Goal: Information Seeking & Learning: Learn about a topic

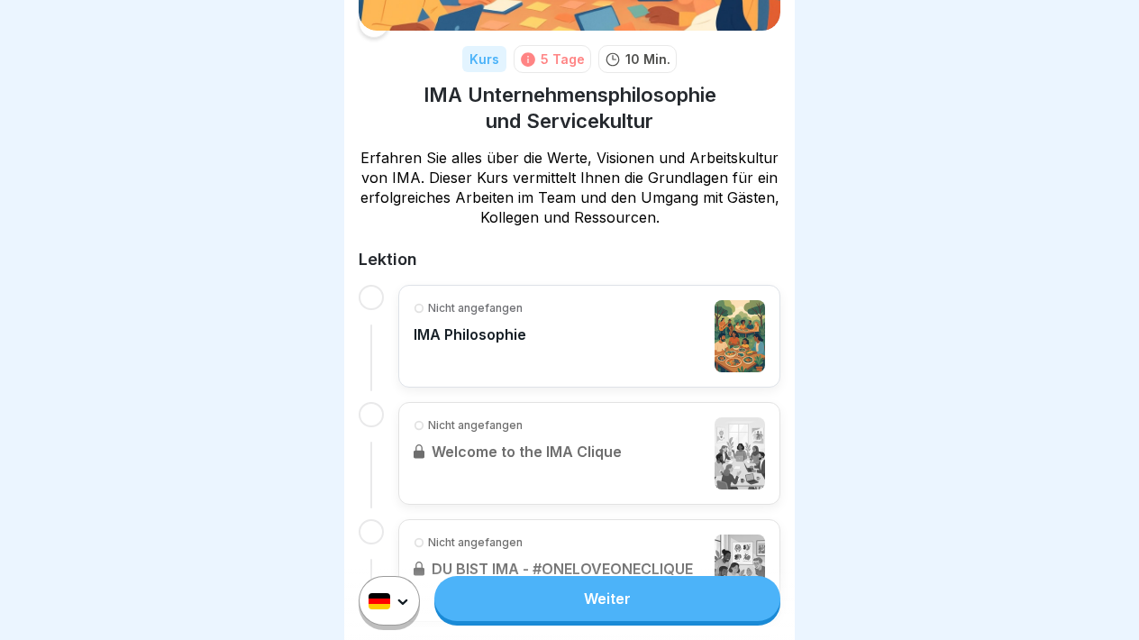
scroll to position [240, 0]
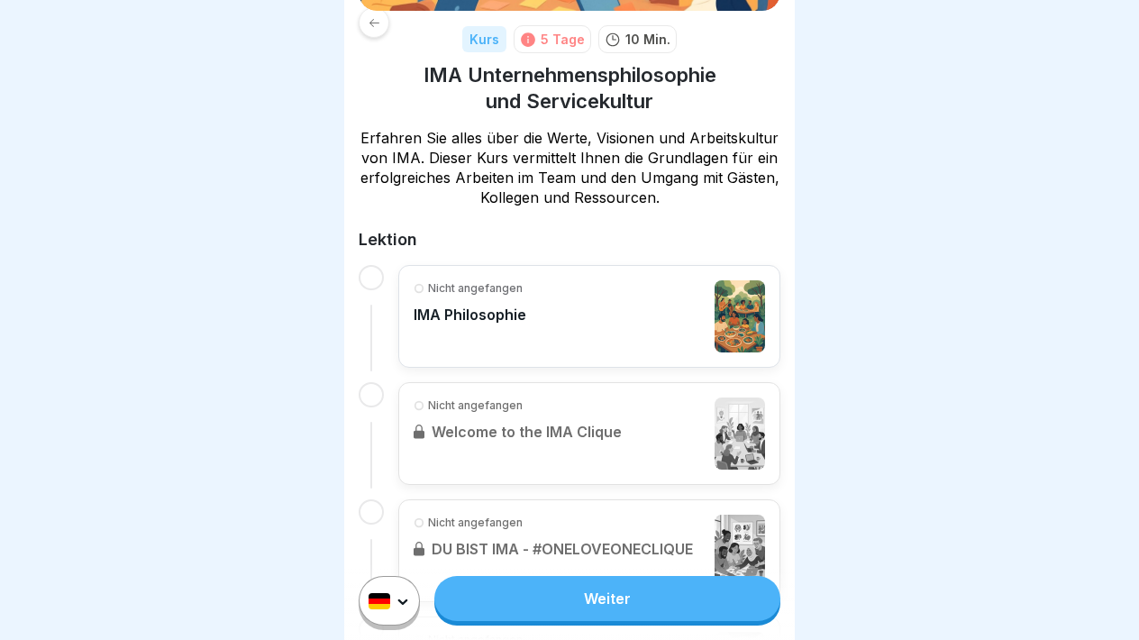
click at [659, 309] on div "Nicht angefangen IMA Philosophie" at bounding box center [589, 316] width 351 height 72
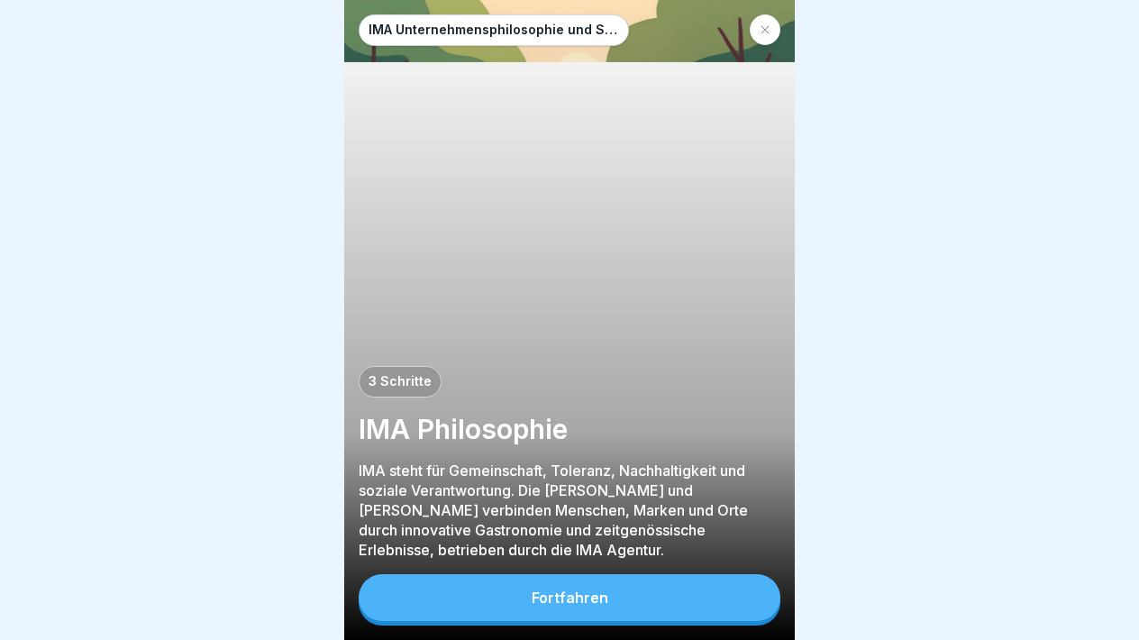
click at [600, 593] on div "Fortfahren" at bounding box center [570, 597] width 77 height 16
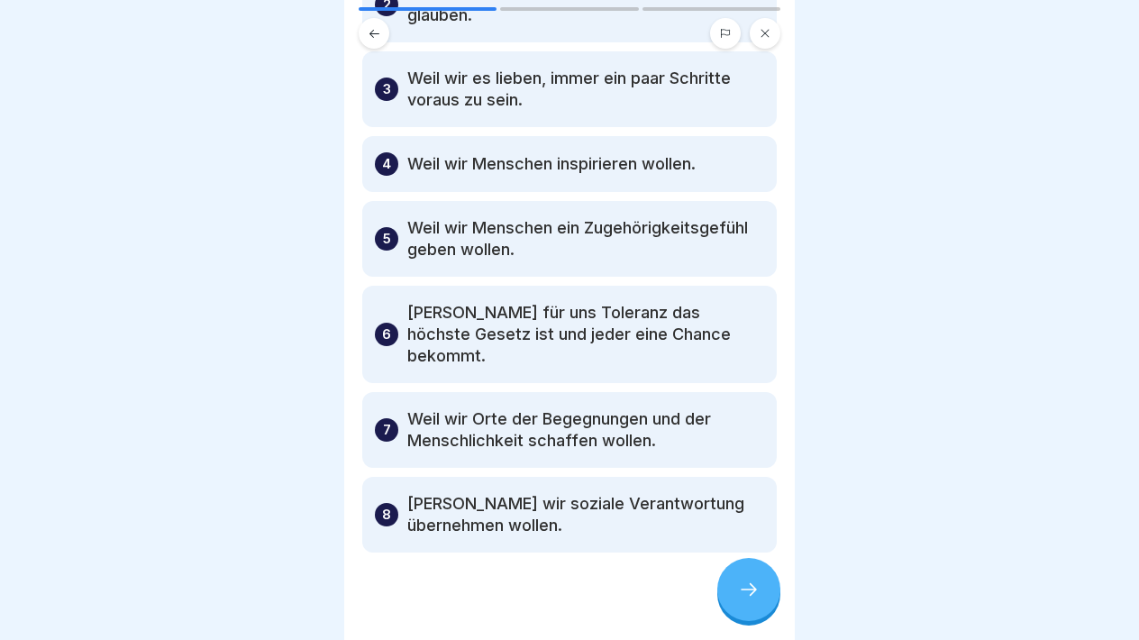
scroll to position [223, 0]
click at [754, 593] on icon at bounding box center [749, 589] width 22 height 22
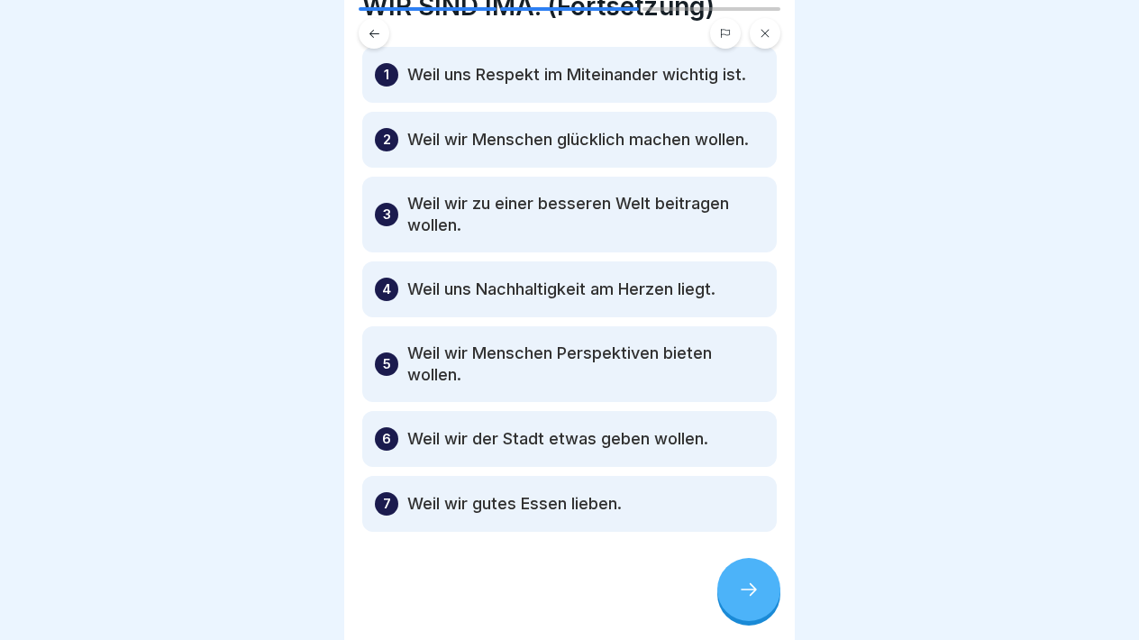
scroll to position [79, 0]
click at [748, 584] on icon at bounding box center [749, 589] width 22 height 22
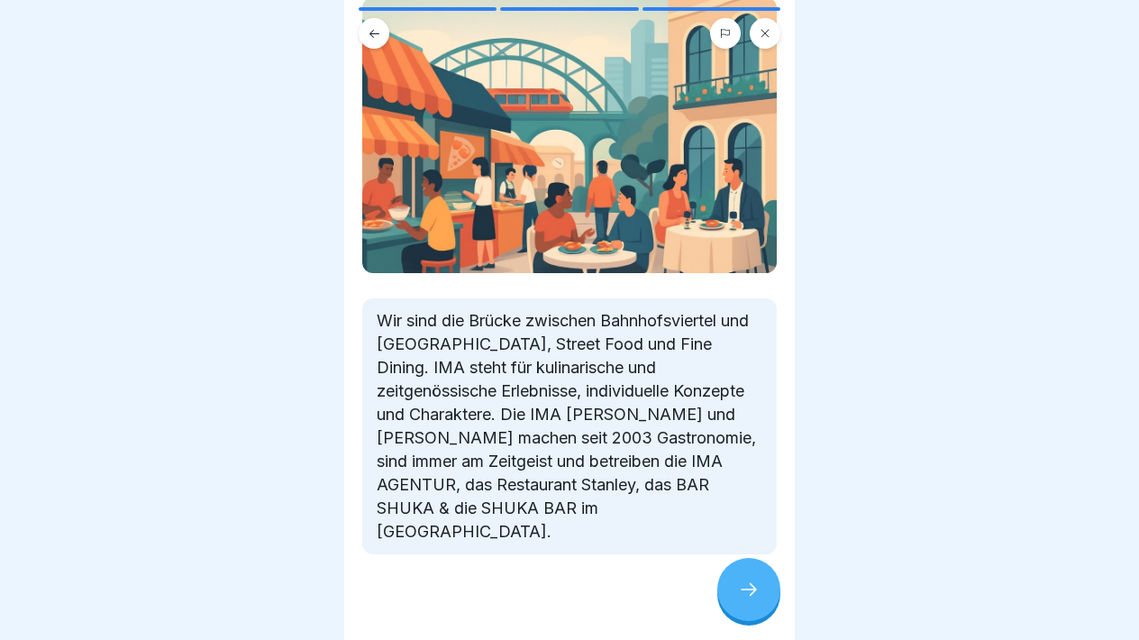
scroll to position [159, 0]
click at [748, 594] on icon at bounding box center [749, 589] width 22 height 22
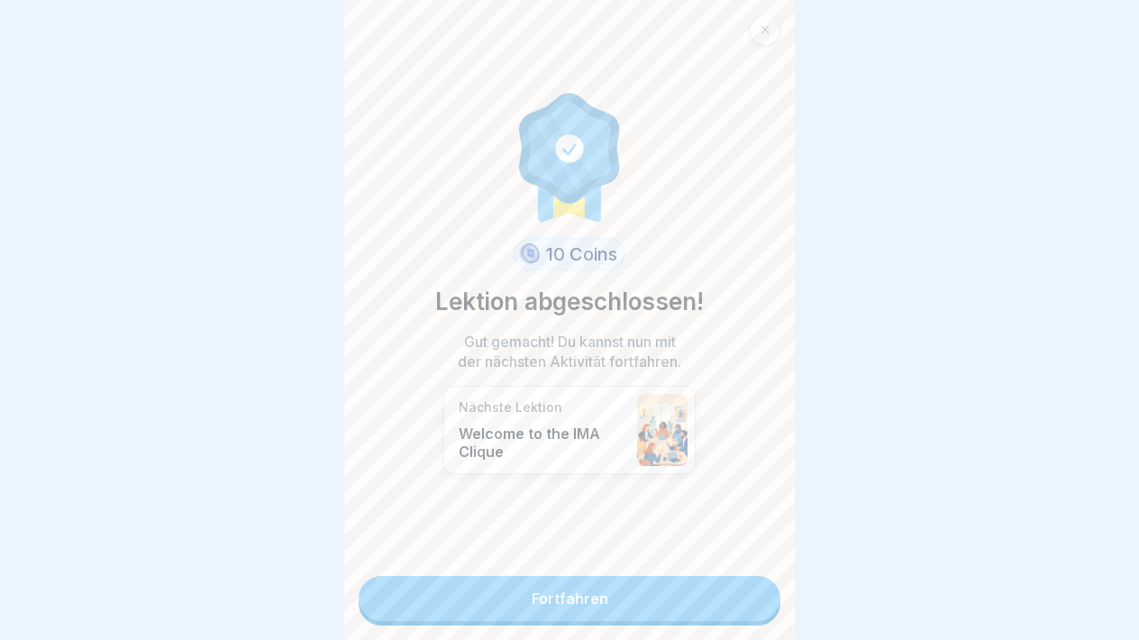
click at [600, 599] on link "Fortfahren" at bounding box center [570, 598] width 422 height 45
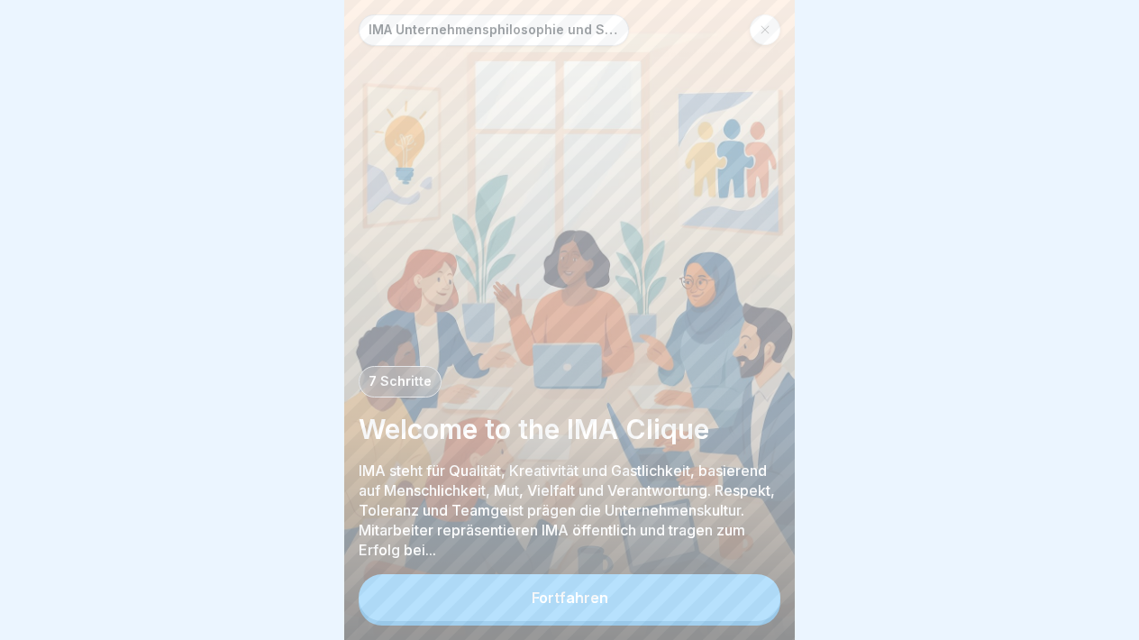
click at [601, 600] on div "Fortfahren" at bounding box center [570, 597] width 77 height 16
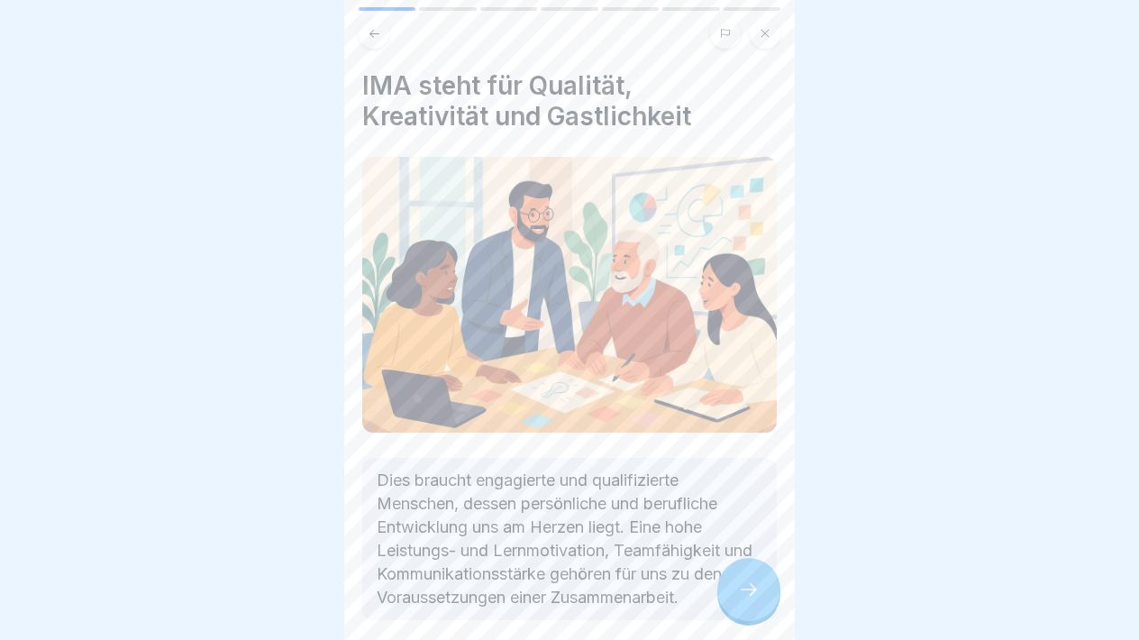
click at [744, 593] on icon at bounding box center [749, 589] width 22 height 22
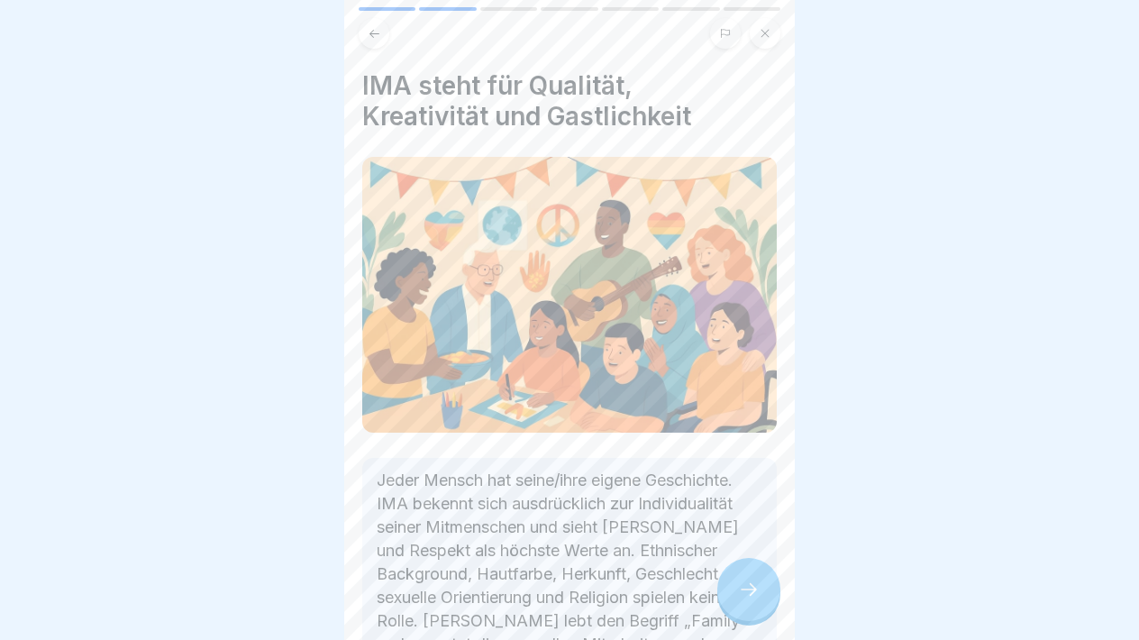
click at [744, 593] on icon at bounding box center [749, 589] width 22 height 22
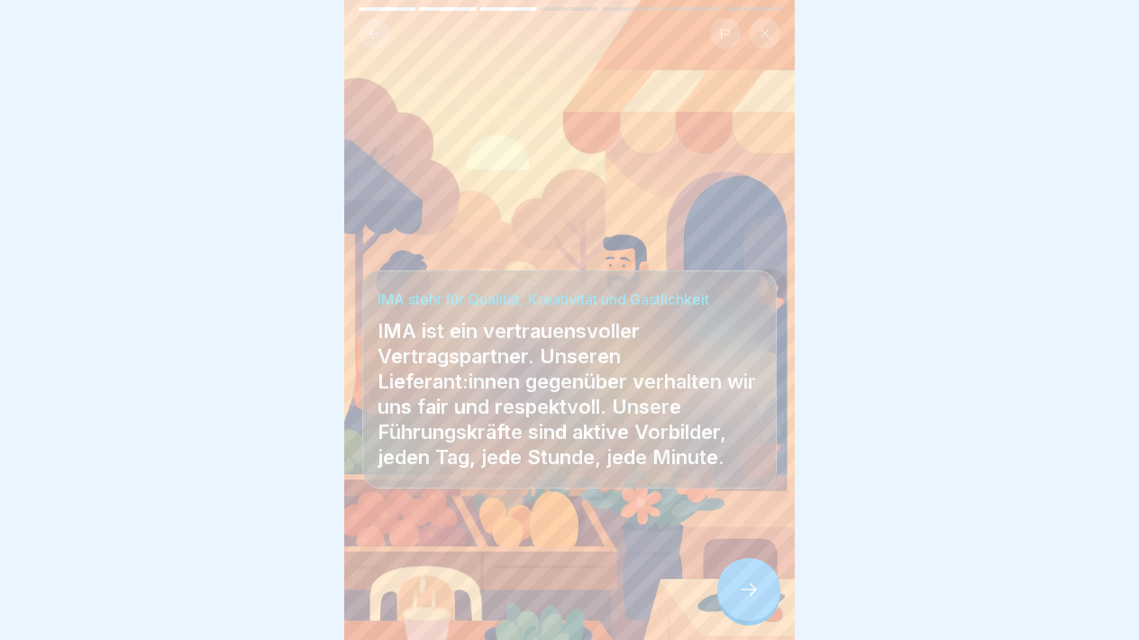
click at [744, 593] on icon at bounding box center [749, 589] width 22 height 22
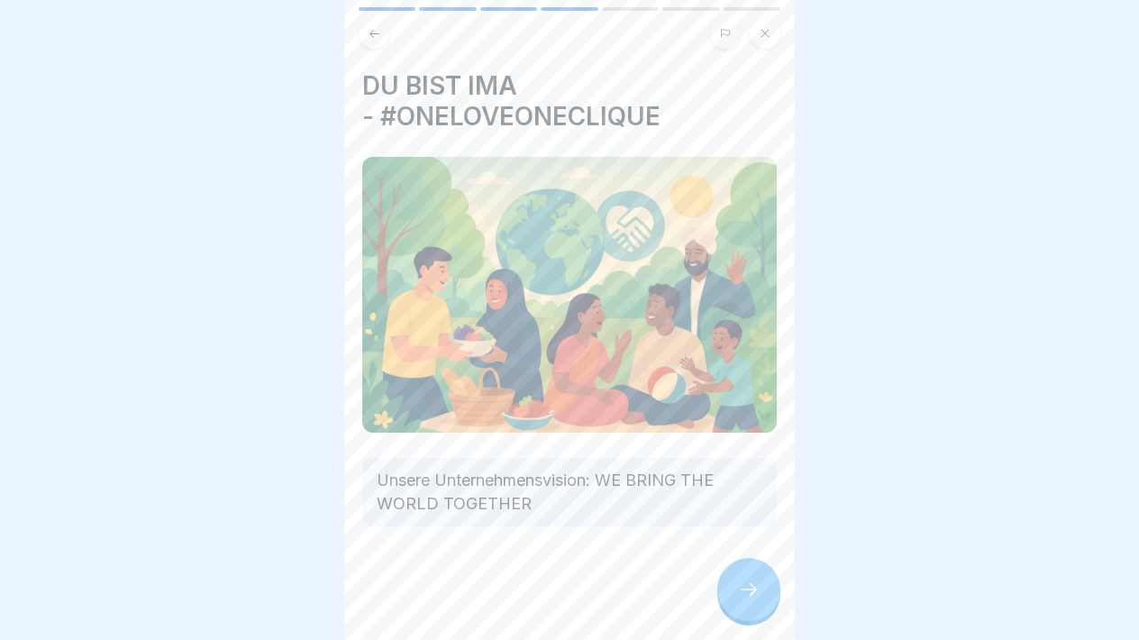
click at [744, 593] on icon at bounding box center [749, 589] width 22 height 22
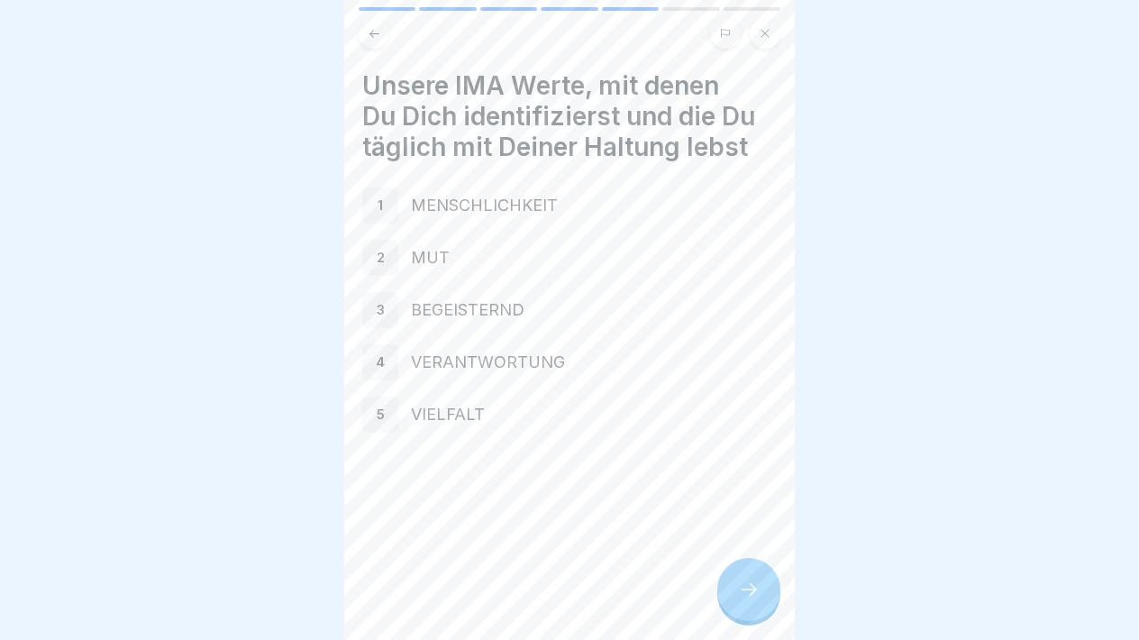
click at [744, 593] on icon at bounding box center [749, 589] width 22 height 22
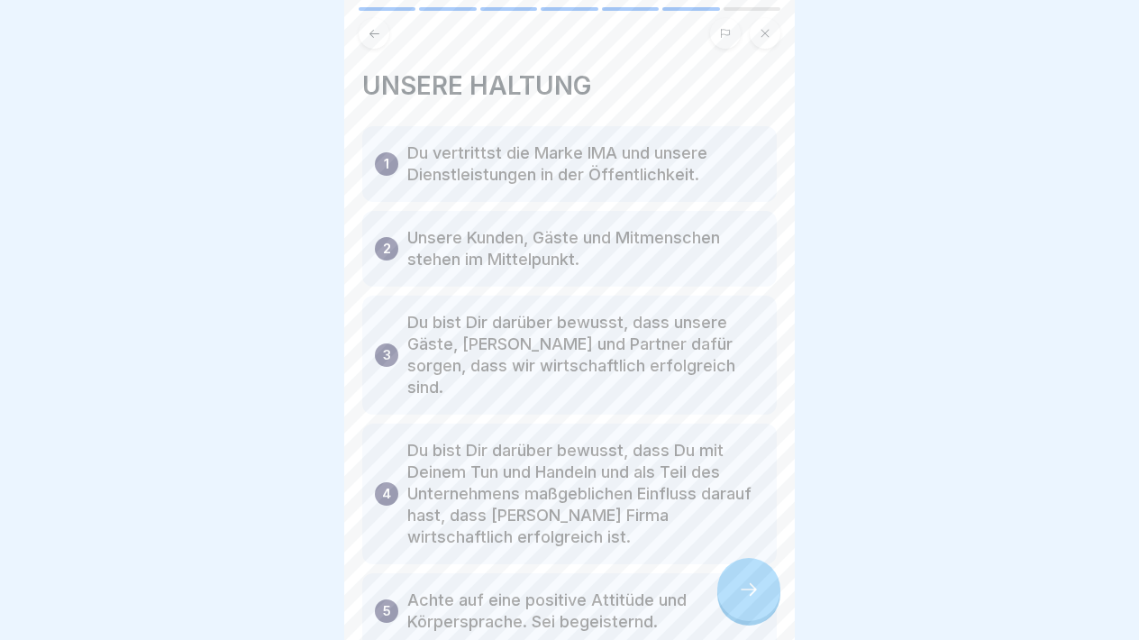
click at [744, 593] on icon at bounding box center [749, 589] width 22 height 22
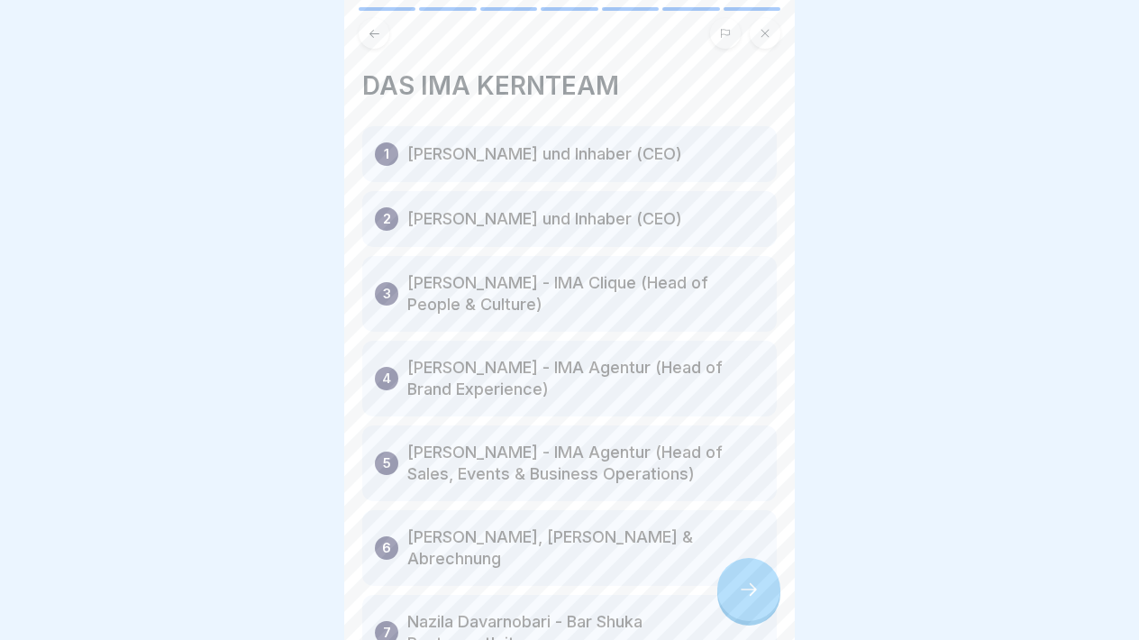
click at [744, 593] on icon at bounding box center [749, 589] width 22 height 22
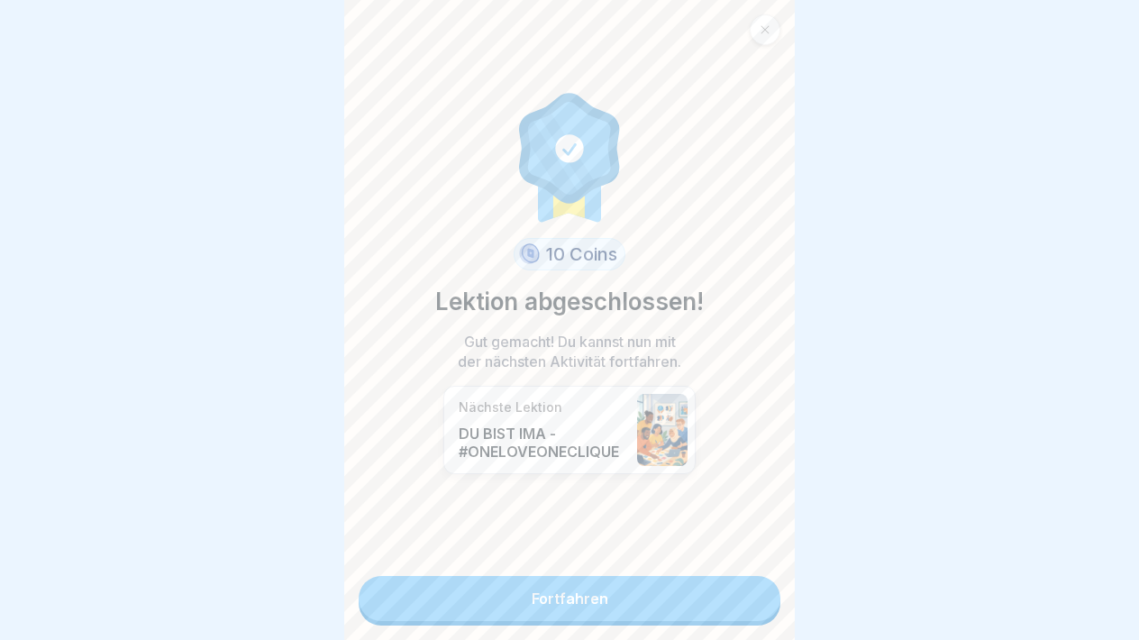
click at [744, 594] on link "Fortfahren" at bounding box center [570, 598] width 422 height 45
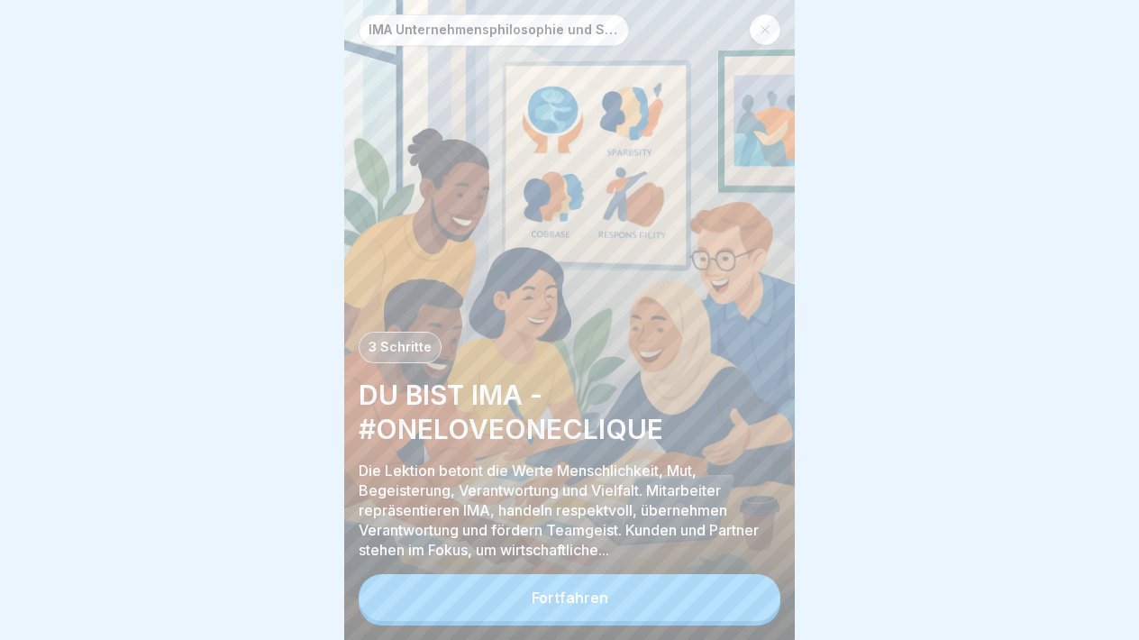
click at [745, 595] on button "Fortfahren" at bounding box center [570, 597] width 422 height 47
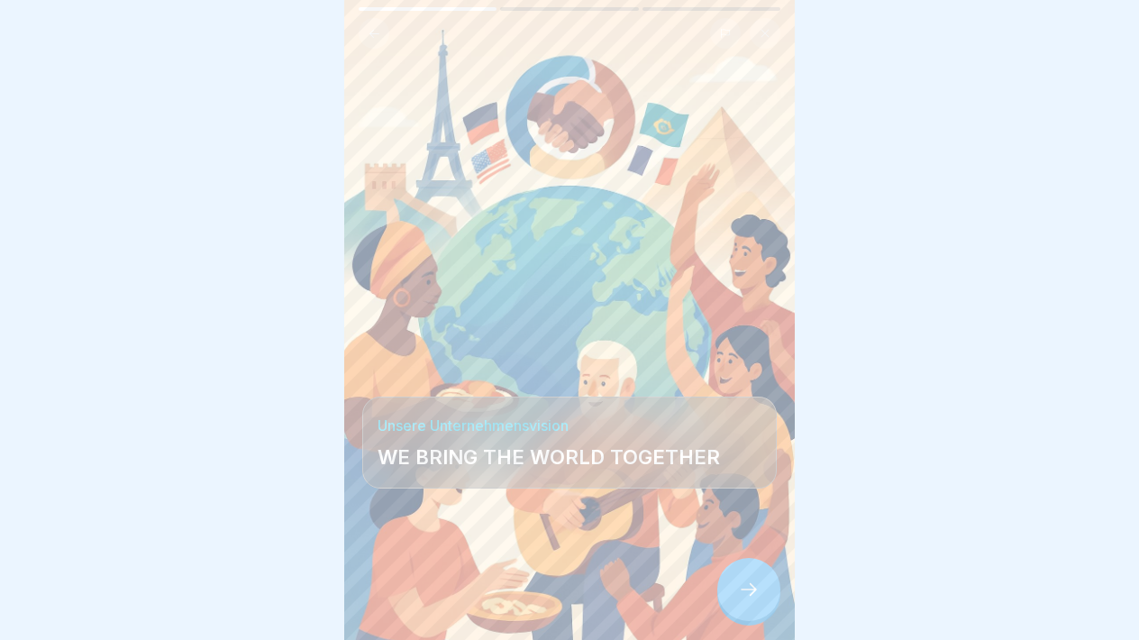
click at [745, 596] on icon at bounding box center [749, 589] width 22 height 22
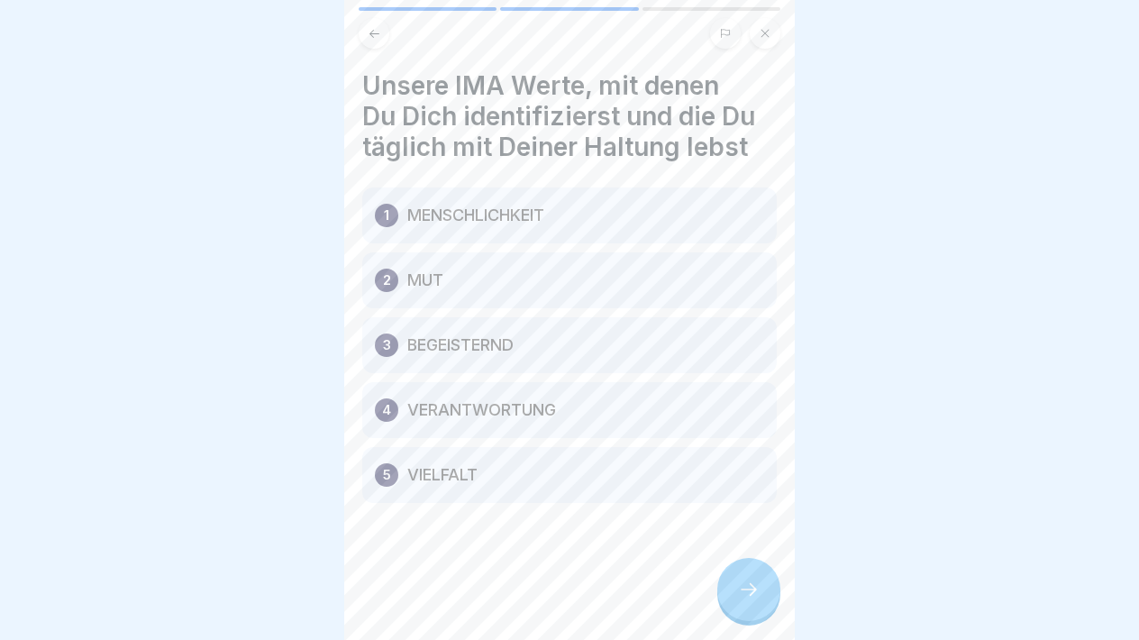
click at [745, 597] on icon at bounding box center [749, 589] width 22 height 22
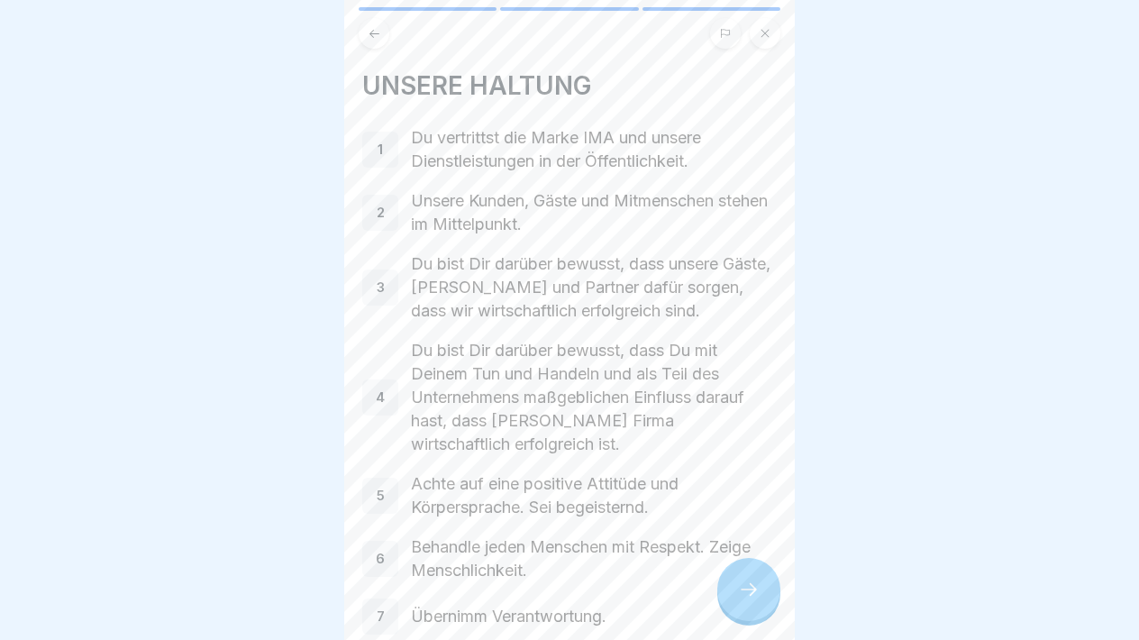
click at [746, 599] on icon at bounding box center [749, 589] width 22 height 22
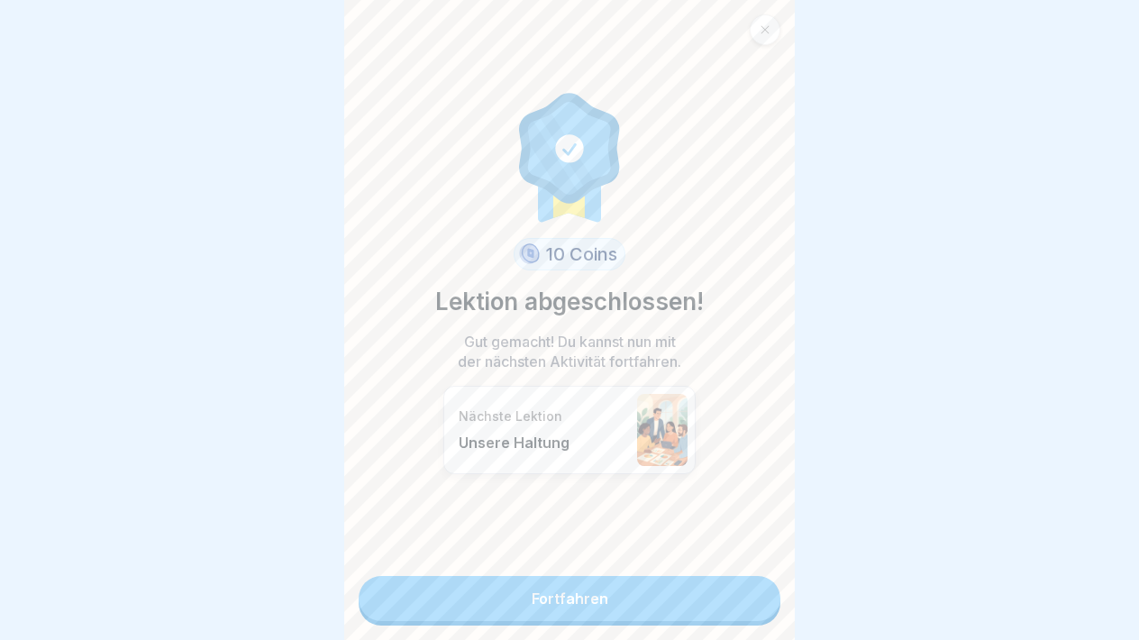
click at [746, 600] on link "Fortfahren" at bounding box center [570, 598] width 422 height 45
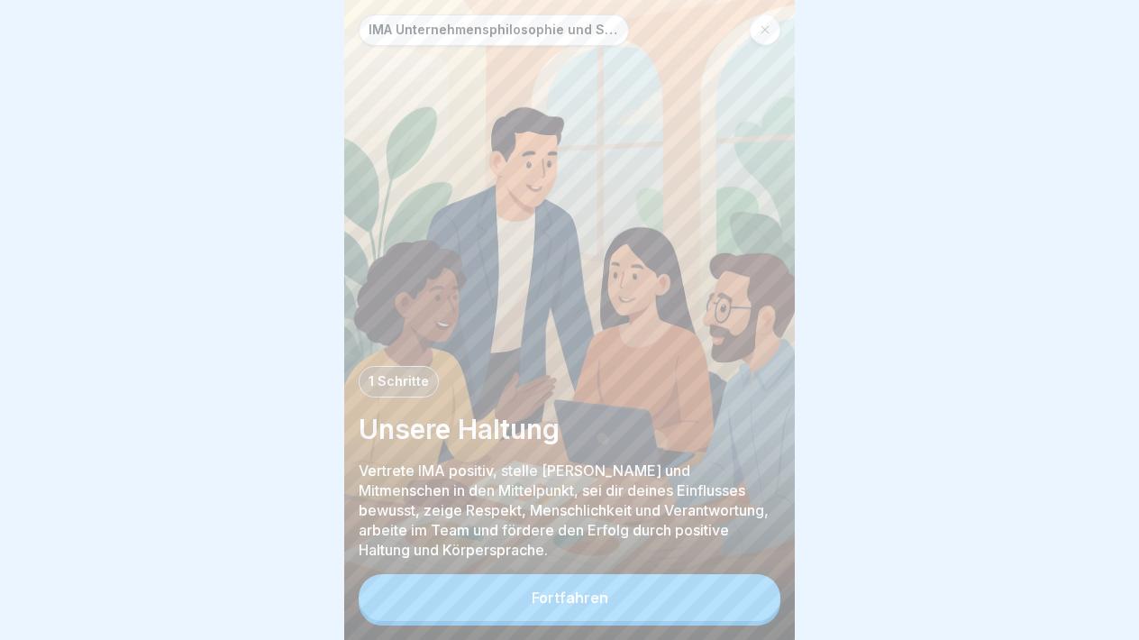
click at [747, 601] on button "Fortfahren" at bounding box center [570, 597] width 422 height 47
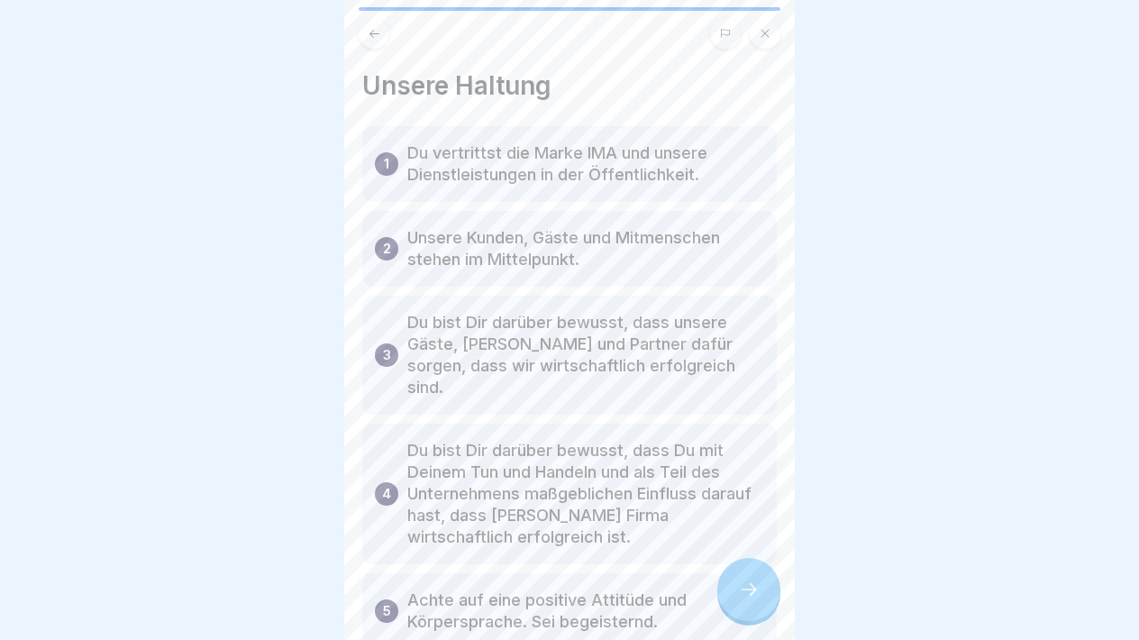
click at [747, 602] on div at bounding box center [748, 589] width 63 height 63
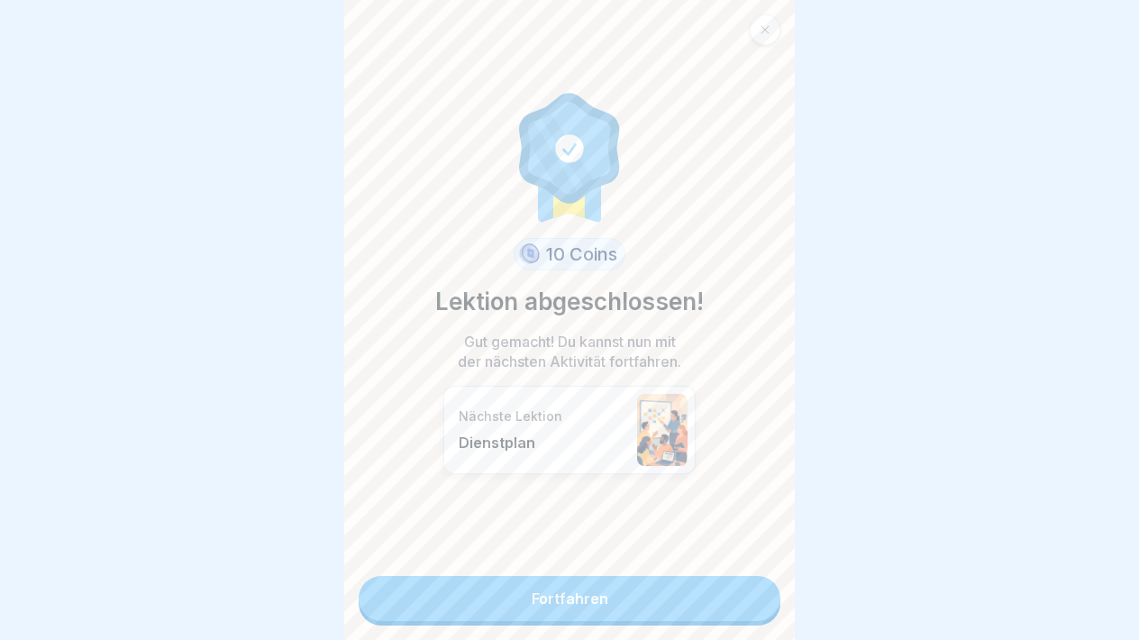
click at [747, 603] on link "Fortfahren" at bounding box center [570, 598] width 422 height 45
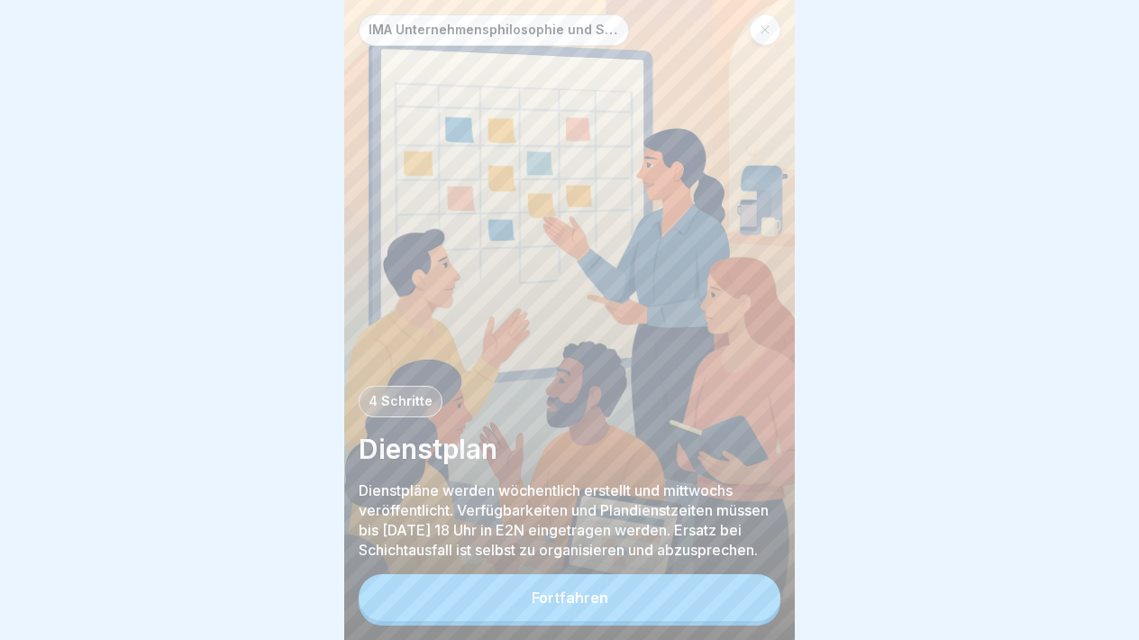
click at [747, 603] on button "Fortfahren" at bounding box center [570, 597] width 422 height 47
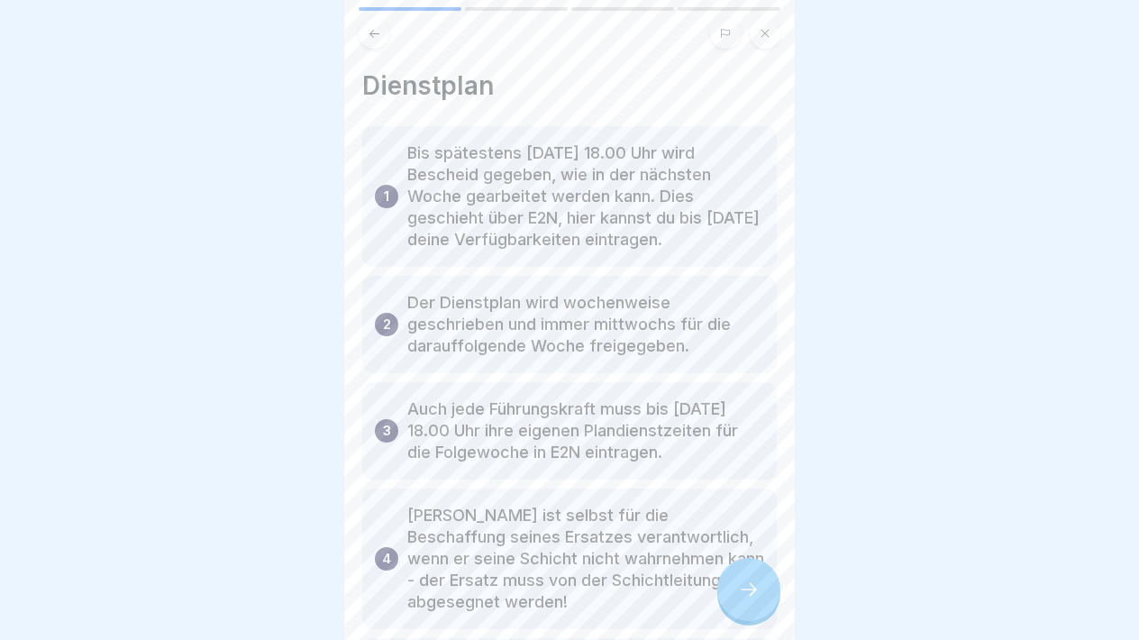
click at [747, 603] on div at bounding box center [748, 589] width 63 height 63
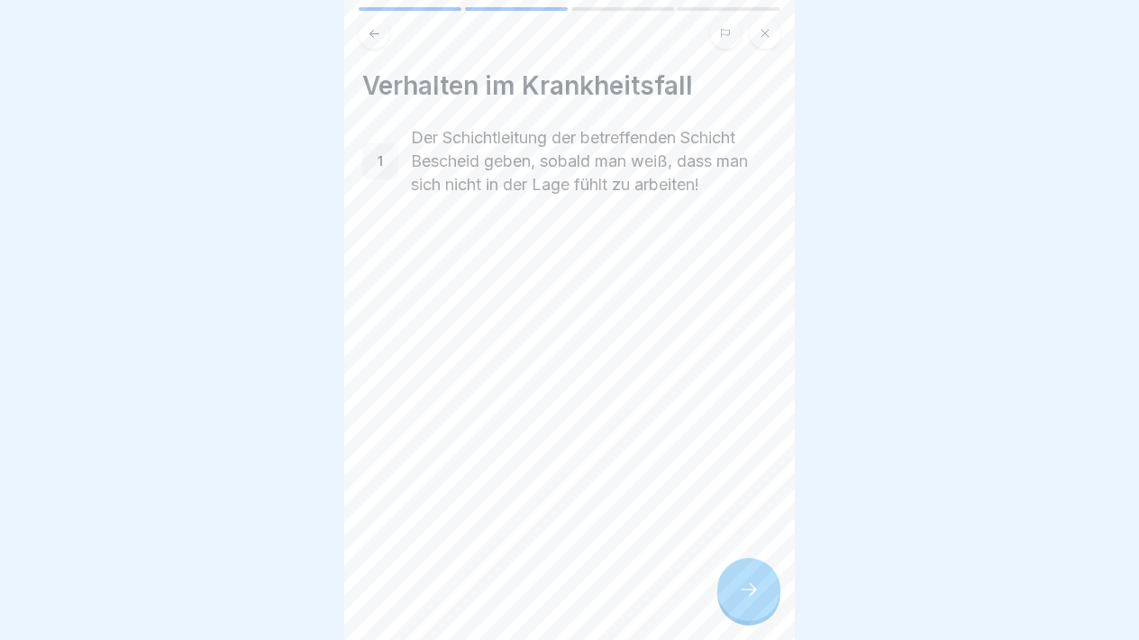
click at [377, 41] on button at bounding box center [374, 33] width 31 height 31
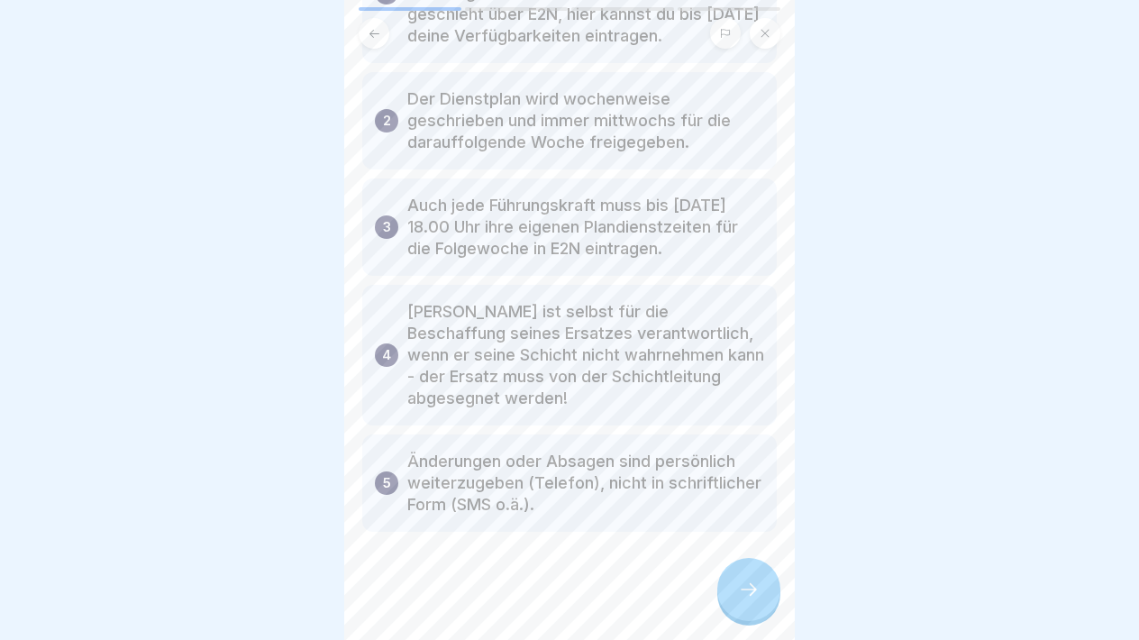
scroll to position [204, 0]
click at [738, 592] on icon at bounding box center [749, 589] width 22 height 22
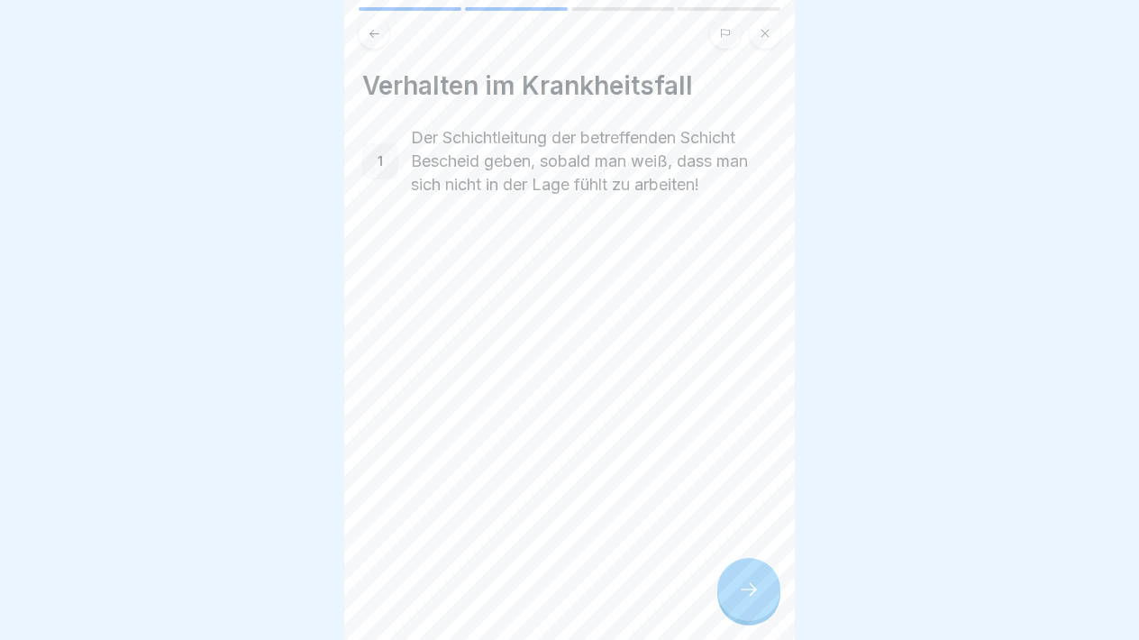
click at [739, 592] on icon at bounding box center [749, 589] width 22 height 22
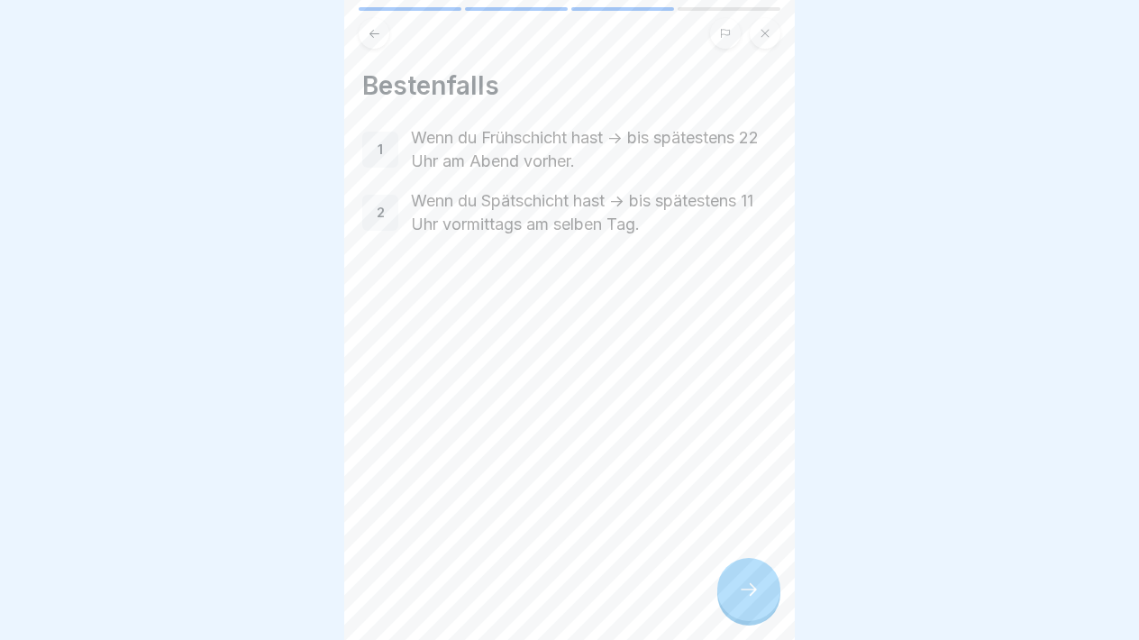
click at [740, 592] on icon at bounding box center [749, 589] width 22 height 22
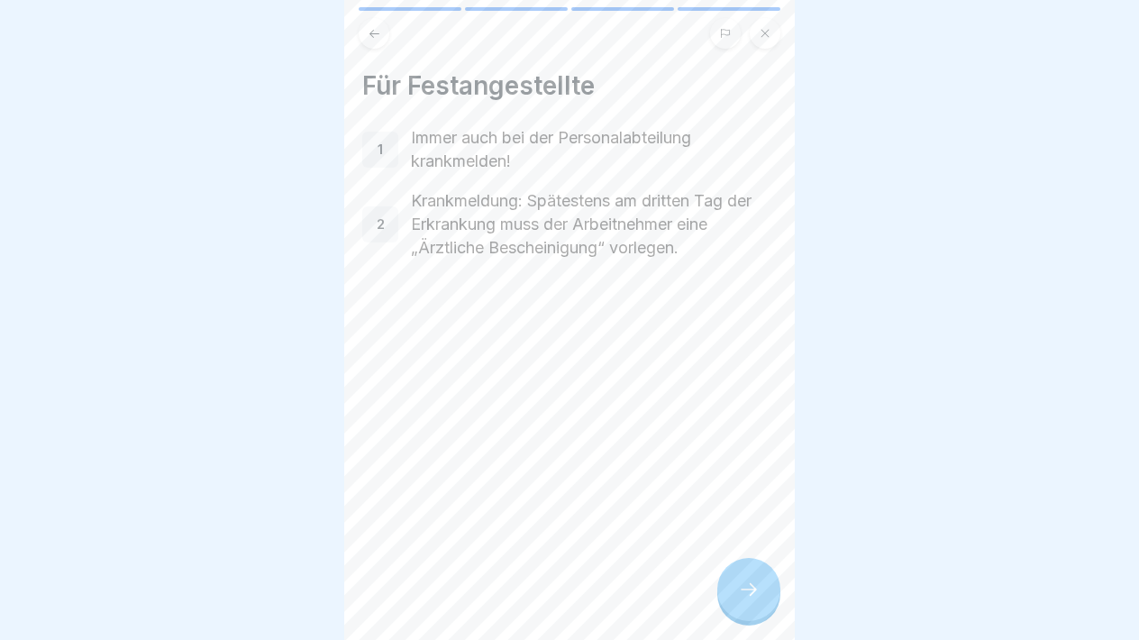
click at [741, 593] on icon at bounding box center [749, 589] width 22 height 22
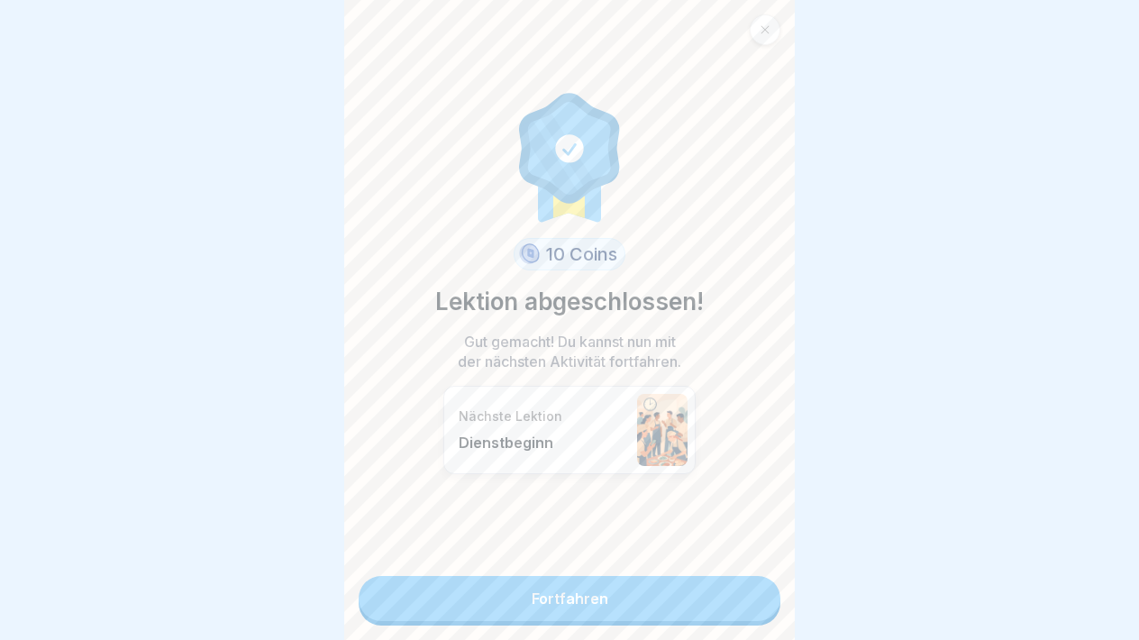
click at [741, 593] on link "Fortfahren" at bounding box center [570, 598] width 422 height 45
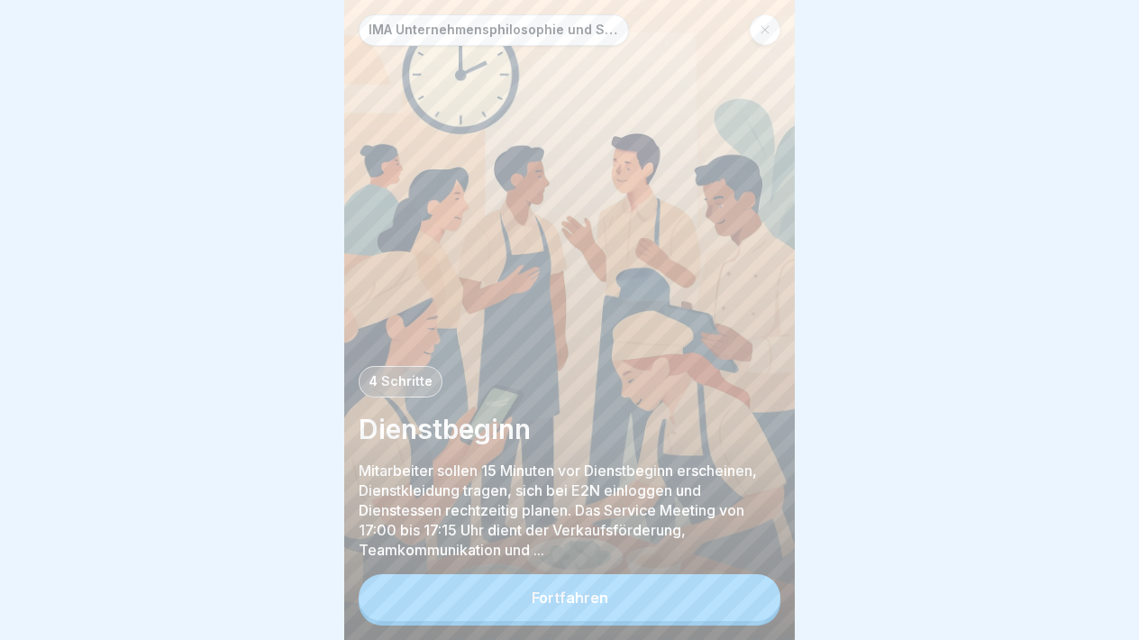
click at [741, 593] on button "Fortfahren" at bounding box center [570, 597] width 422 height 47
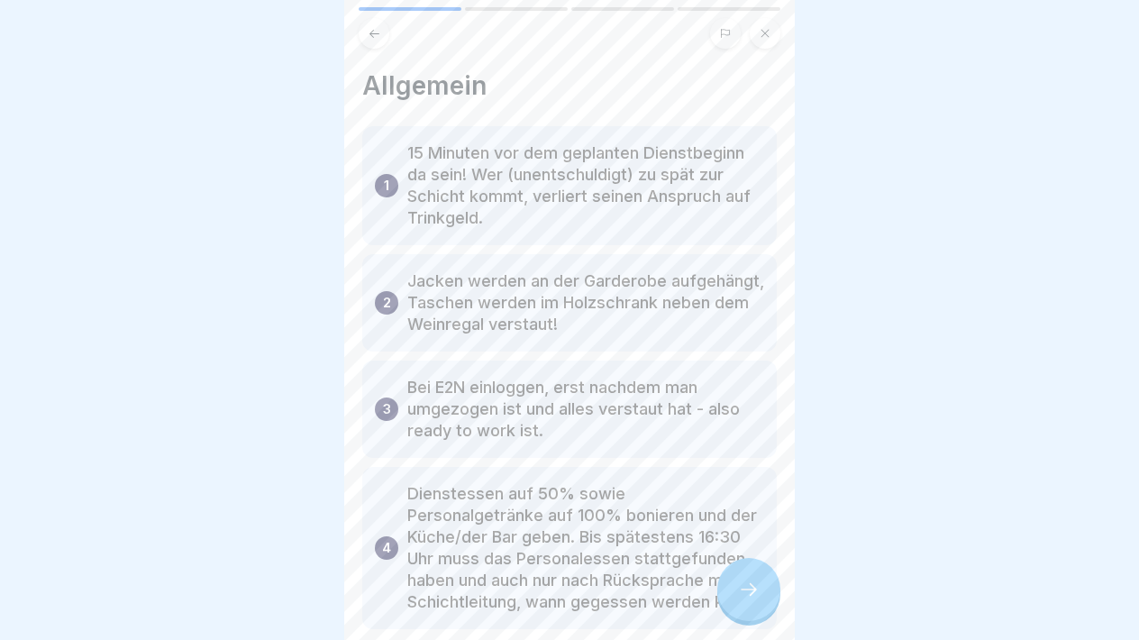
click at [760, 41] on button at bounding box center [765, 33] width 31 height 31
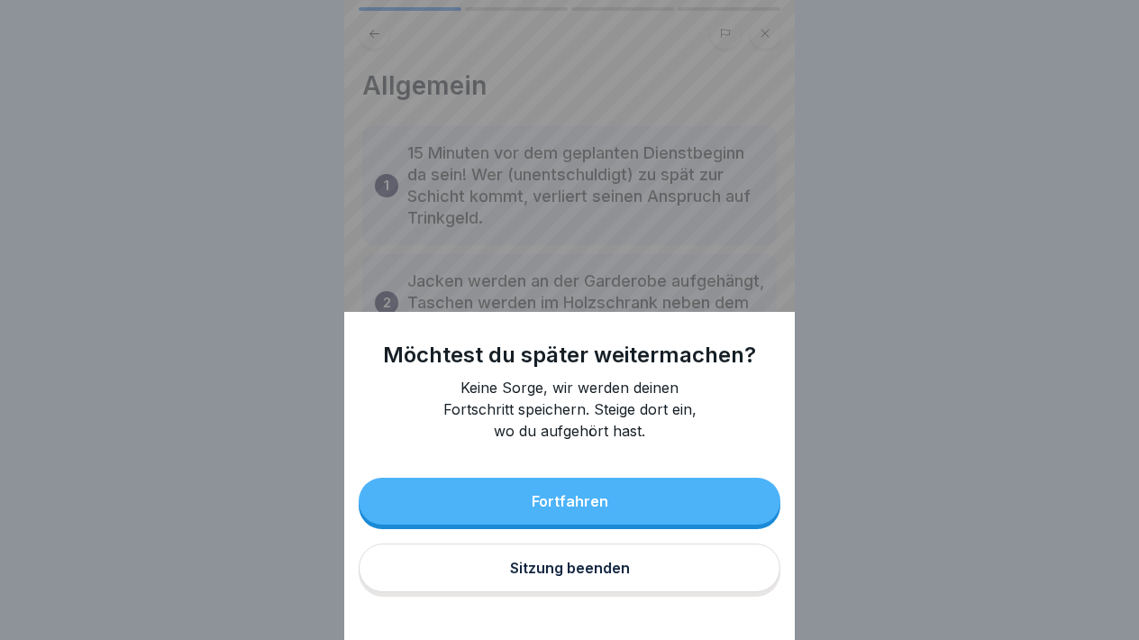
click at [600, 570] on div "Sitzung beenden" at bounding box center [570, 567] width 120 height 16
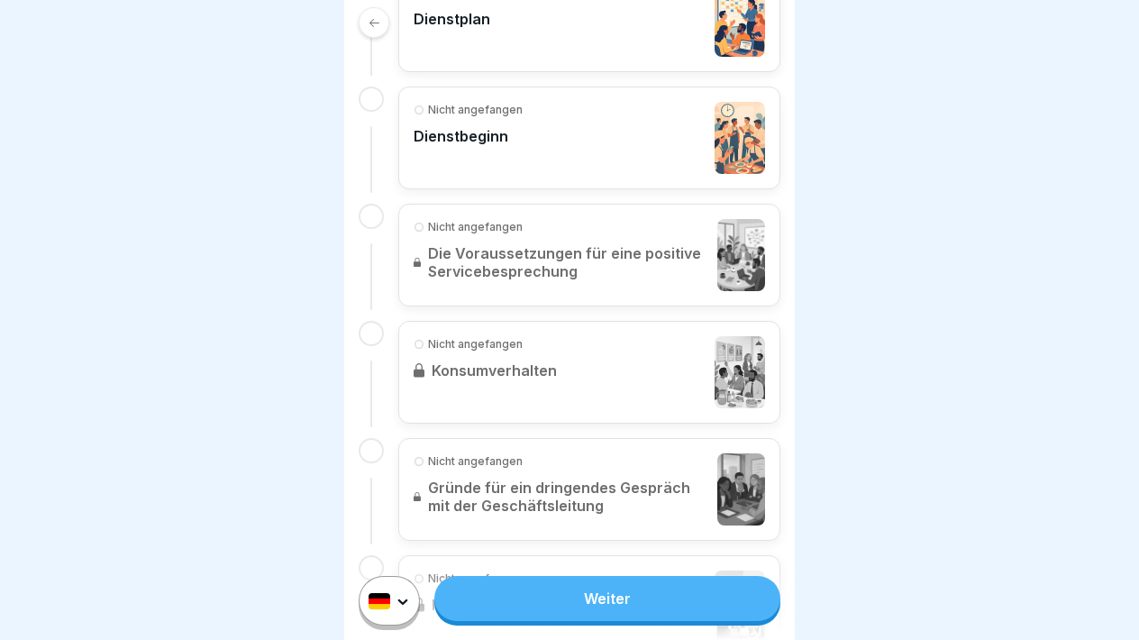
scroll to position [1007, 0]
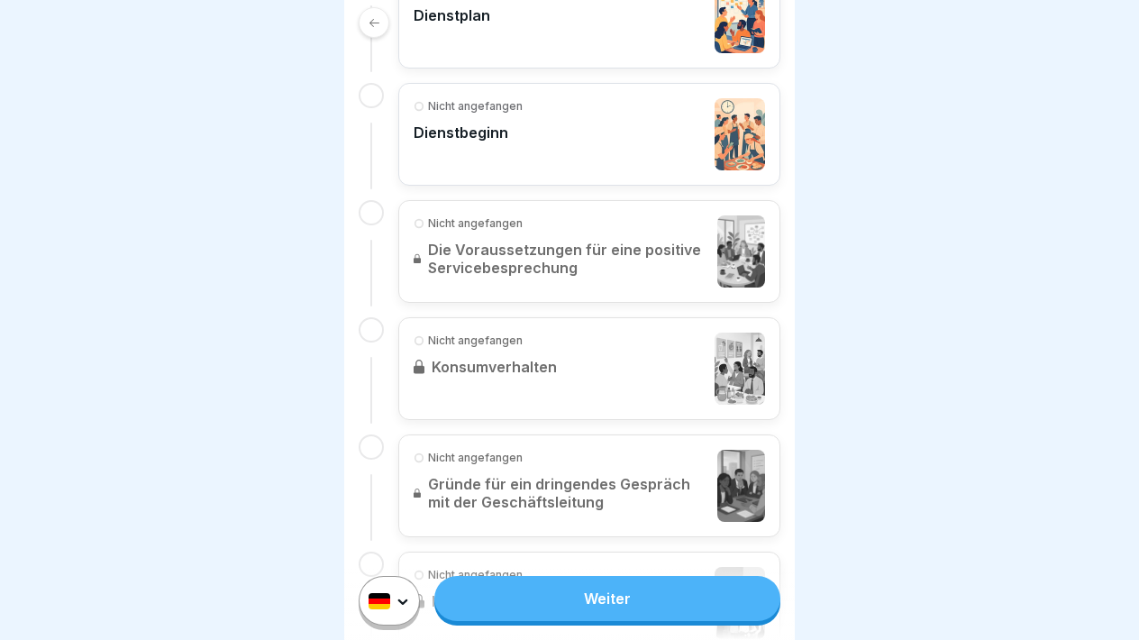
click at [605, 256] on link "Nicht angefangen Die Voraussetzungen für eine positive Servicebesprechung" at bounding box center [589, 251] width 351 height 72
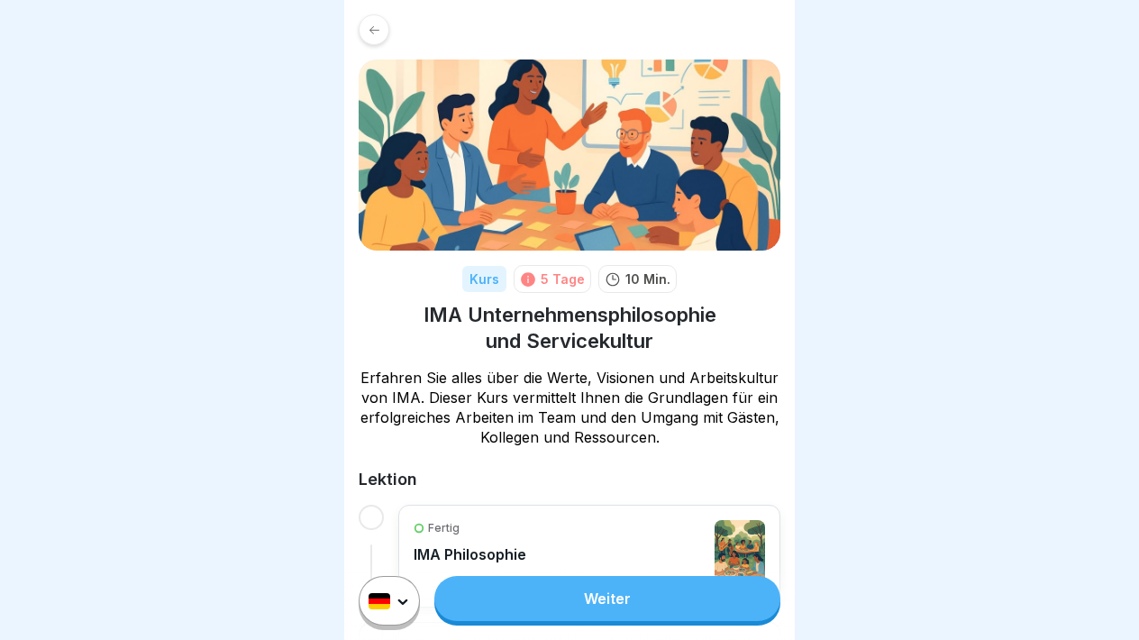
scroll to position [0, 0]
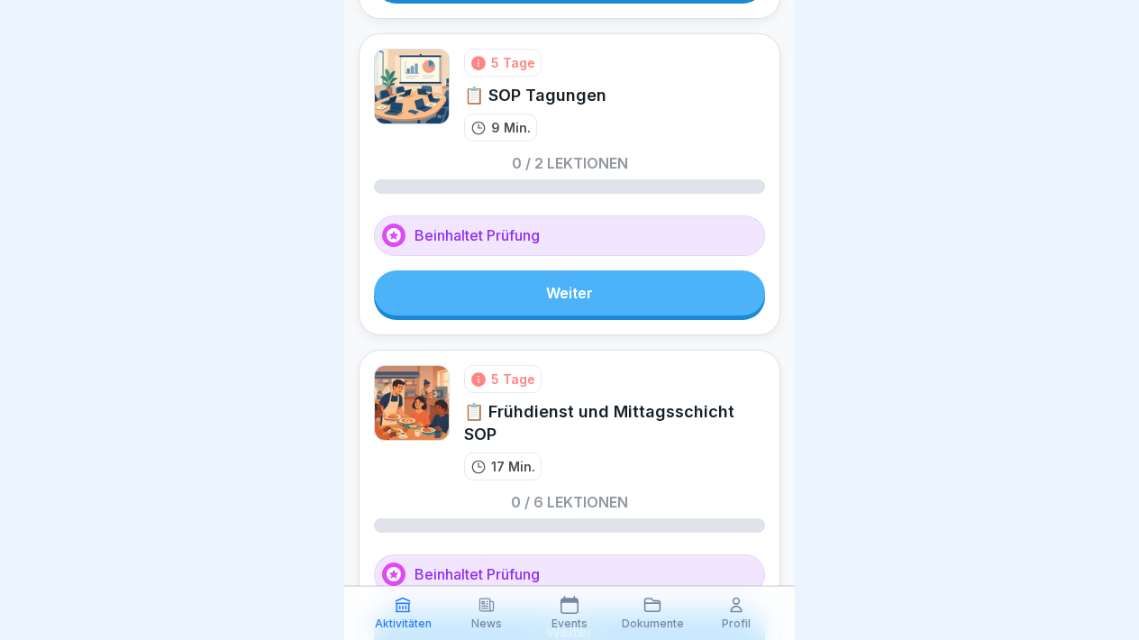
scroll to position [332, 0]
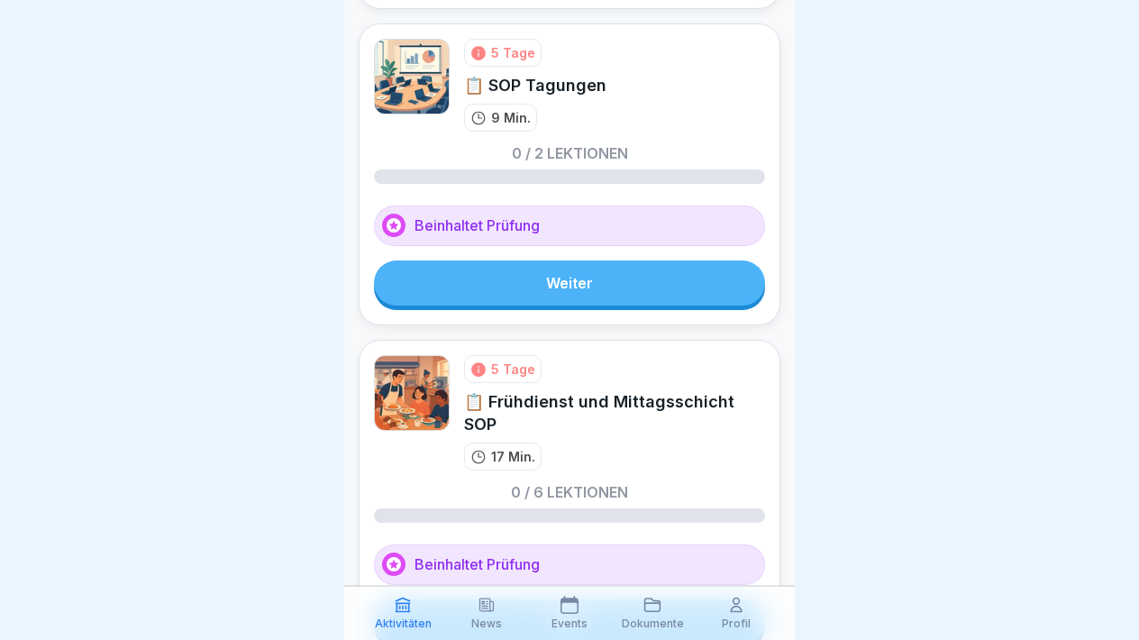
click at [623, 293] on link "Weiter" at bounding box center [569, 282] width 391 height 45
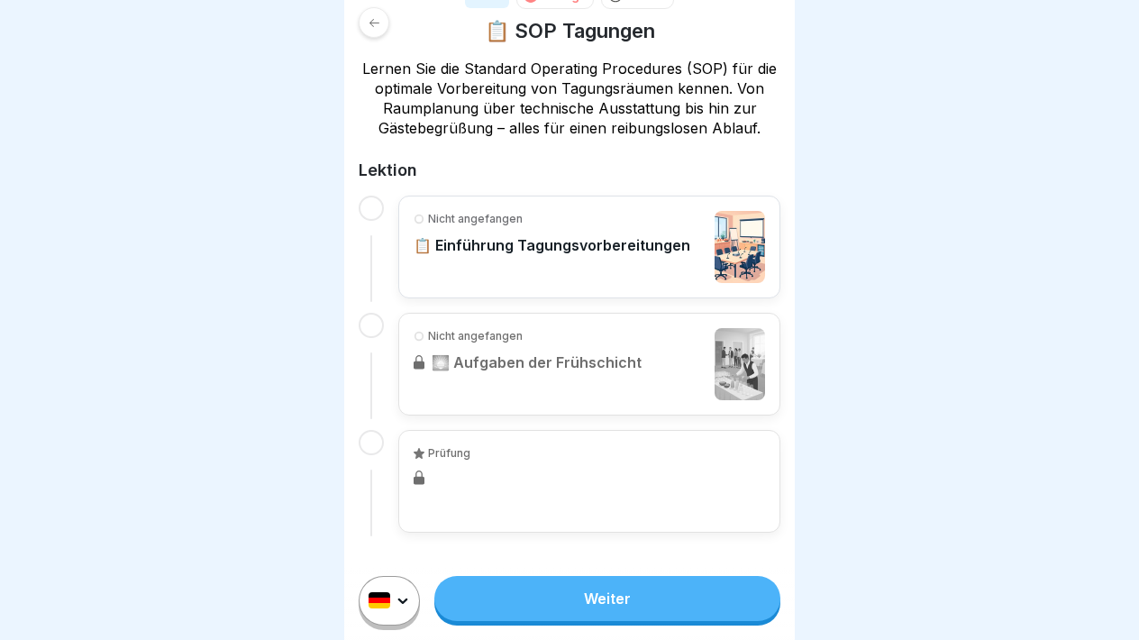
scroll to position [283, 0]
click at [546, 615] on link "Weiter" at bounding box center [607, 598] width 346 height 45
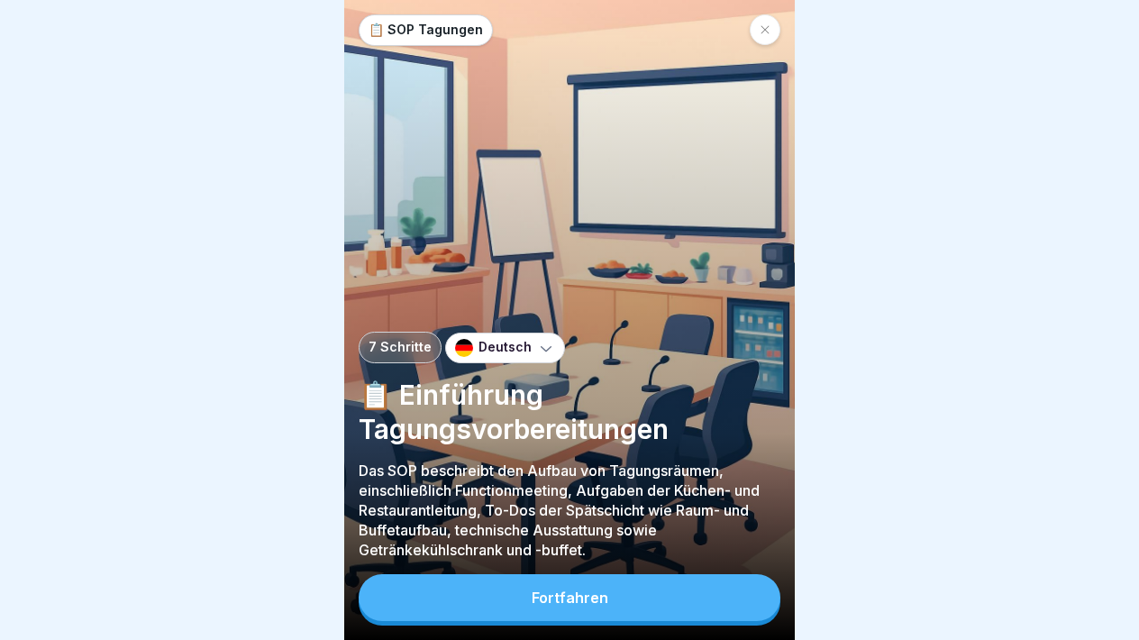
click at [583, 584] on button "Fortfahren" at bounding box center [570, 597] width 422 height 47
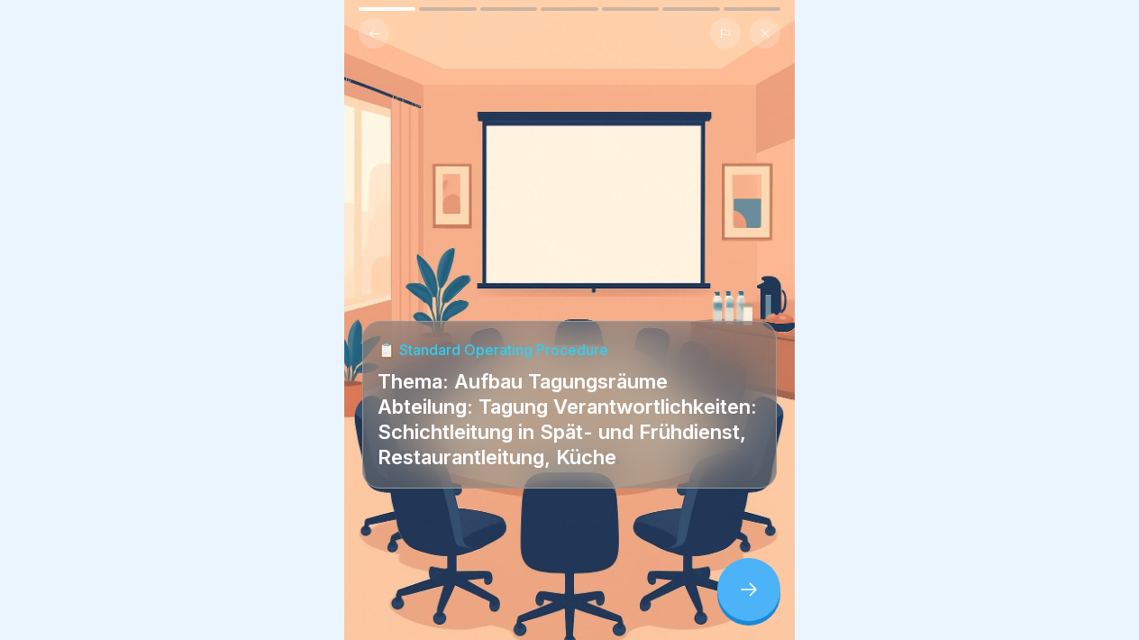
click at [745, 586] on icon at bounding box center [749, 589] width 22 height 22
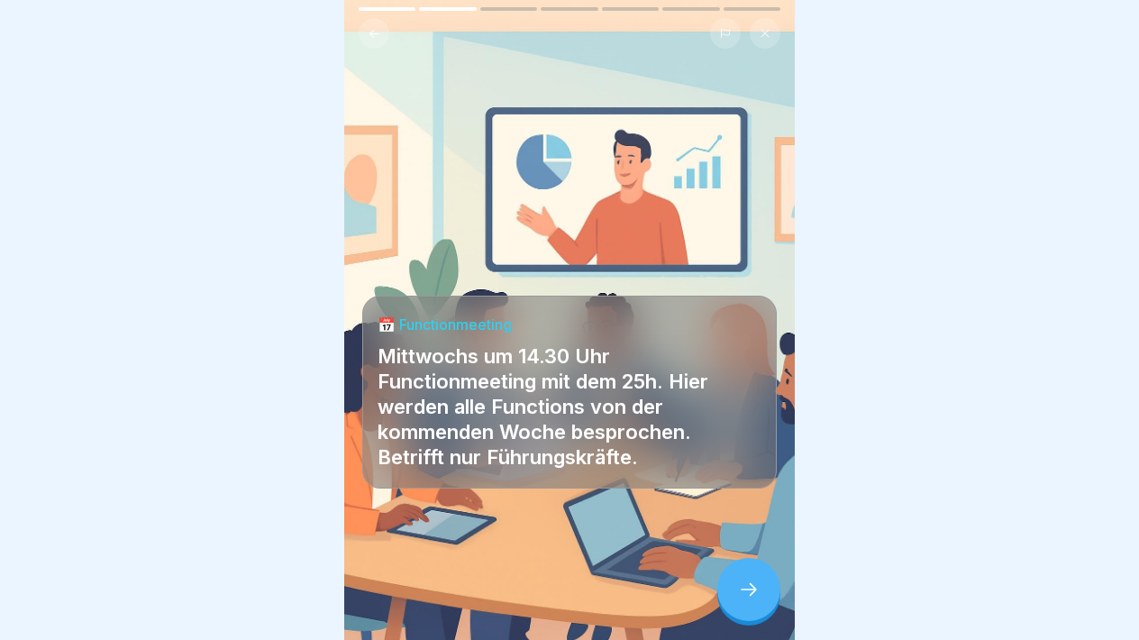
click at [746, 587] on icon at bounding box center [749, 589] width 22 height 22
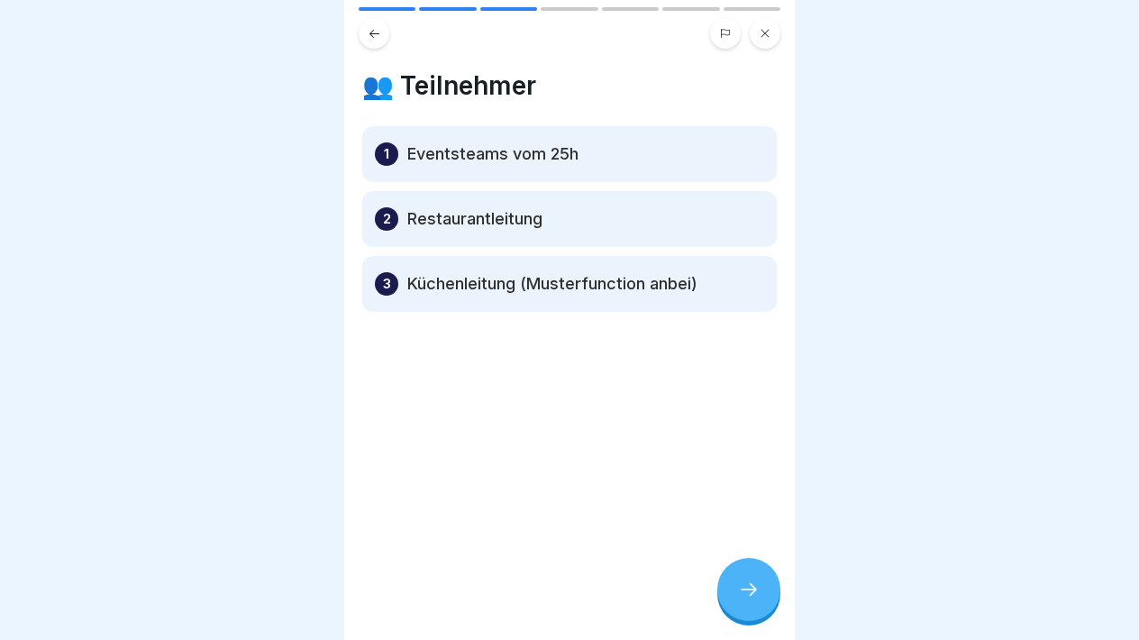
click at [747, 587] on icon at bounding box center [749, 589] width 22 height 22
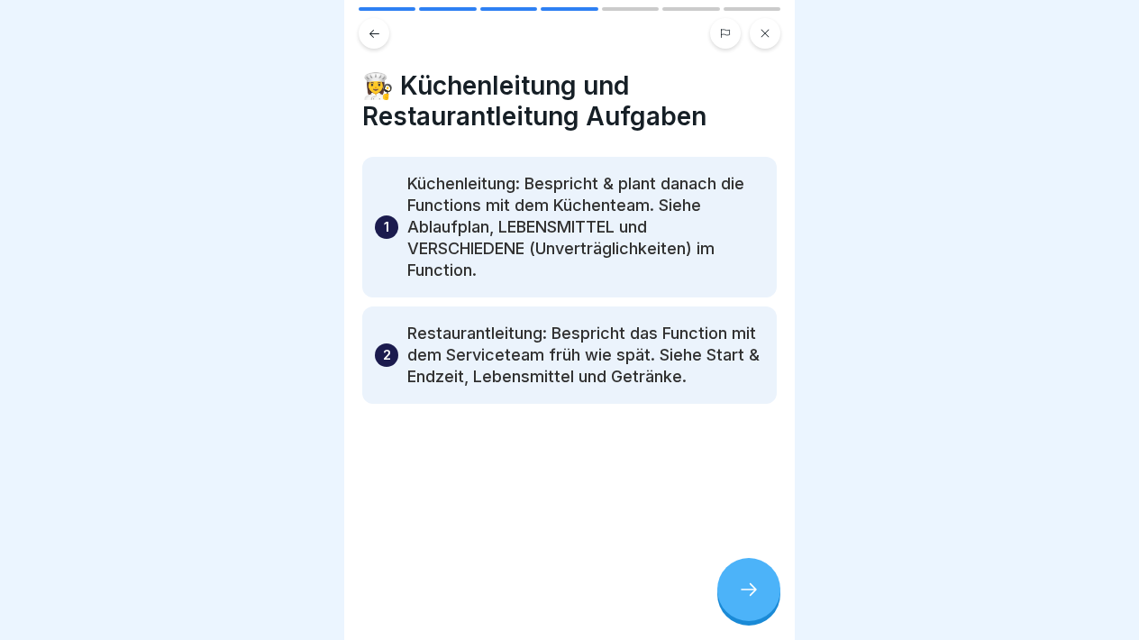
click at [748, 588] on icon at bounding box center [749, 589] width 22 height 22
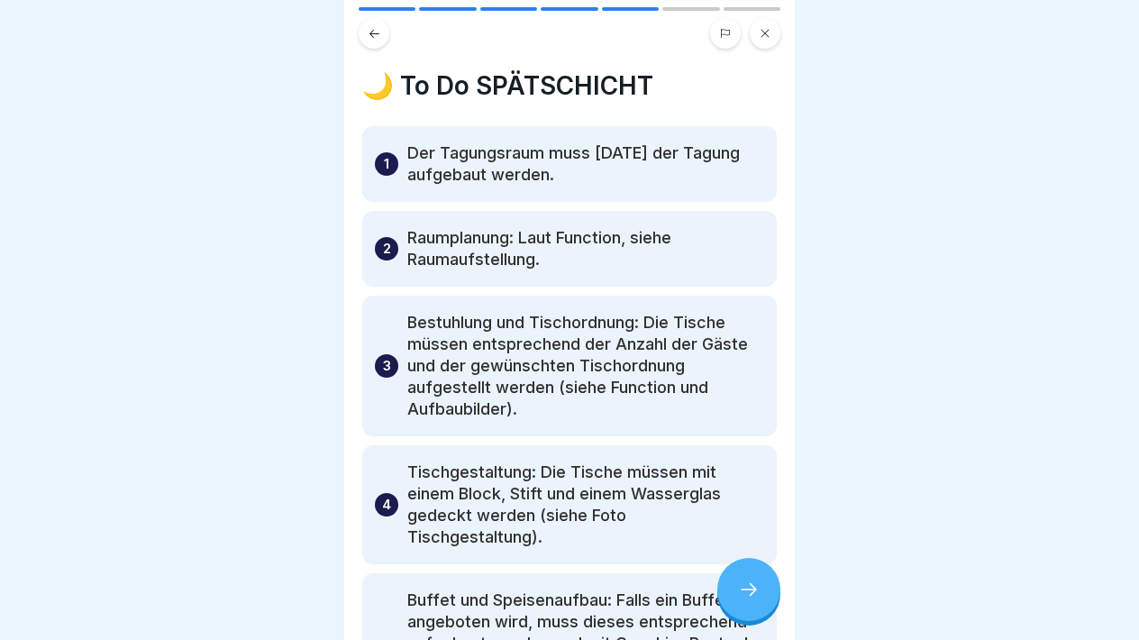
click at [748, 589] on icon at bounding box center [749, 589] width 22 height 22
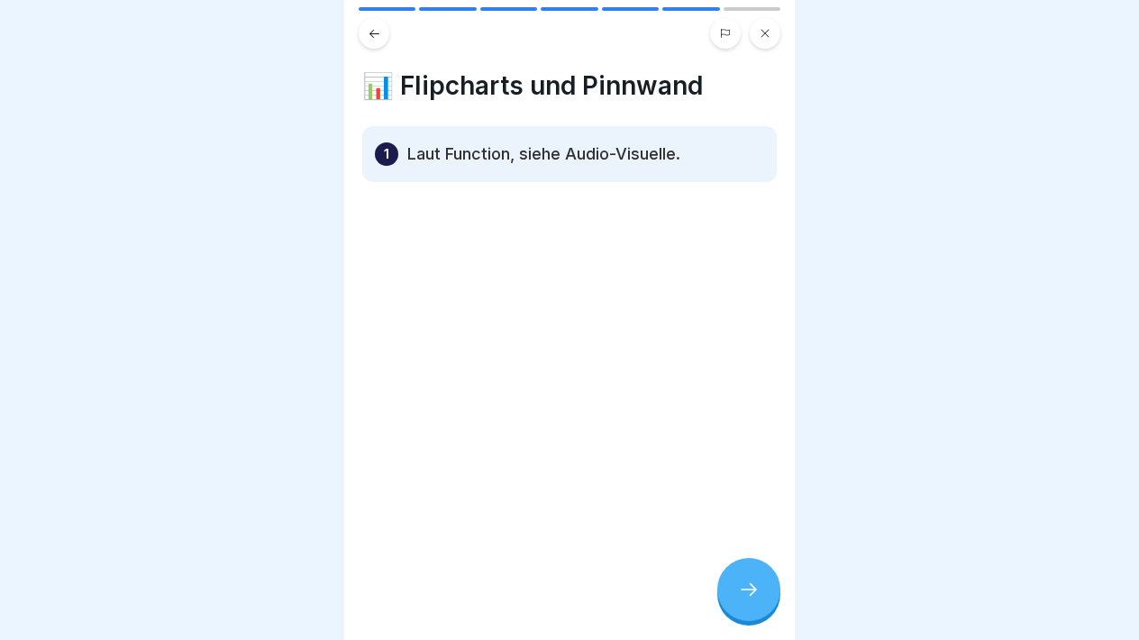
click at [749, 590] on icon at bounding box center [749, 589] width 22 height 22
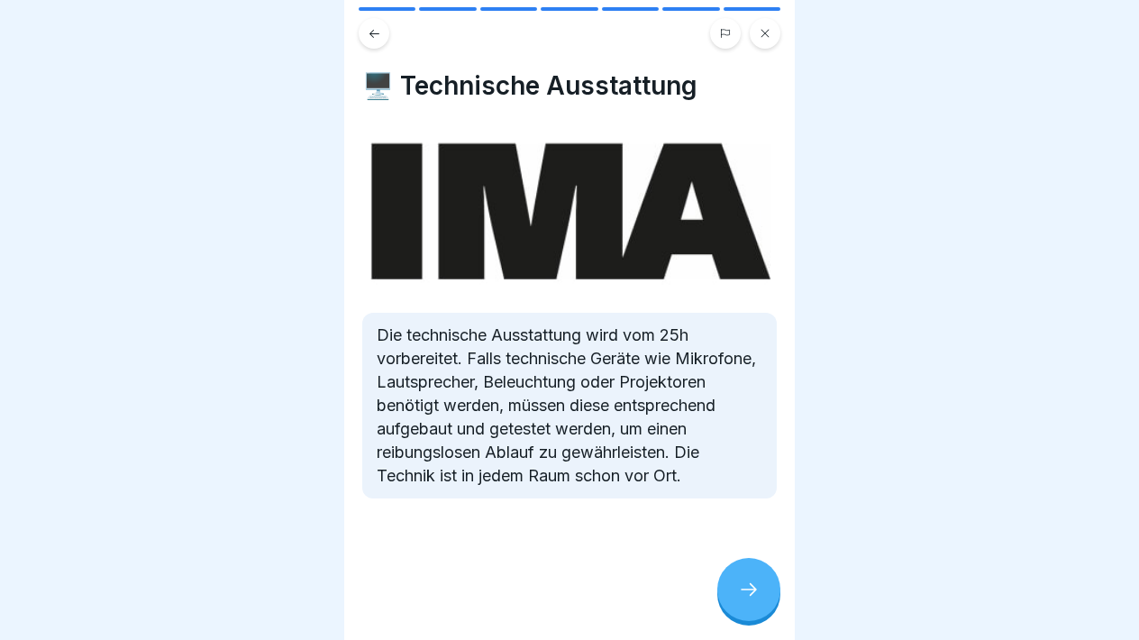
click at [750, 591] on icon at bounding box center [749, 589] width 22 height 22
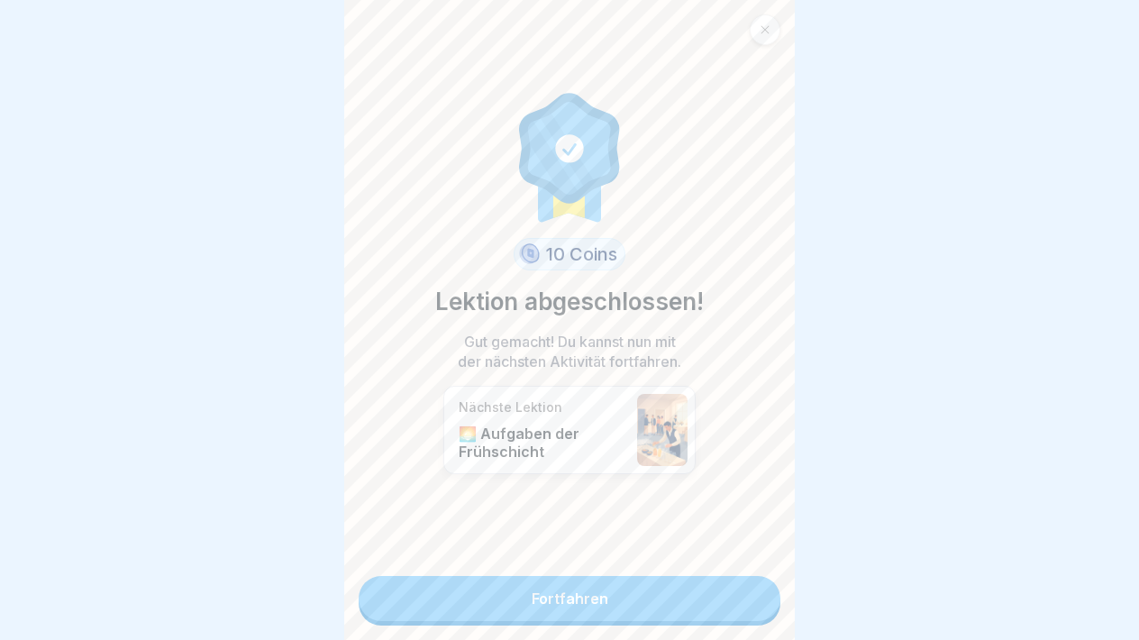
click at [750, 593] on link "Fortfahren" at bounding box center [570, 598] width 422 height 45
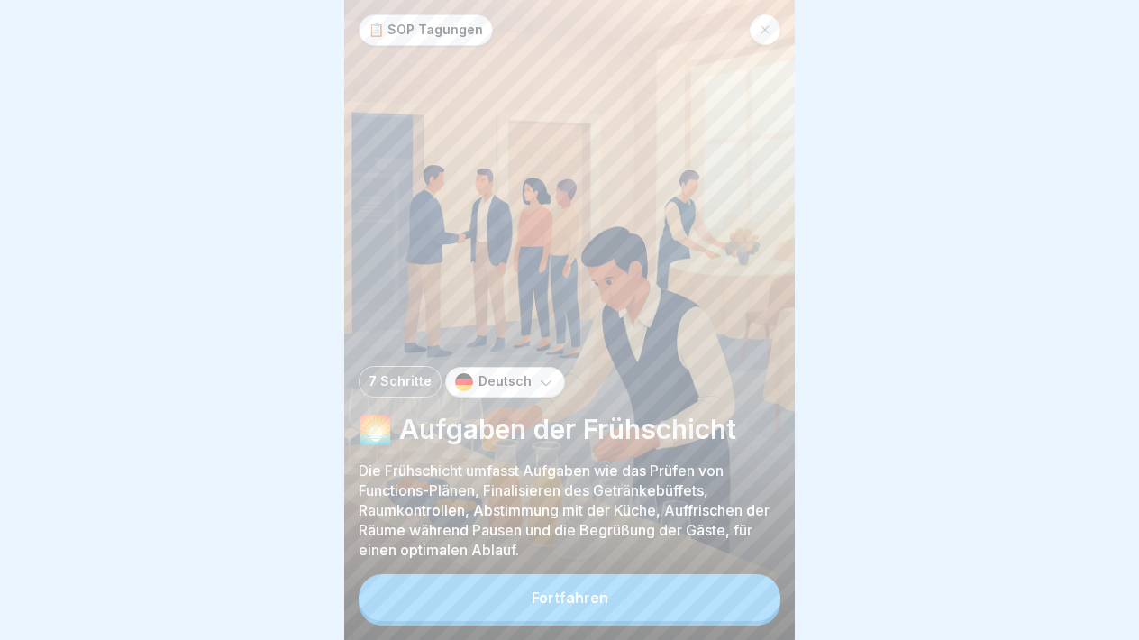
click at [751, 596] on button "Fortfahren" at bounding box center [570, 597] width 422 height 47
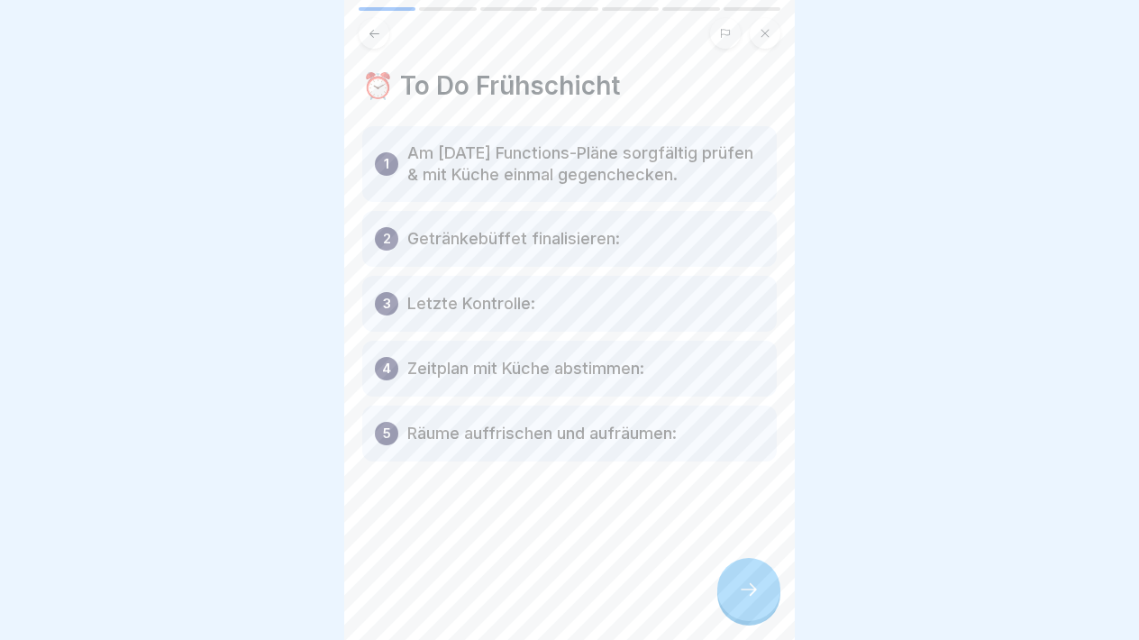
click at [752, 596] on icon at bounding box center [749, 589] width 22 height 22
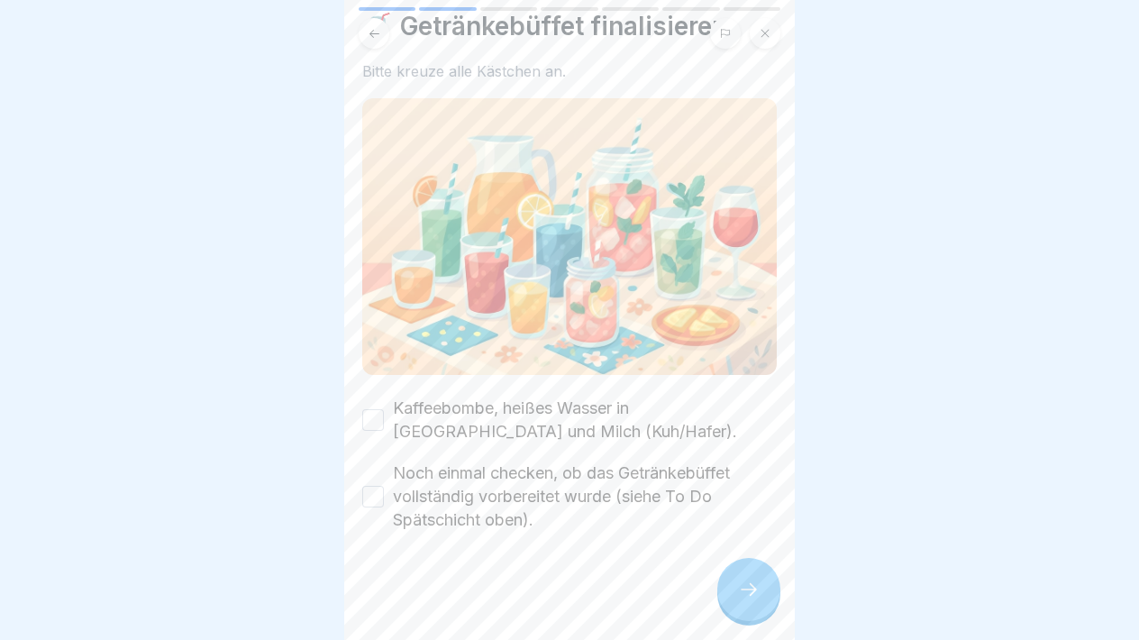
scroll to position [59, 0]
click at [369, 414] on button "Kaffeebombe, heißes Wasser in Thermoskanne und Milch (Kuh/Hafer)." at bounding box center [373, 421] width 22 height 22
click at [375, 466] on div "Noch einmal checken, ob das Getränkebüffet vollständig vorbereitet wurde (siehe…" at bounding box center [569, 497] width 414 height 70
click at [377, 503] on button "Noch einmal checken, ob das Getränkebüffet vollständig vorbereitet wurde (siehe…" at bounding box center [373, 497] width 22 height 22
click at [742, 574] on div at bounding box center [748, 589] width 63 height 63
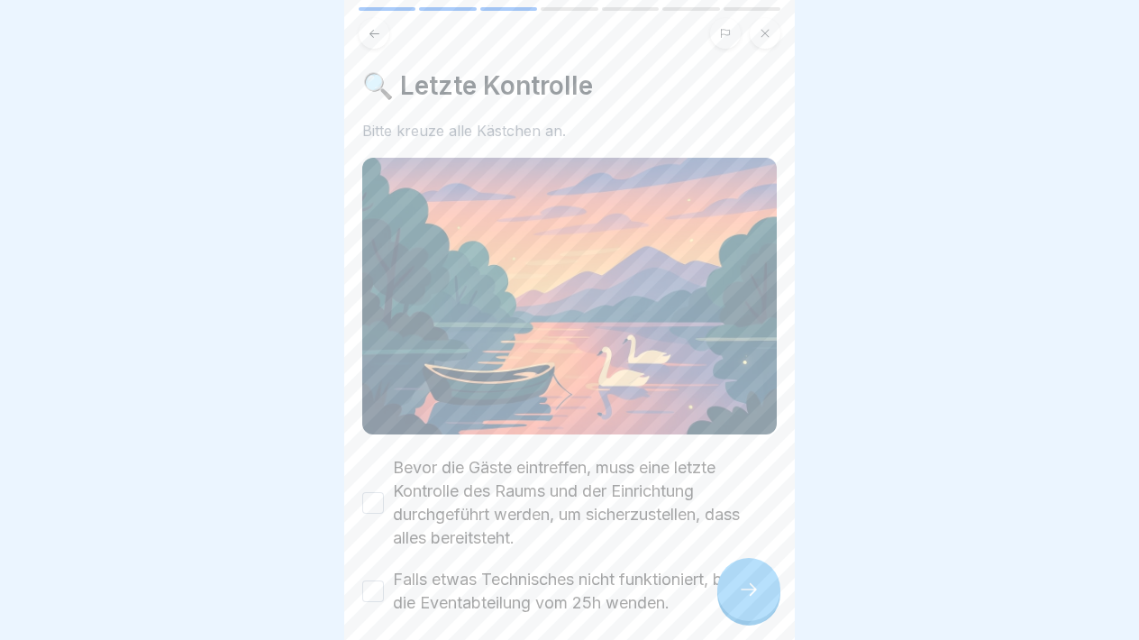
click at [373, 496] on button "Bevor die Gäste eintreffen, muss eine letzte Kontrolle des Raums und der Einric…" at bounding box center [373, 503] width 22 height 22
click at [379, 586] on button "Falls etwas Technisches nicht funktioniert, bitte an die Eventabteilung vom 25h…" at bounding box center [373, 591] width 22 height 22
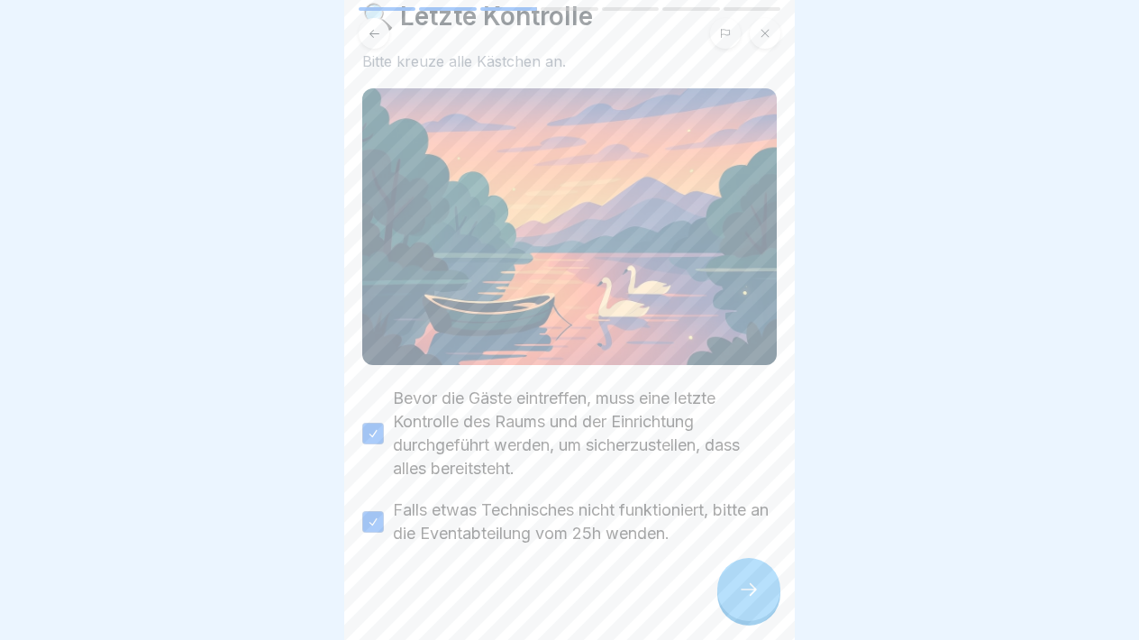
scroll to position [79, 0]
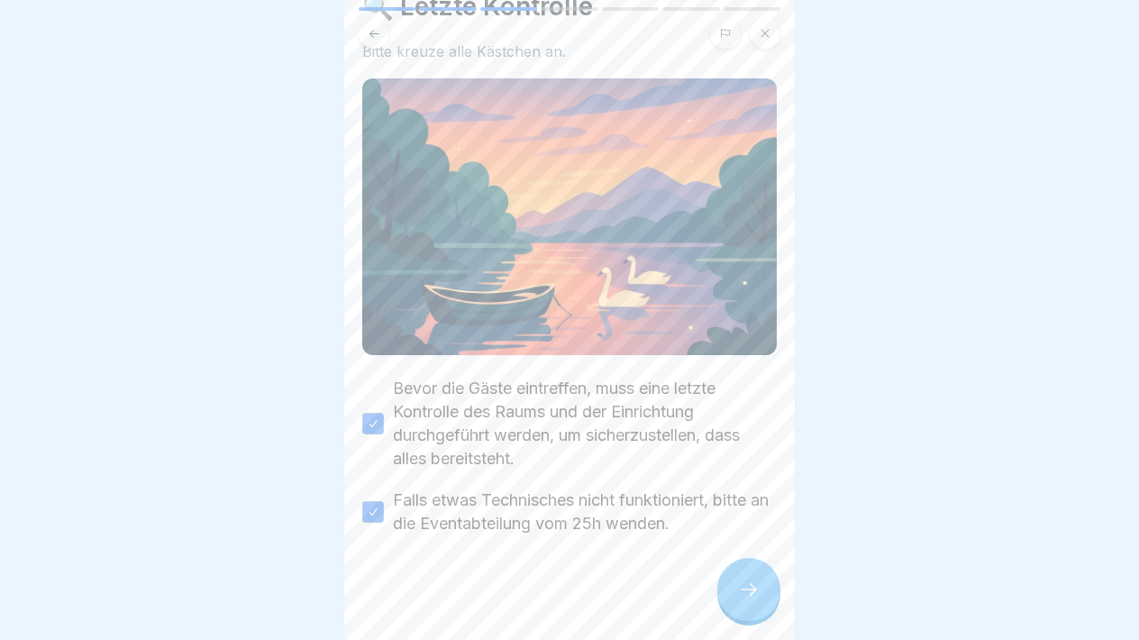
click at [750, 590] on icon at bounding box center [749, 589] width 22 height 22
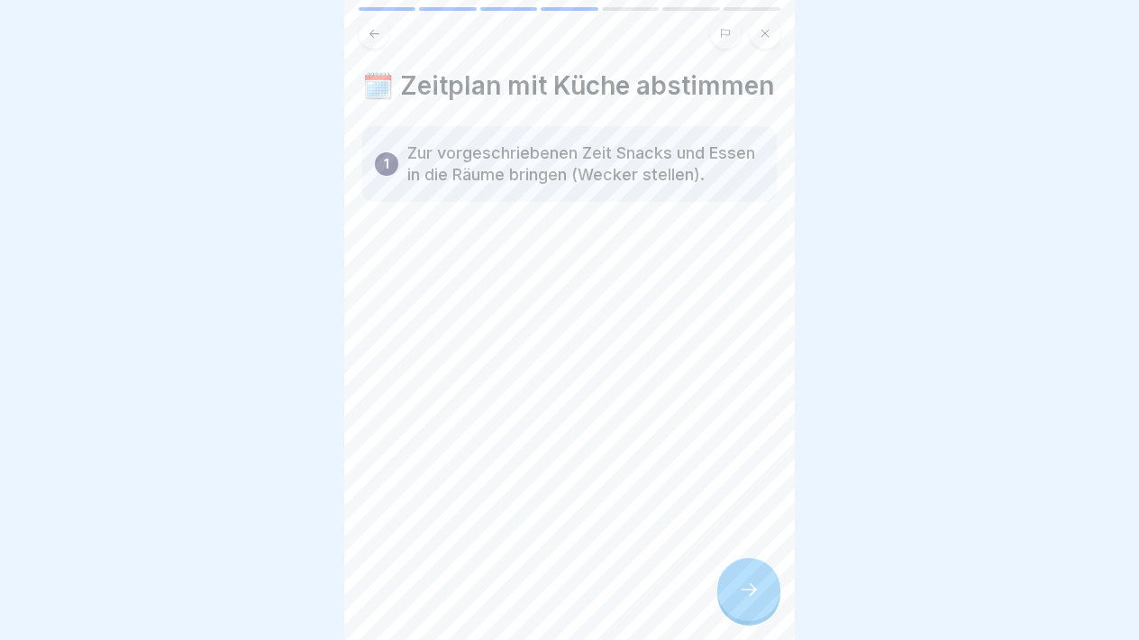
click at [750, 593] on icon at bounding box center [749, 589] width 22 height 22
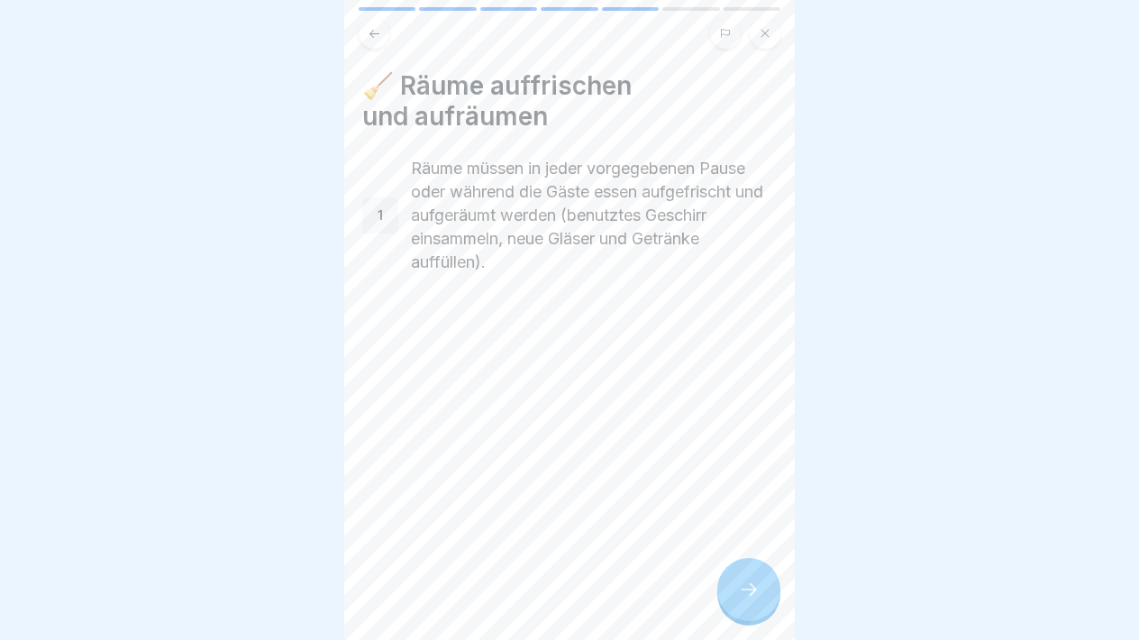
click at [752, 596] on icon at bounding box center [749, 589] width 22 height 22
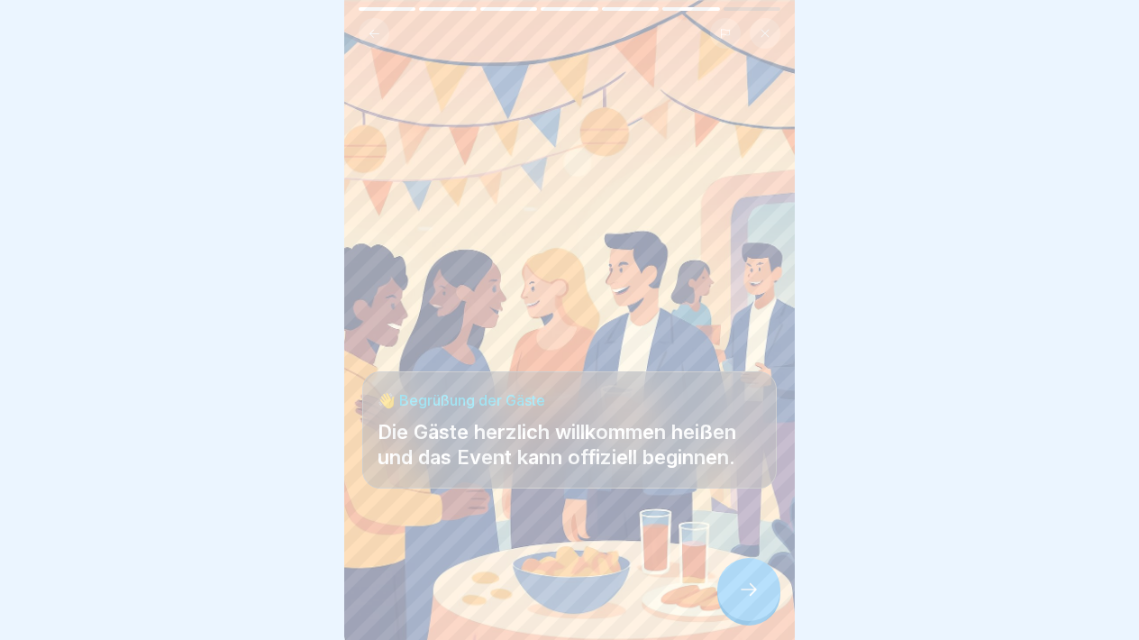
click at [756, 600] on icon at bounding box center [749, 589] width 22 height 22
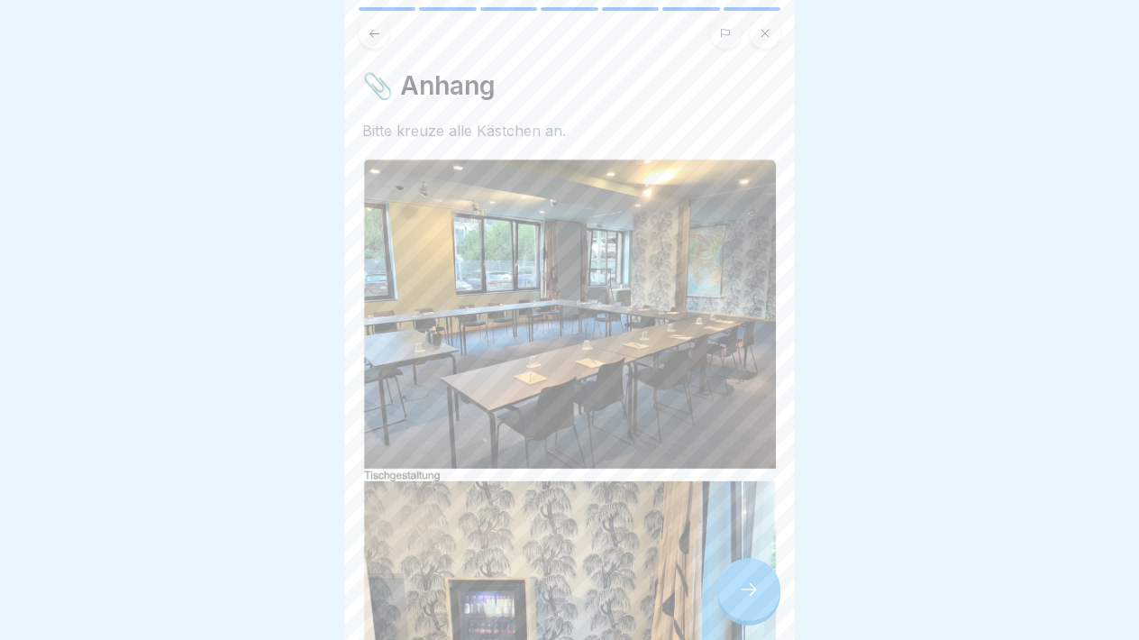
click at [758, 602] on div at bounding box center [748, 589] width 63 height 63
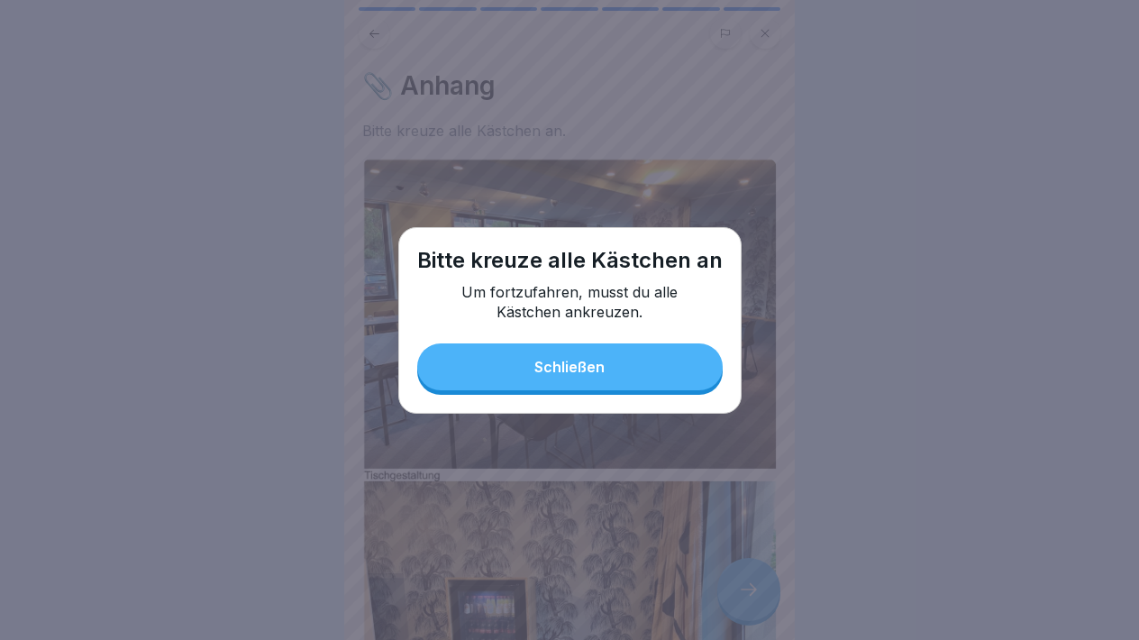
click at [688, 354] on button "Schließen" at bounding box center [569, 366] width 305 height 47
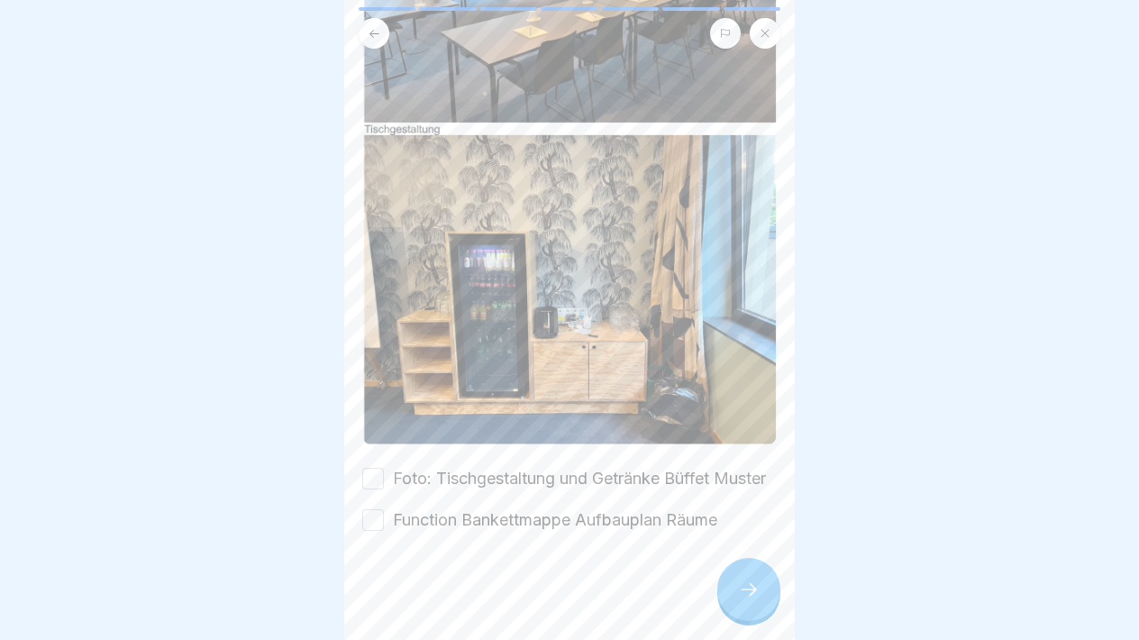
scroll to position [346, 0]
click at [370, 483] on button "Foto: Tischgestaltung und Getränke Büffet Muster" at bounding box center [373, 479] width 22 height 22
click at [369, 514] on button "Function Bankettmappe Aufbauplan Räume" at bounding box center [373, 520] width 22 height 22
click at [772, 607] on div at bounding box center [748, 589] width 63 height 63
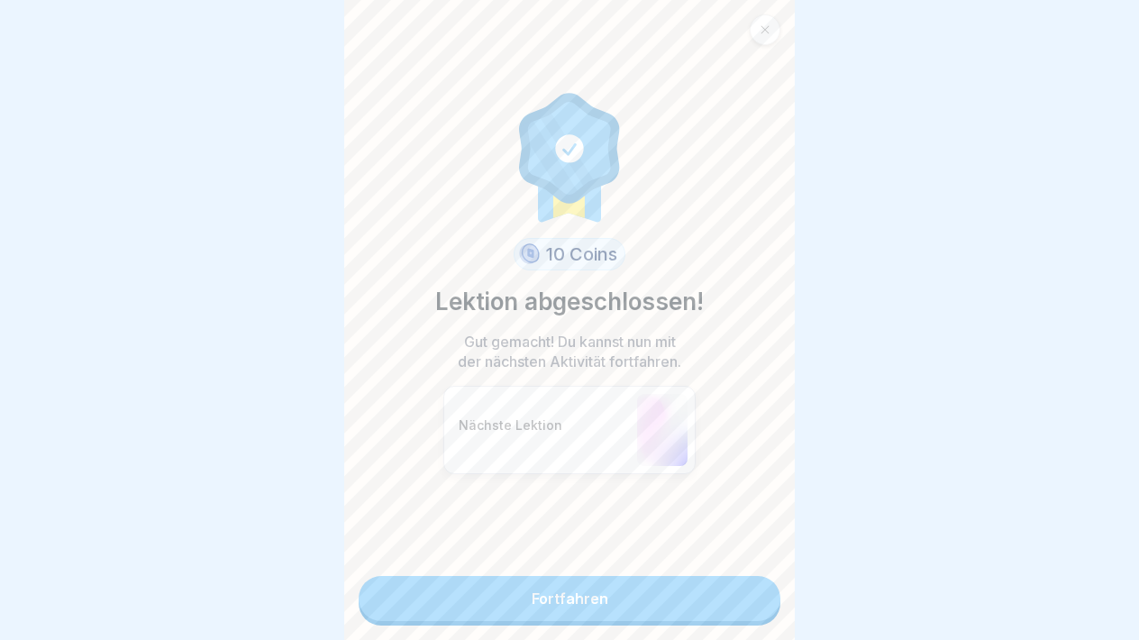
click at [694, 609] on link "Fortfahren" at bounding box center [570, 598] width 422 height 45
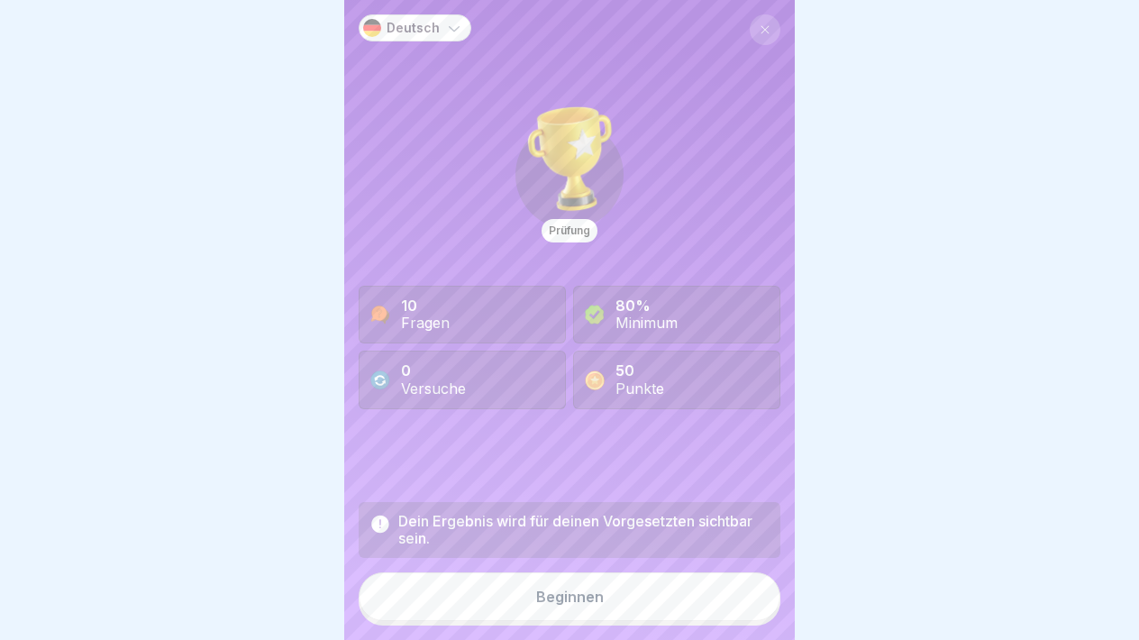
click at [692, 601] on button "Beginnen" at bounding box center [570, 596] width 422 height 49
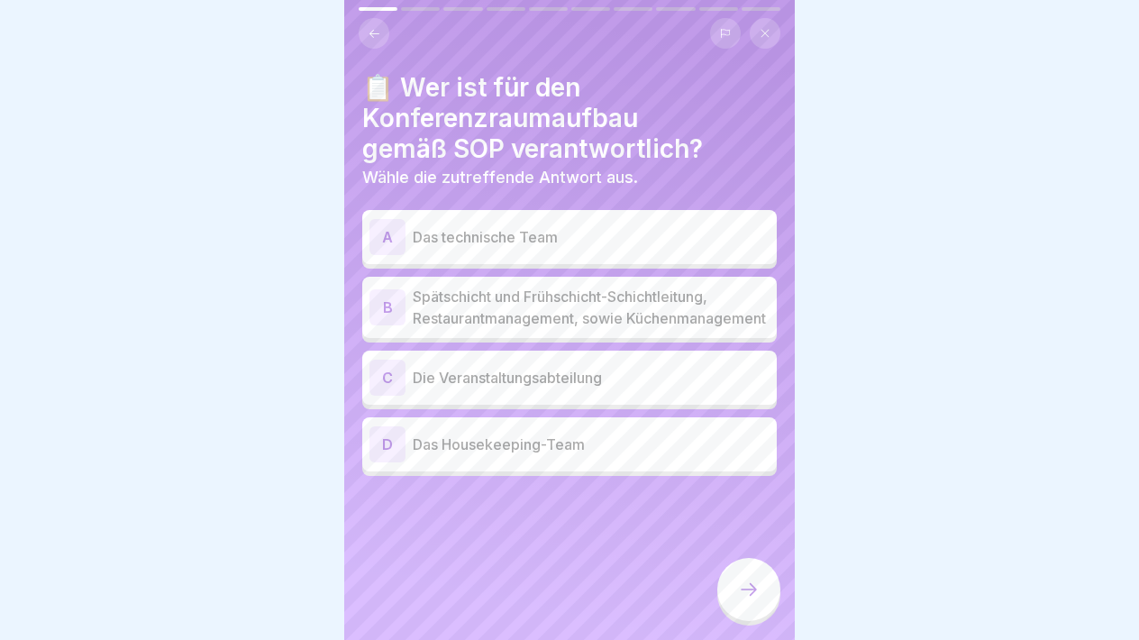
click at [397, 314] on div "B" at bounding box center [387, 307] width 36 height 36
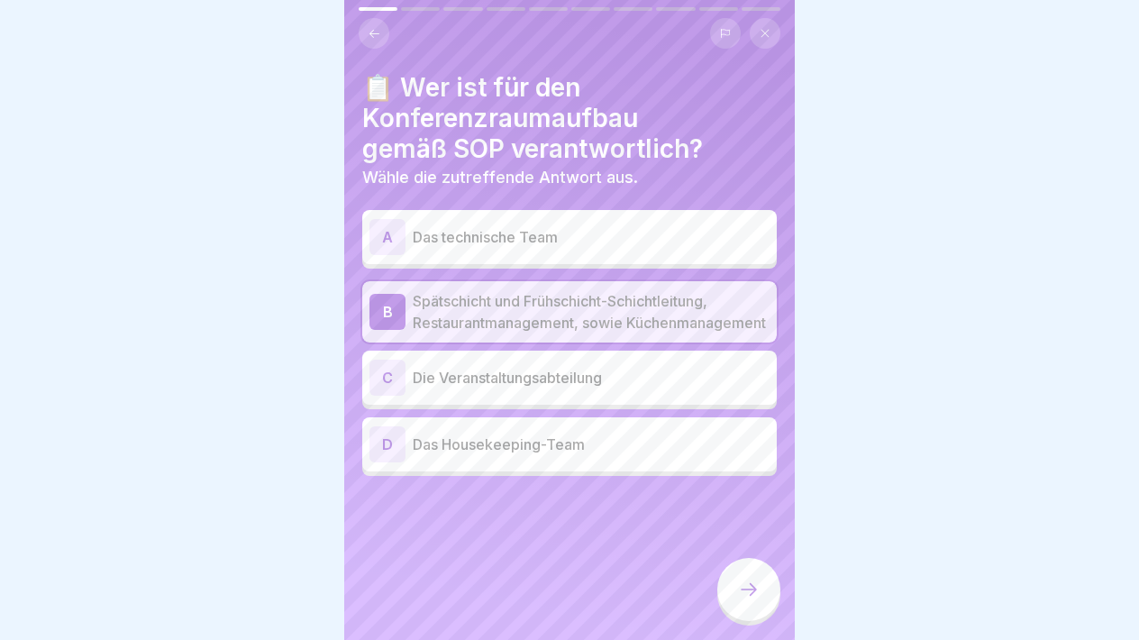
click at [741, 579] on div at bounding box center [748, 589] width 63 height 63
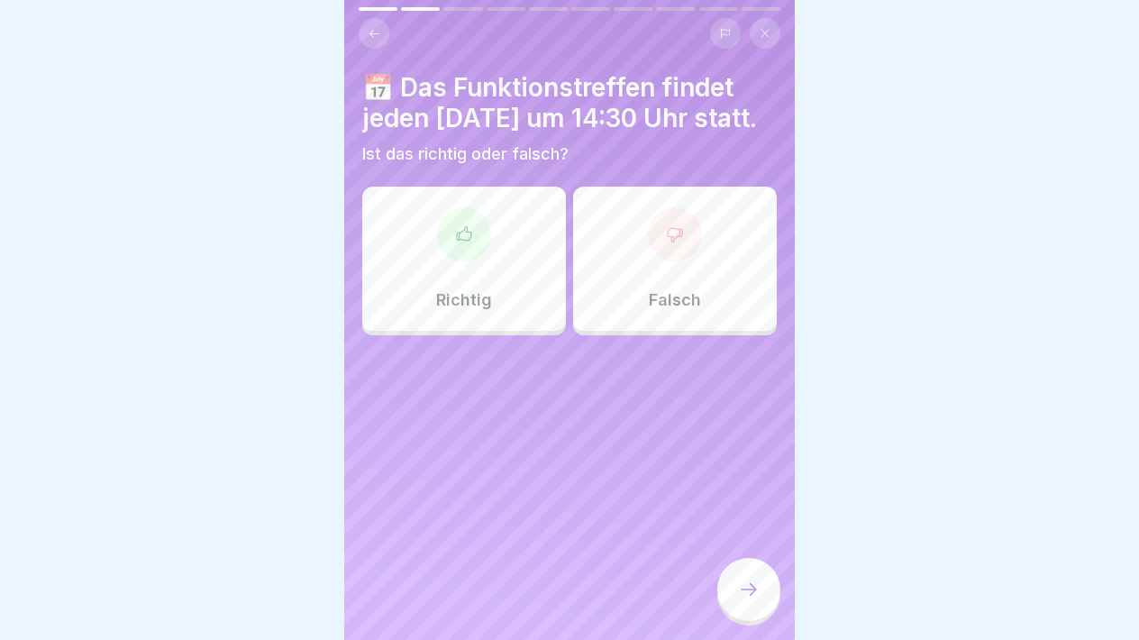
click at [517, 331] on div "Richtig" at bounding box center [464, 258] width 204 height 144
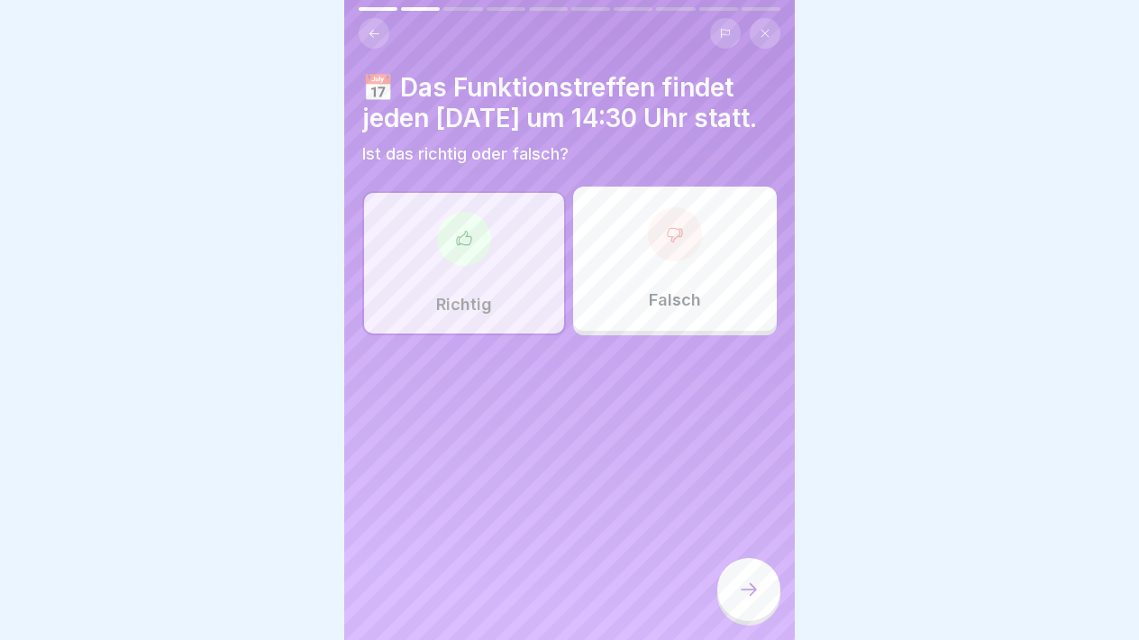
click at [743, 584] on icon at bounding box center [749, 589] width 22 height 22
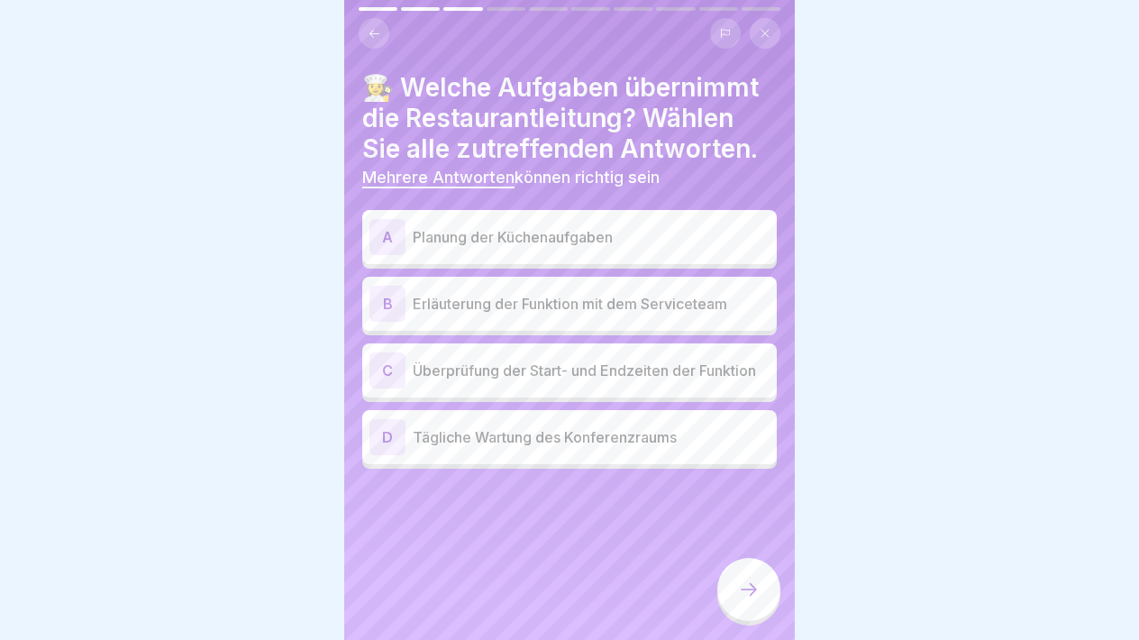
click at [598, 374] on p "Überprüfung der Start- und Endzeiten der Funktion" at bounding box center [591, 370] width 357 height 22
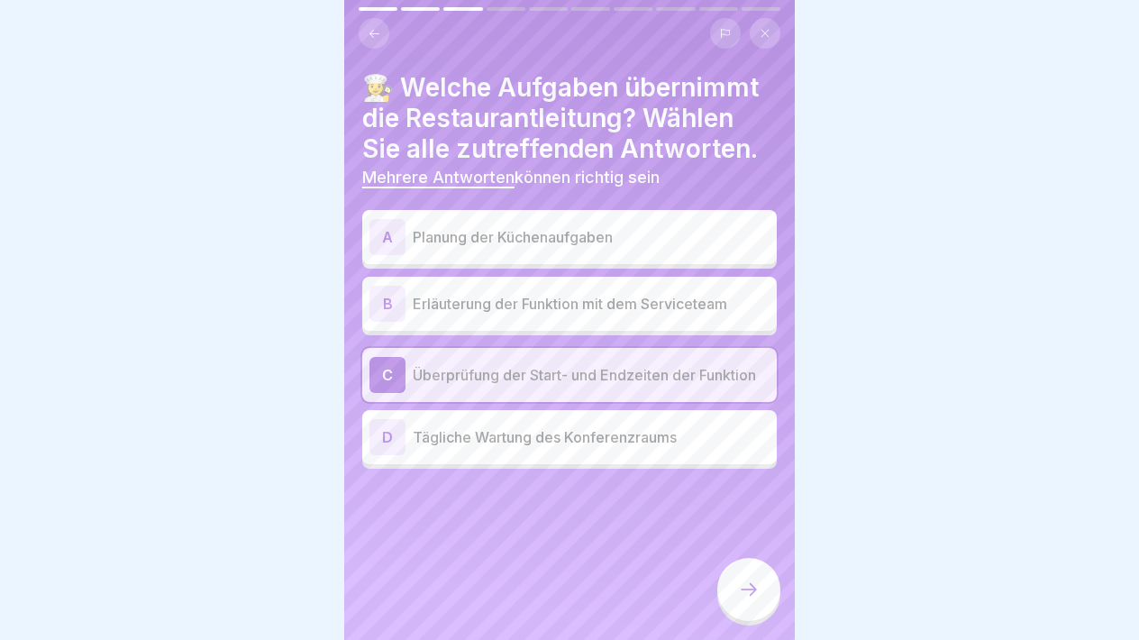
click at [599, 313] on p "Erläuterung der Funktion mit dem Serviceteam" at bounding box center [591, 304] width 357 height 22
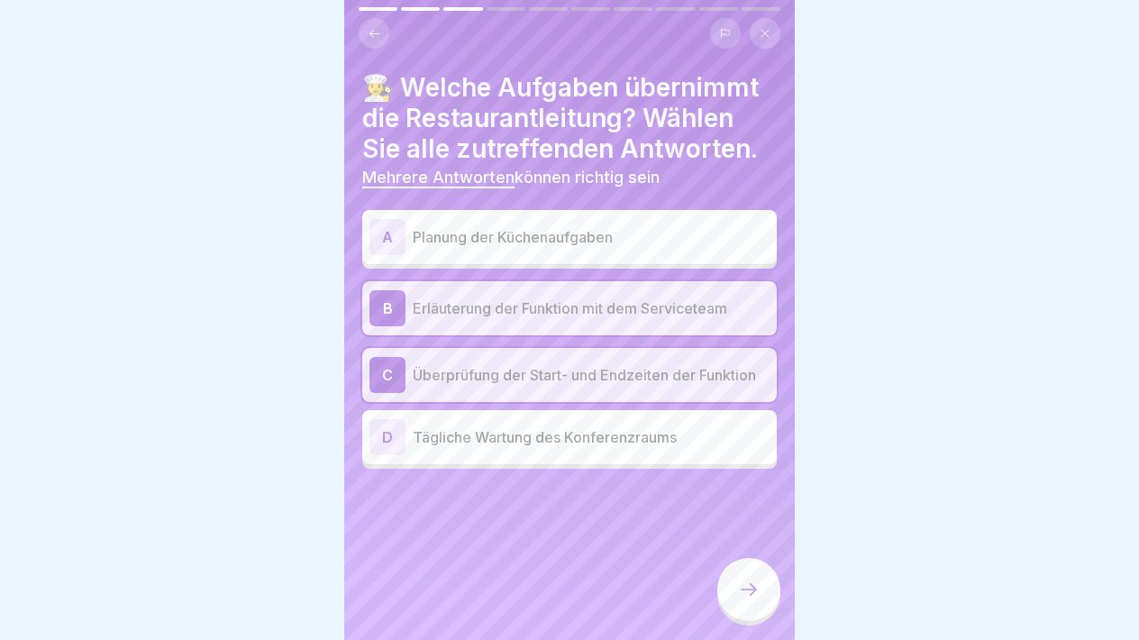
click at [632, 231] on p "Planung der Küchenaufgaben" at bounding box center [591, 237] width 357 height 22
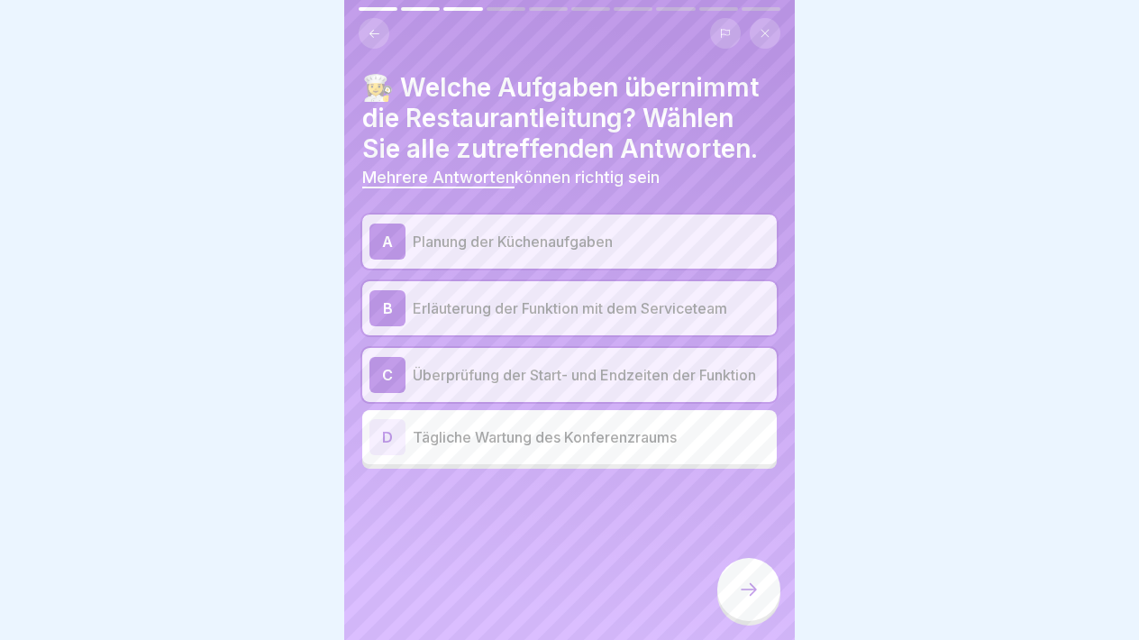
click at [740, 589] on icon at bounding box center [749, 589] width 22 height 22
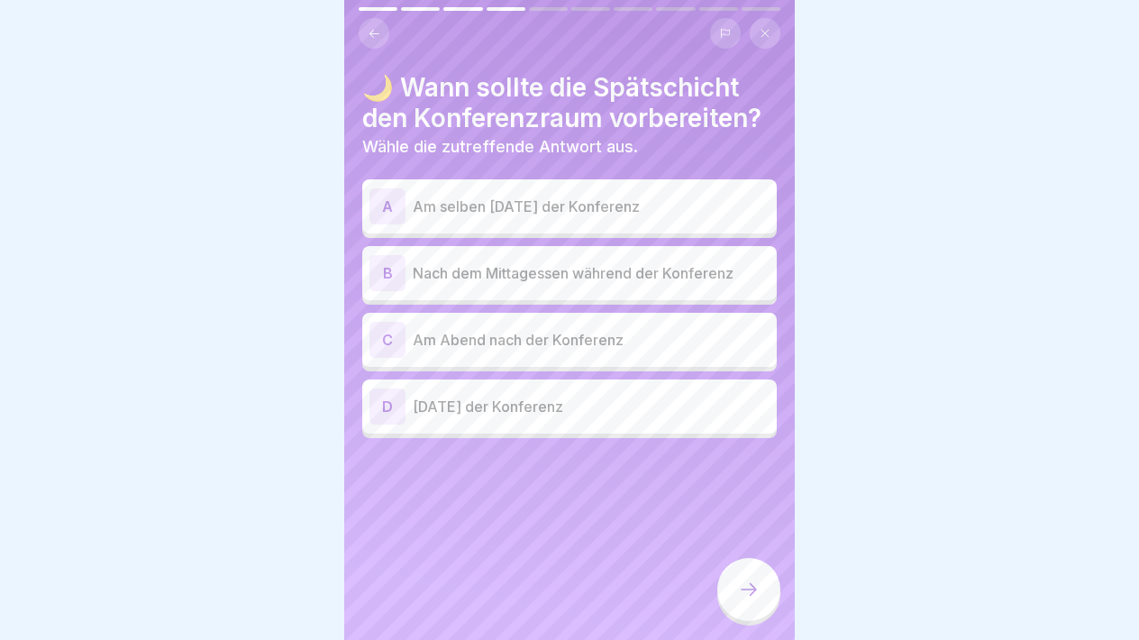
click at [605, 410] on p "Einen Tag vor der Konferenz" at bounding box center [591, 407] width 357 height 22
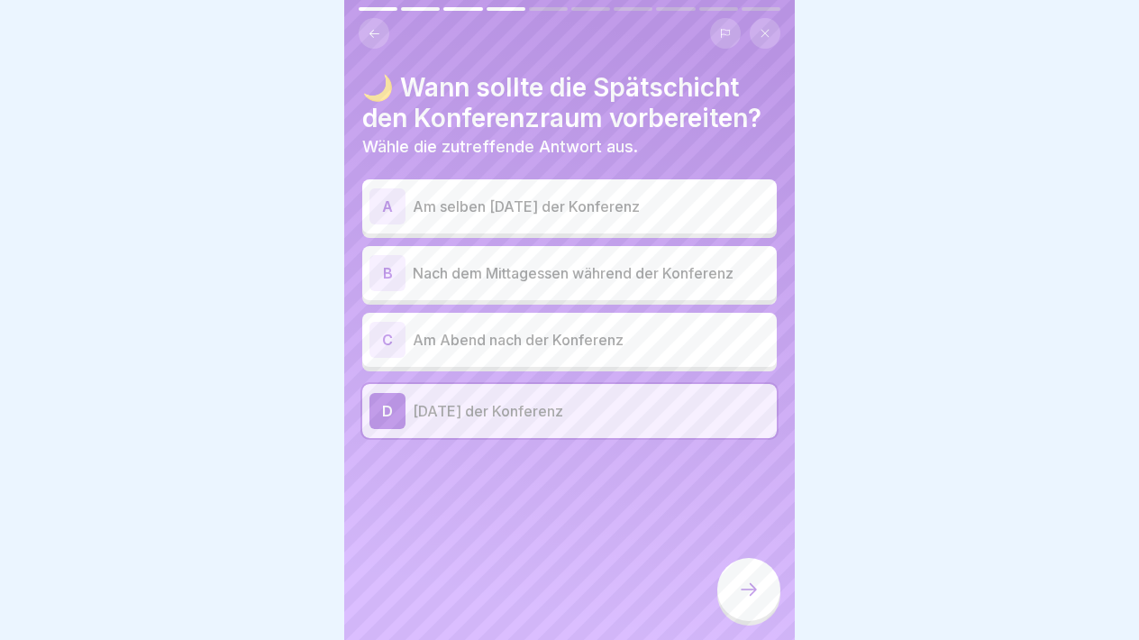
click at [756, 592] on icon at bounding box center [749, 589] width 22 height 22
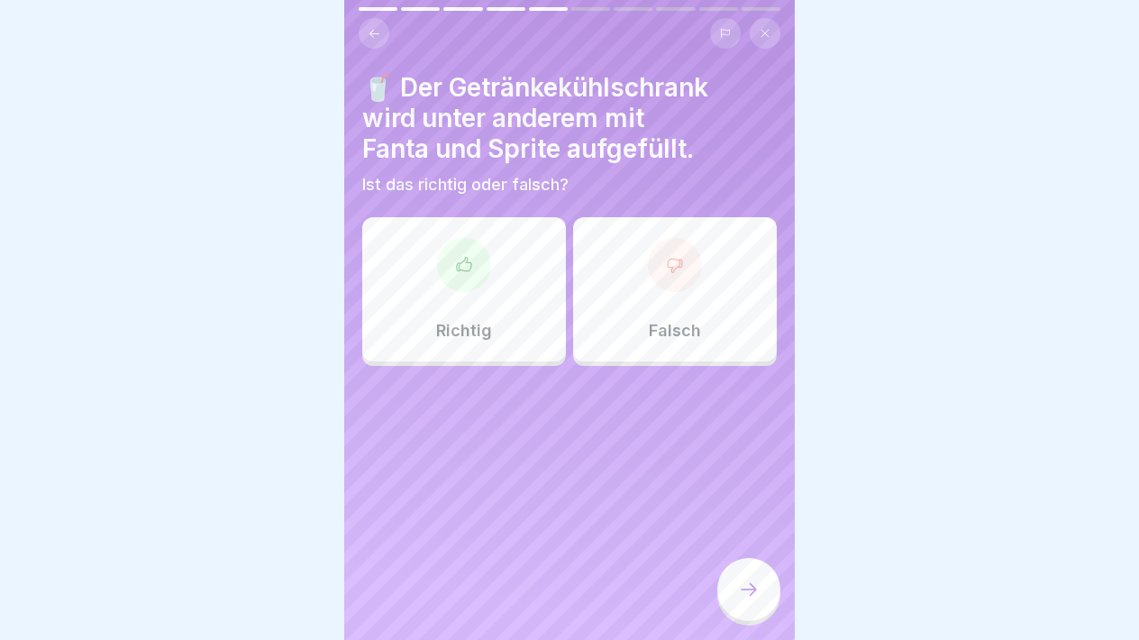
click at [506, 300] on div "Richtig" at bounding box center [464, 289] width 204 height 144
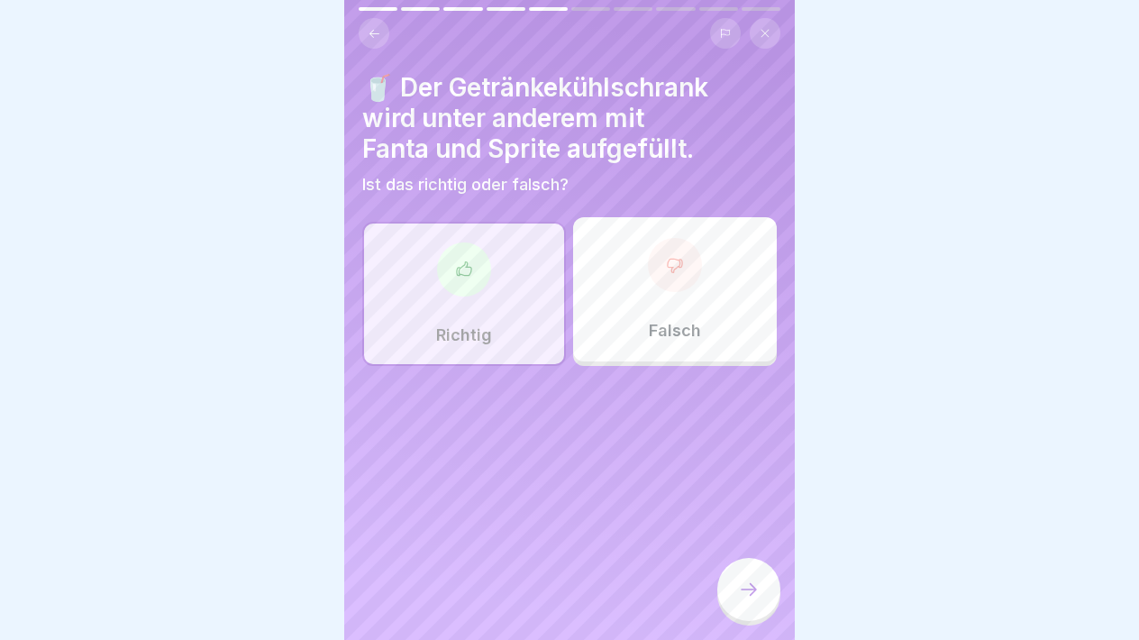
click at [754, 580] on div at bounding box center [748, 589] width 63 height 63
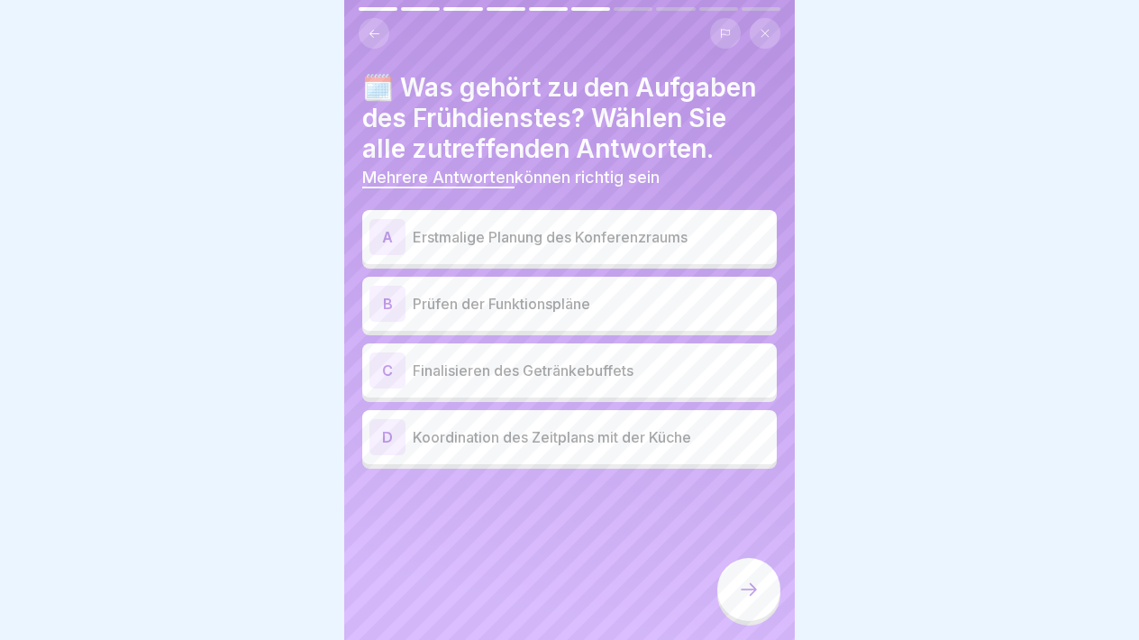
click at [638, 313] on p "Prüfen der Funktionspläne" at bounding box center [591, 304] width 357 height 22
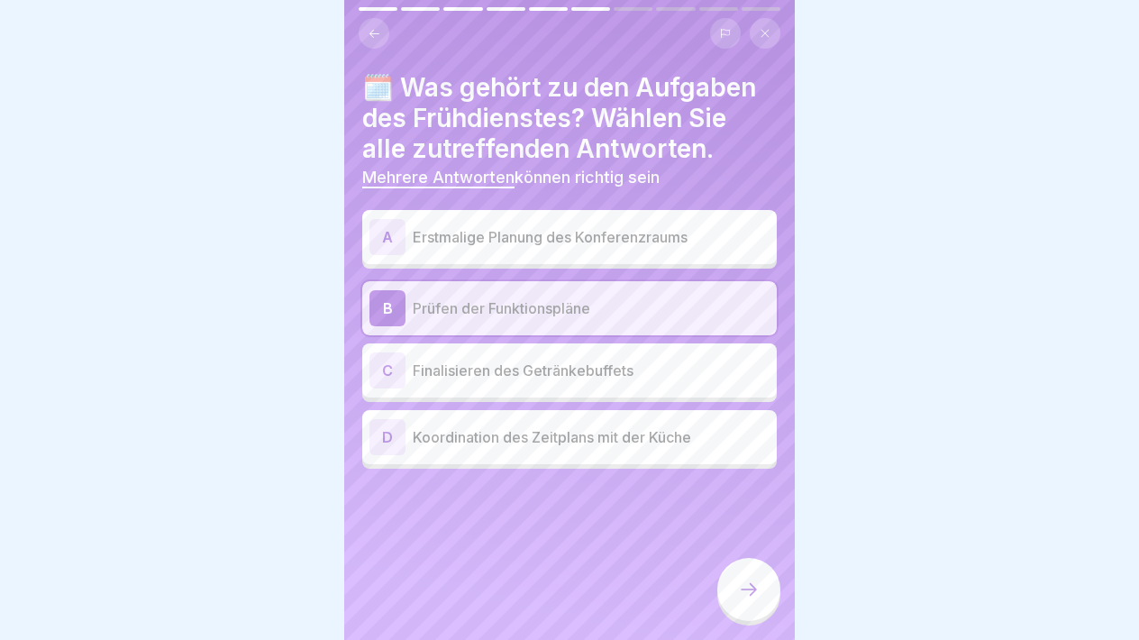
click at [655, 365] on p "Finalisieren des Getränkebuffets" at bounding box center [591, 370] width 357 height 22
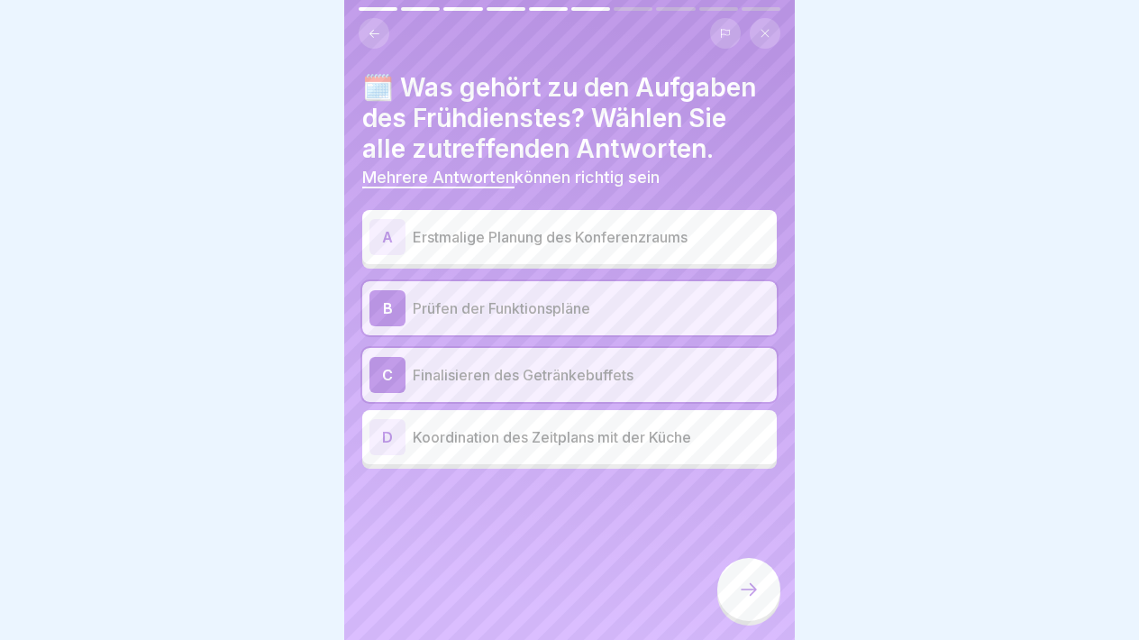
click at [648, 441] on p "Koordination des Zeitplans mit der Küche" at bounding box center [591, 437] width 357 height 22
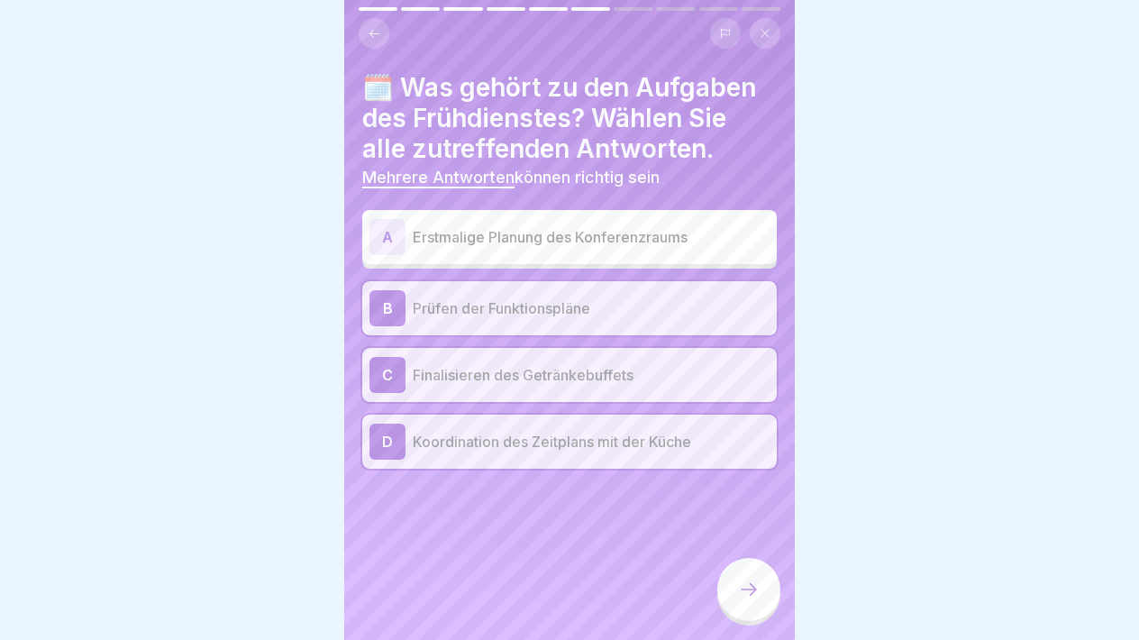
click at [749, 585] on icon at bounding box center [749, 589] width 22 height 22
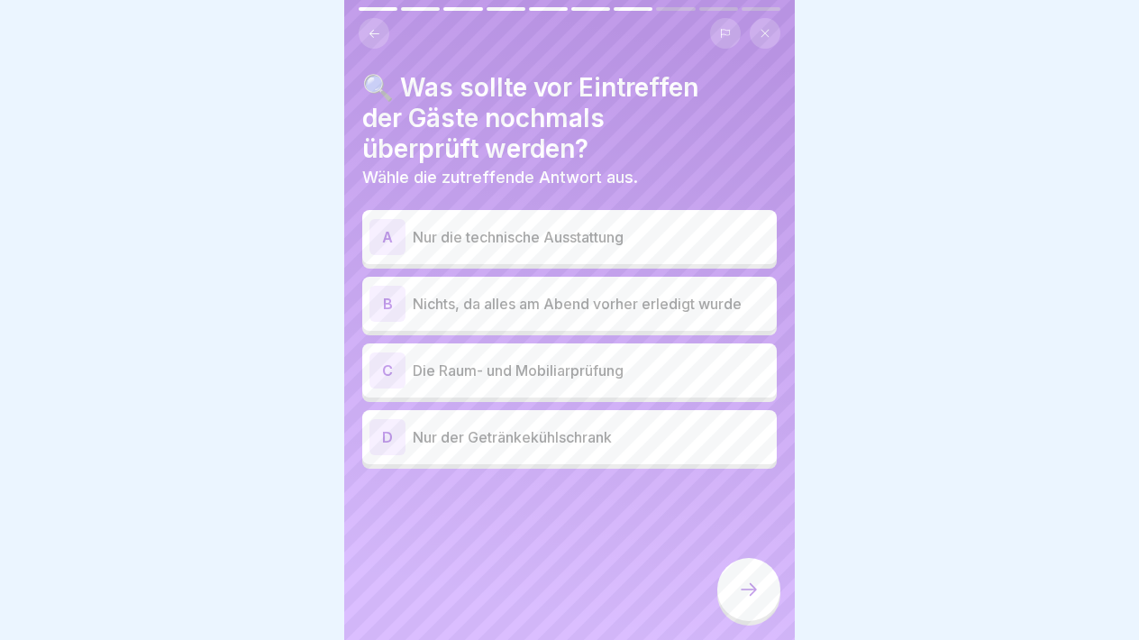
click at [677, 359] on p "Die Raum- und Mobiliarprüfung" at bounding box center [591, 370] width 357 height 22
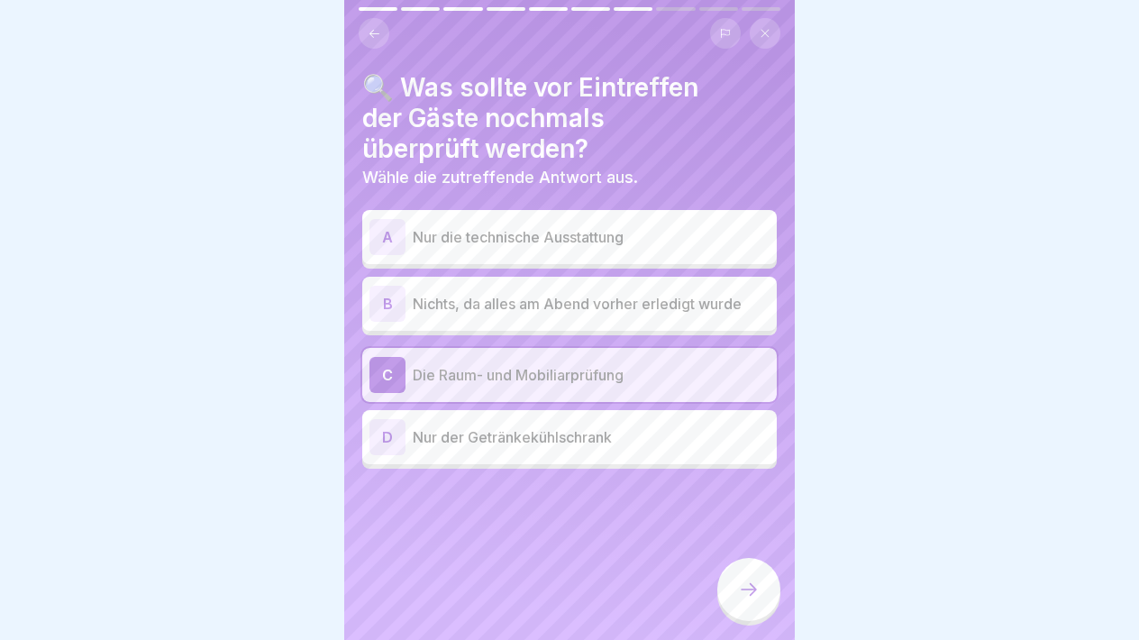
click at [750, 589] on icon at bounding box center [749, 589] width 22 height 22
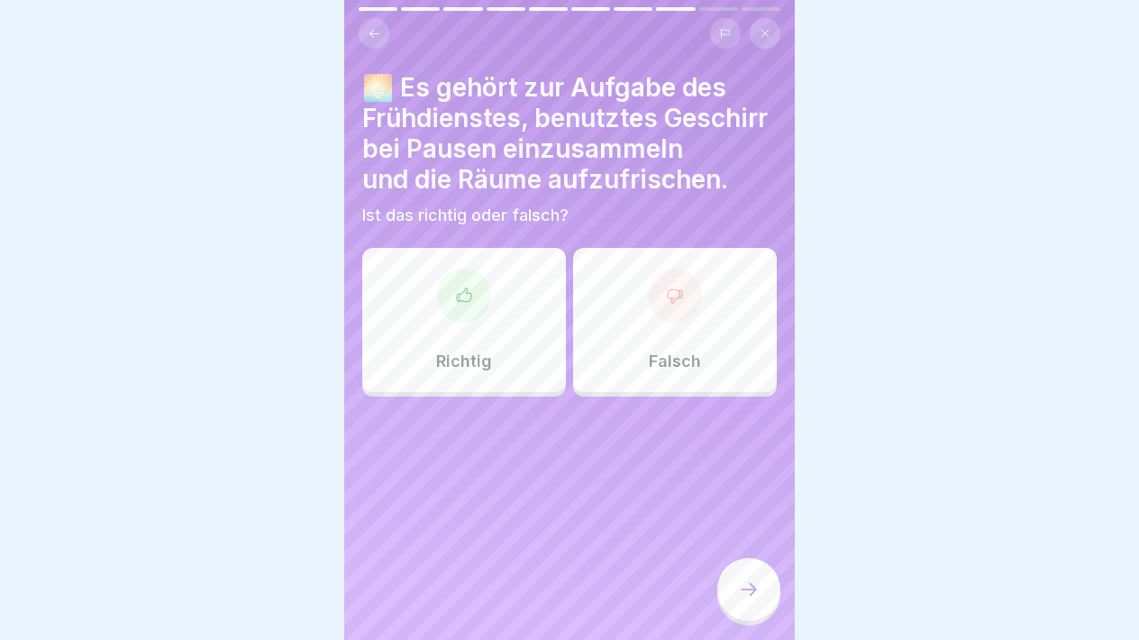
click at [505, 344] on div "Richtig" at bounding box center [464, 320] width 204 height 144
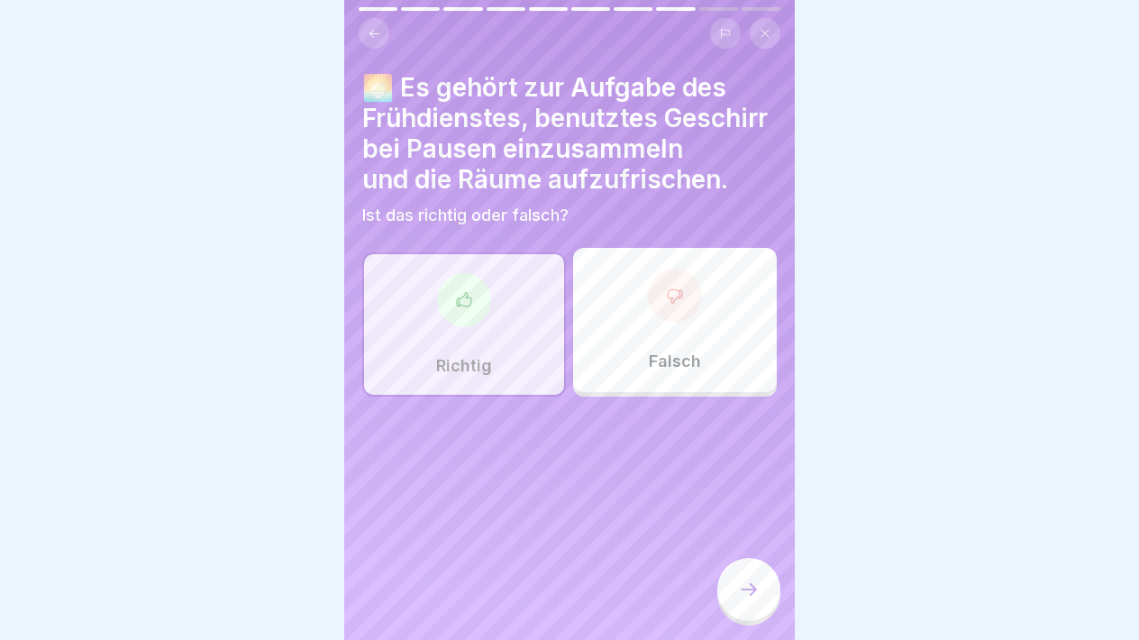
click at [746, 573] on div at bounding box center [748, 589] width 63 height 63
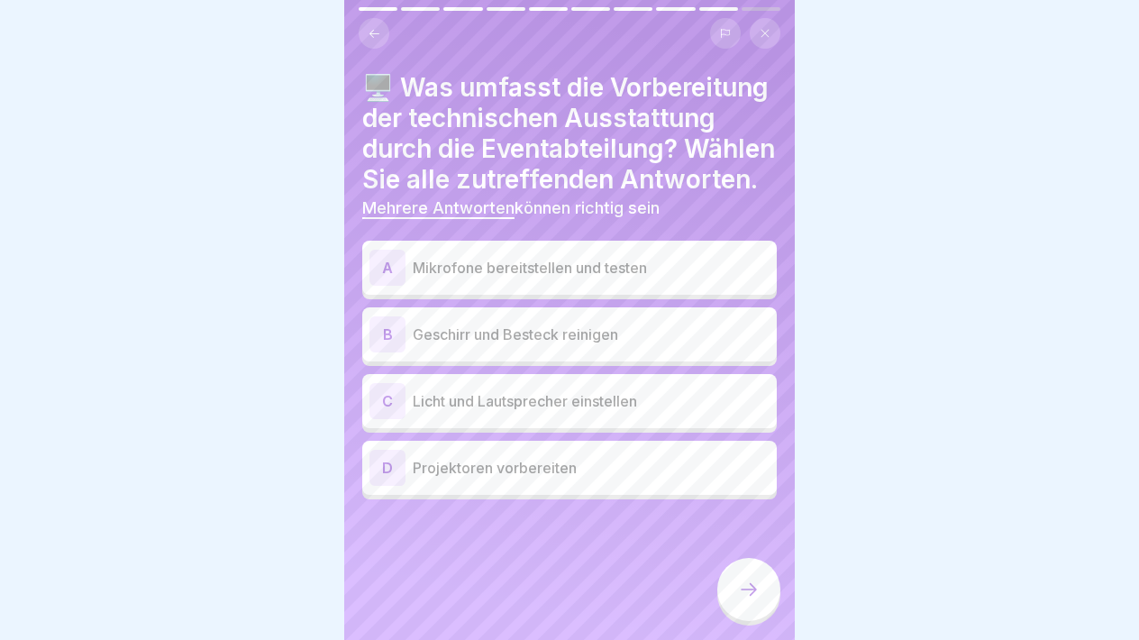
click at [697, 278] on p "Mikrofone bereitstellen und testen" at bounding box center [591, 268] width 357 height 22
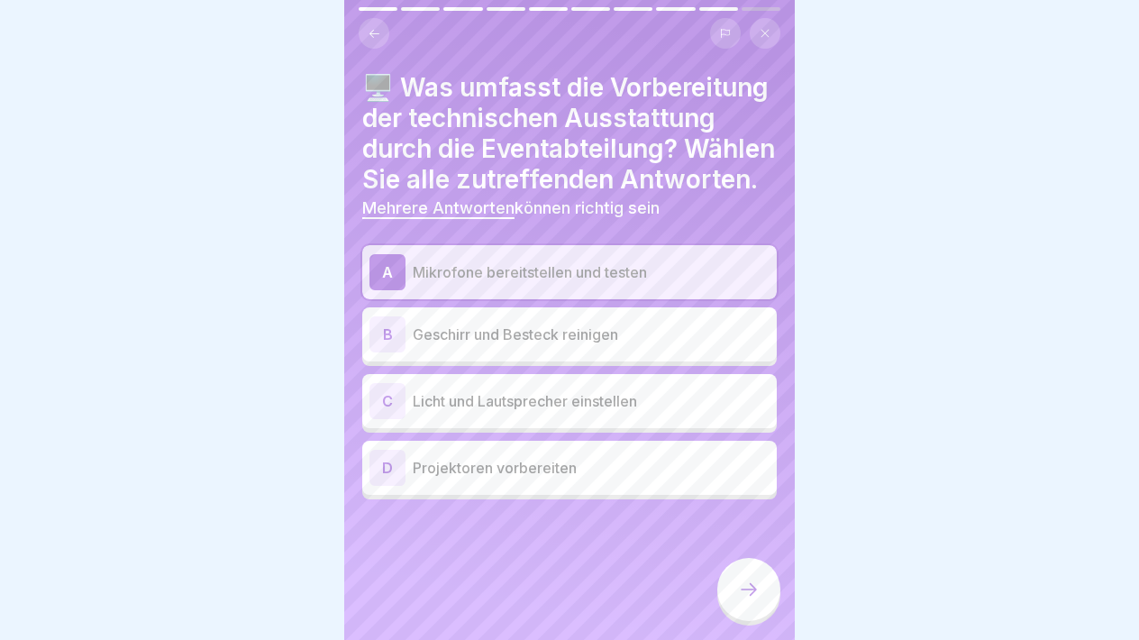
click at [695, 345] on p "Geschirr und Besteck reinigen" at bounding box center [591, 334] width 357 height 22
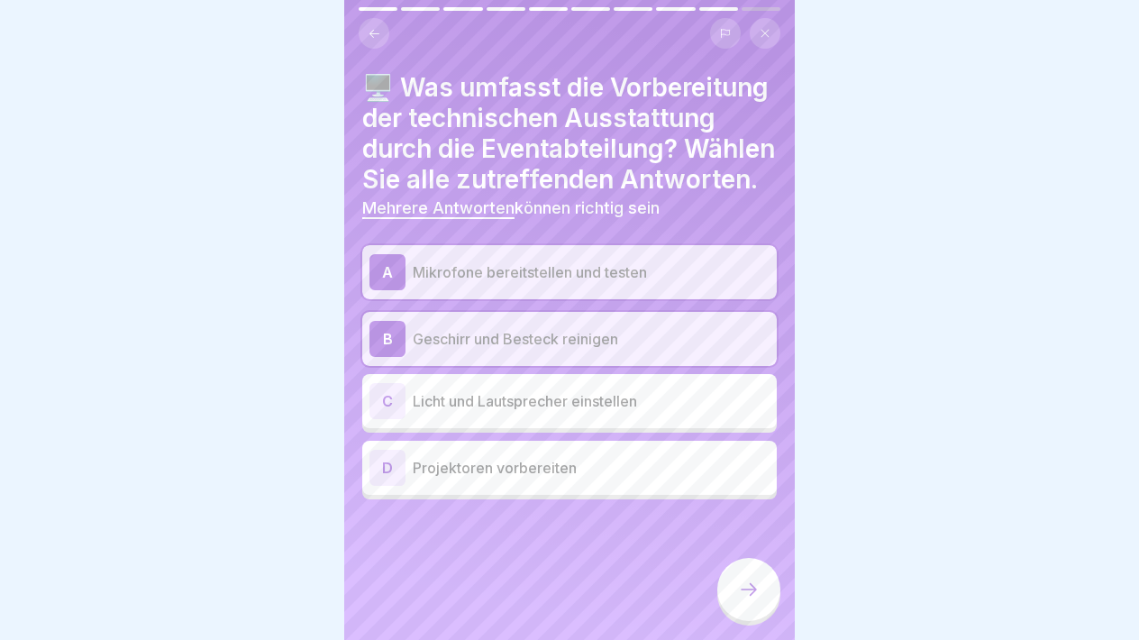
click at [696, 350] on p "Geschirr und Besteck reinigen" at bounding box center [591, 339] width 357 height 22
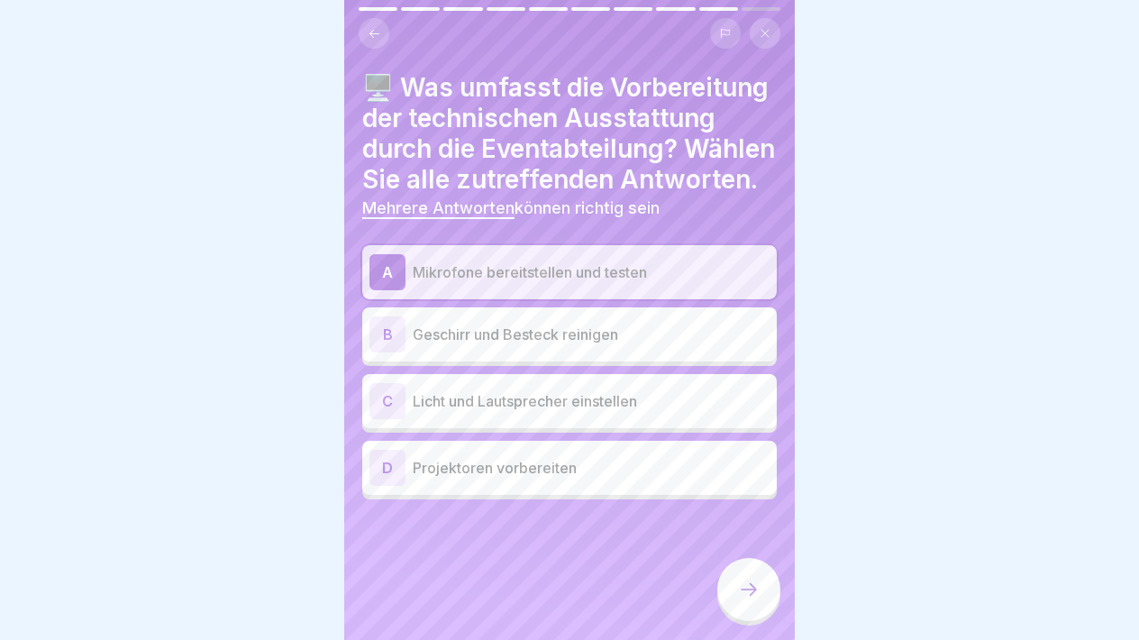
click at [694, 412] on p "Licht und Lautsprecher einstellen" at bounding box center [591, 401] width 357 height 22
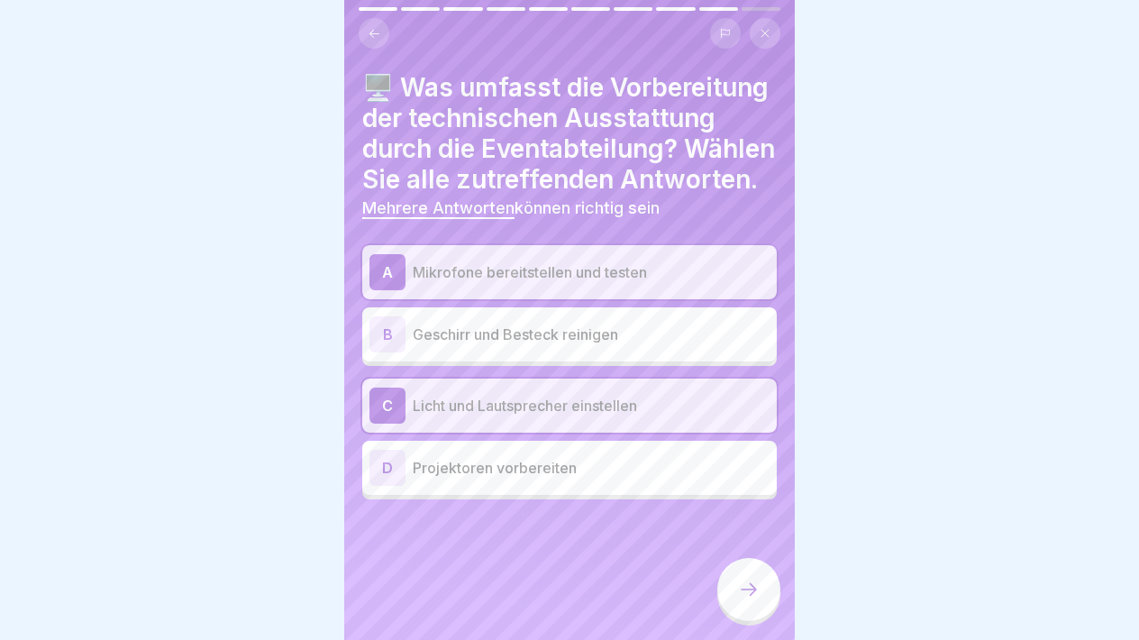
click at [695, 478] on p "Projektoren vorbereiten" at bounding box center [591, 468] width 357 height 22
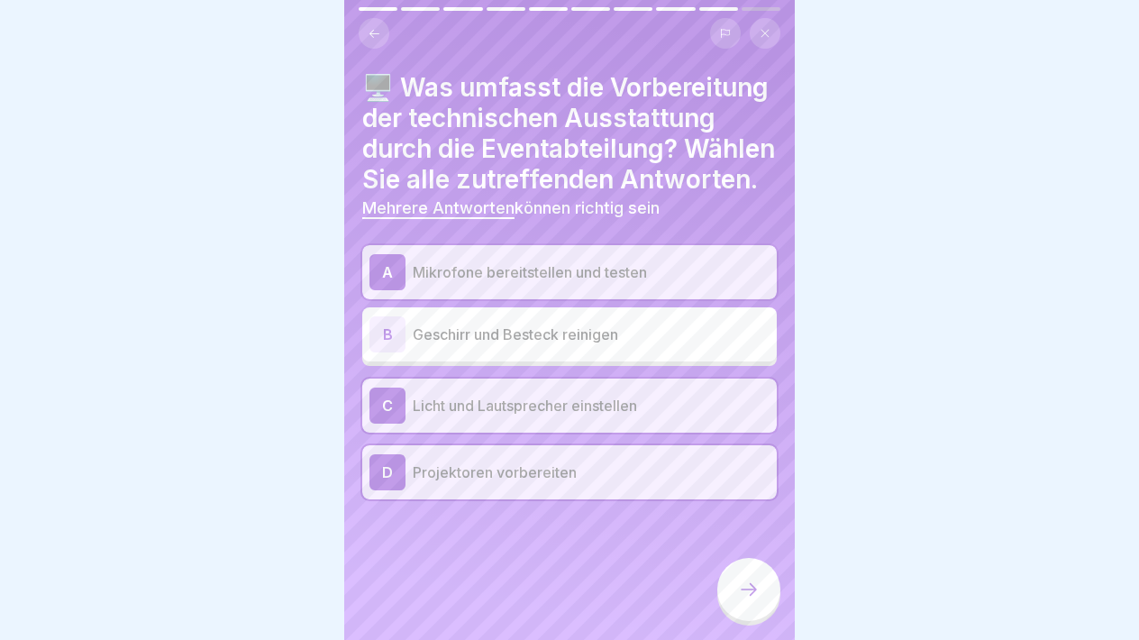
click at [755, 591] on icon at bounding box center [749, 589] width 16 height 13
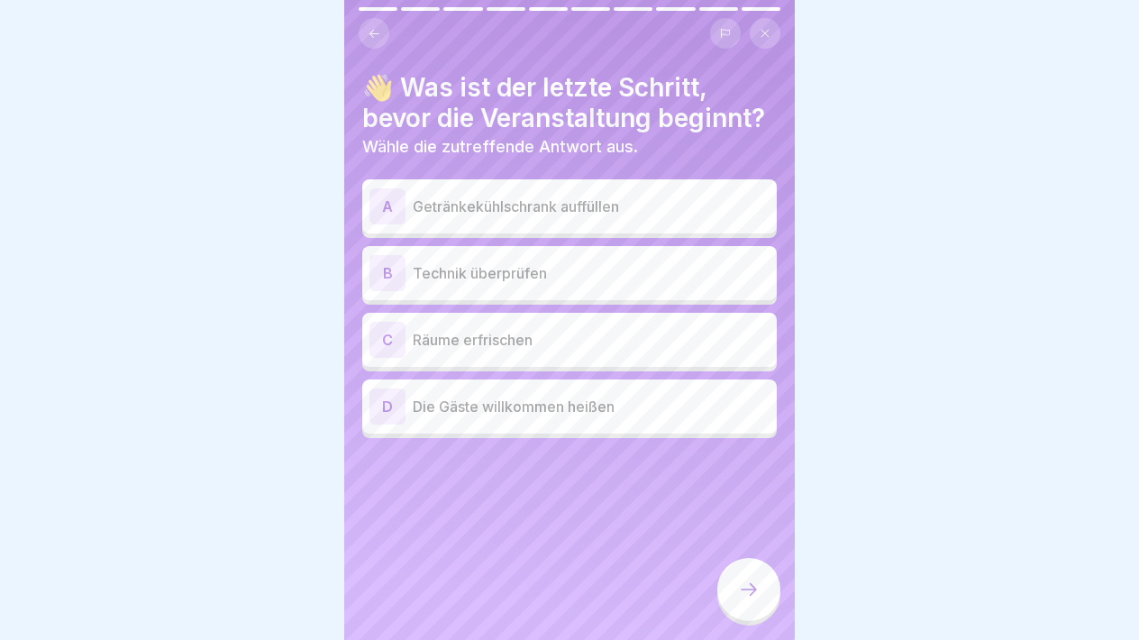
click at [688, 215] on p "Getränkekühlschrank auffüllen" at bounding box center [591, 207] width 357 height 22
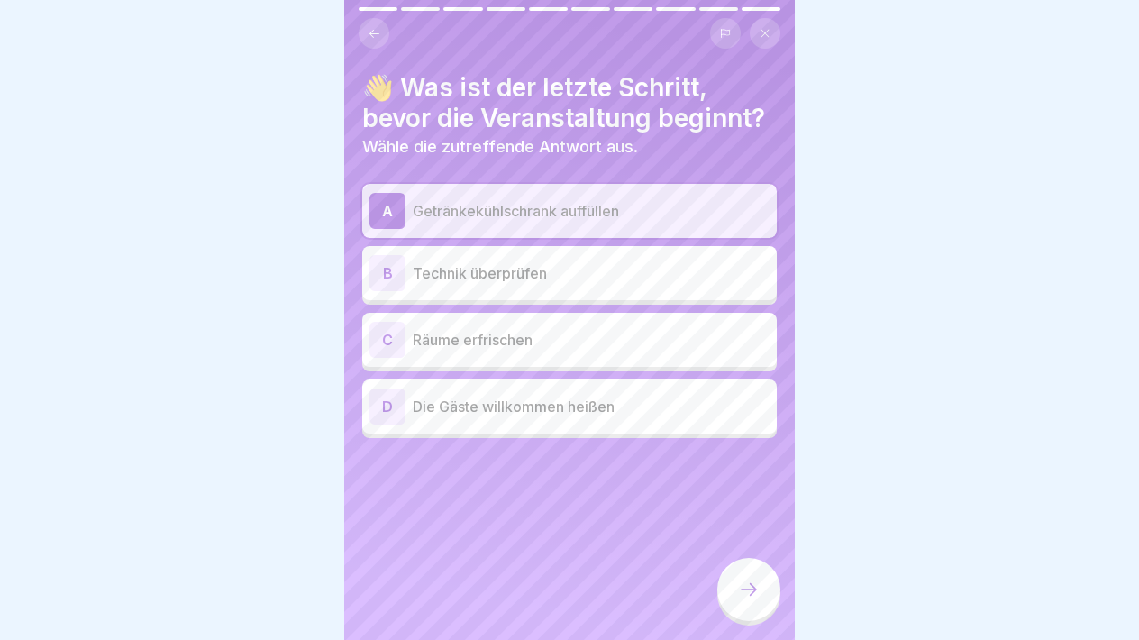
click at [678, 273] on p "Technik überprüfen" at bounding box center [591, 273] width 357 height 22
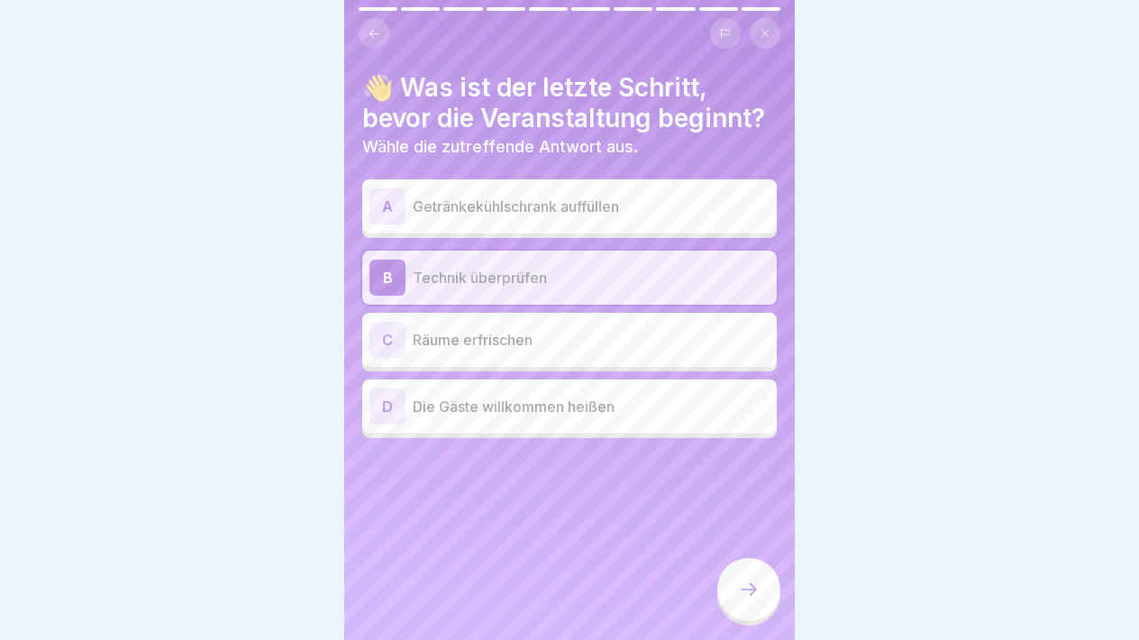
click at [685, 331] on p "Räume erfrischen" at bounding box center [591, 340] width 357 height 22
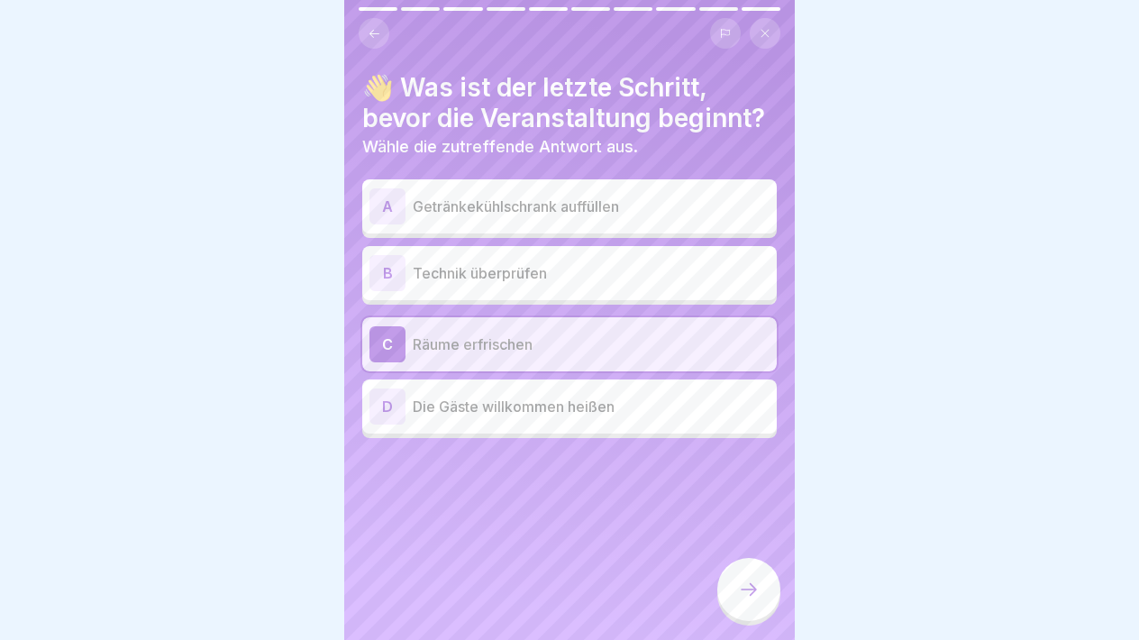
click at [687, 403] on p "Die Gäste willkommen heißen" at bounding box center [591, 407] width 357 height 22
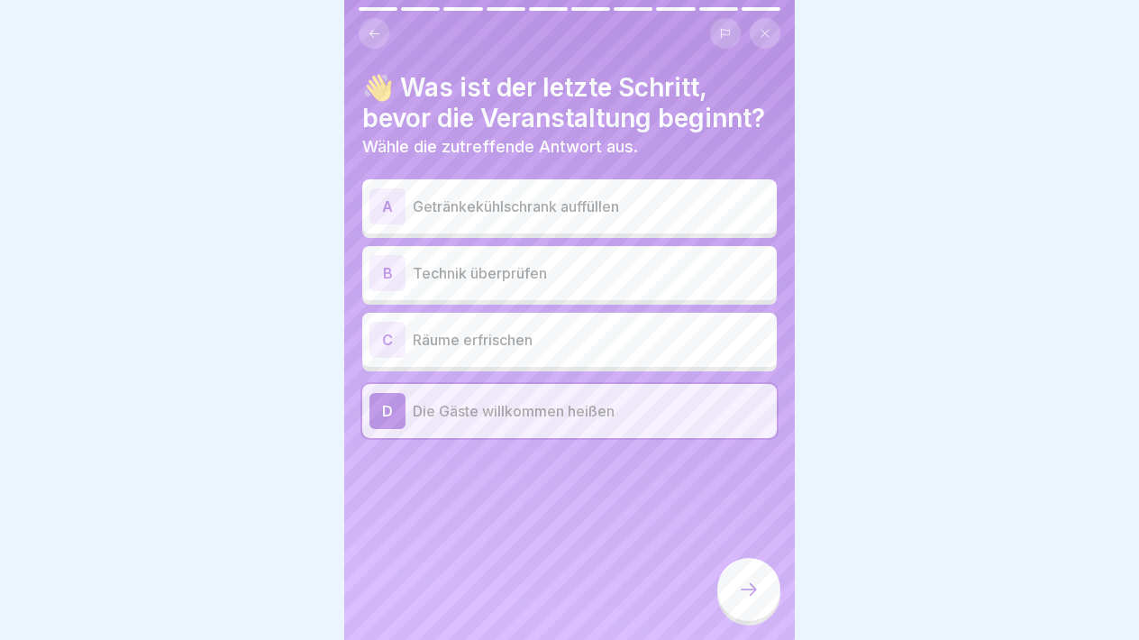
click at [746, 581] on icon at bounding box center [749, 589] width 22 height 22
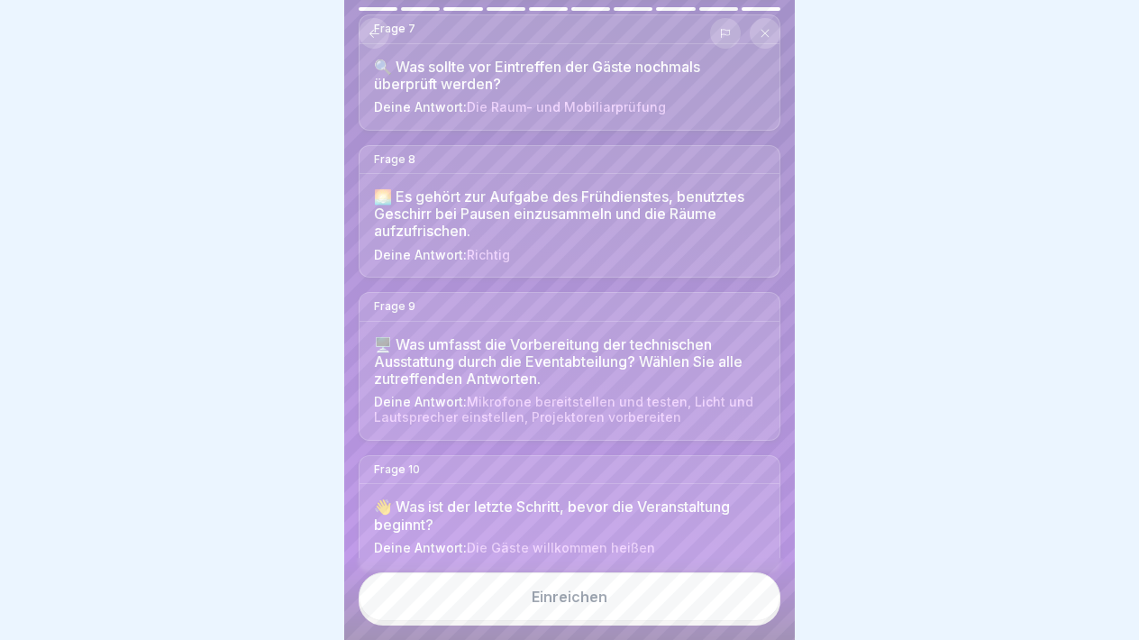
scroll to position [1019, 0]
click at [573, 599] on div "Einreichen" at bounding box center [570, 596] width 76 height 16
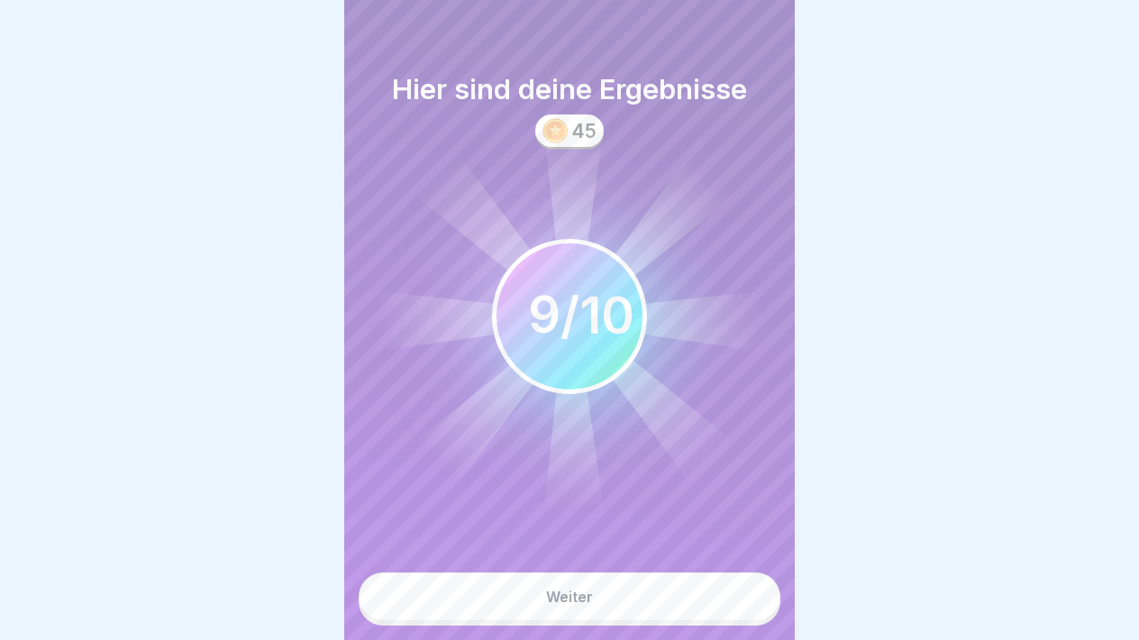
click at [573, 599] on div "Weiter" at bounding box center [569, 596] width 47 height 16
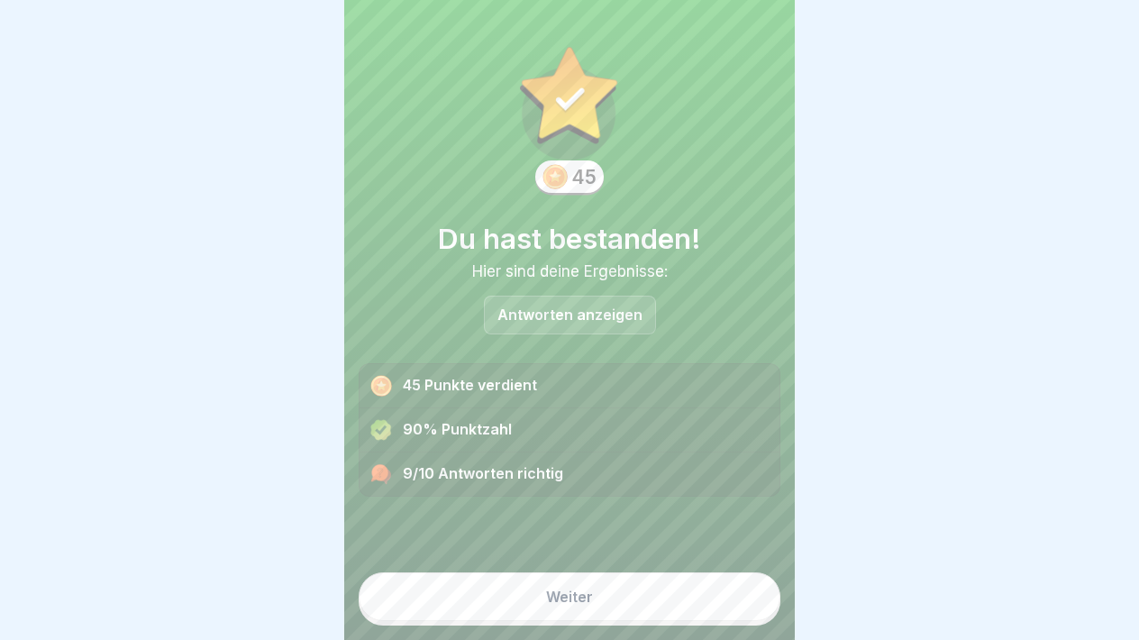
click at [573, 600] on div "Weiter" at bounding box center [569, 596] width 47 height 16
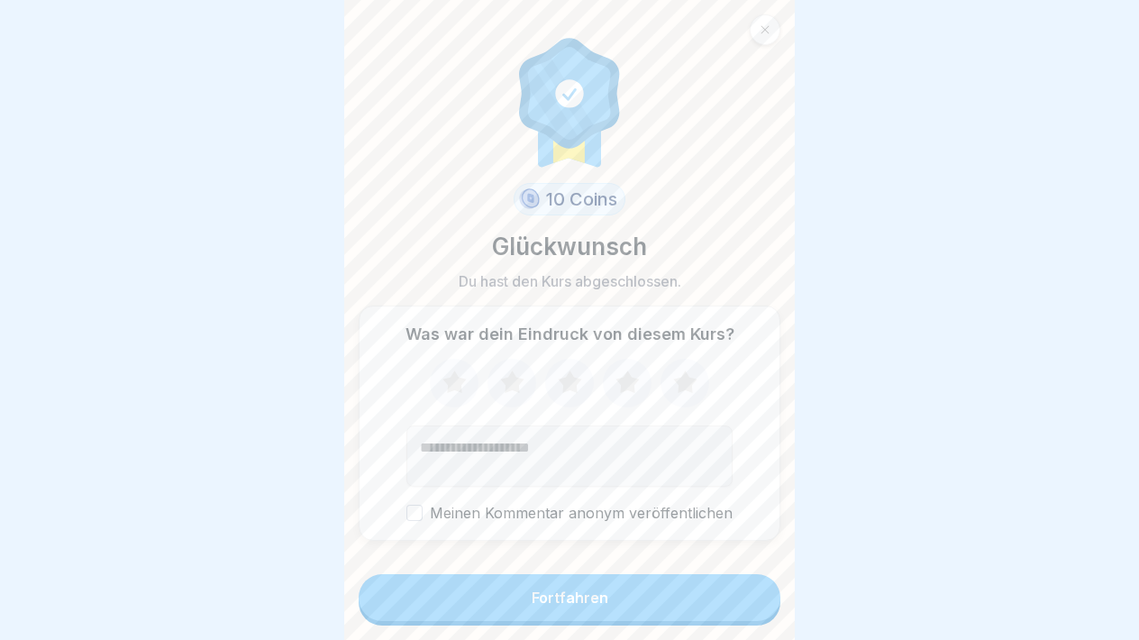
click at [768, 28] on icon at bounding box center [764, 29] width 11 height 11
